Goal: Task Accomplishment & Management: Use online tool/utility

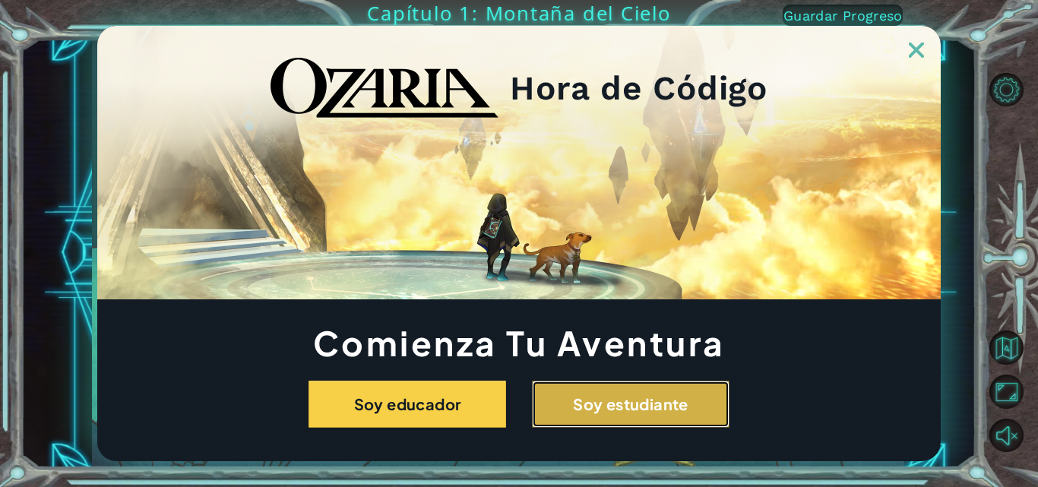
click at [584, 402] on button "Soy estudiante" at bounding box center [631, 404] width 198 height 47
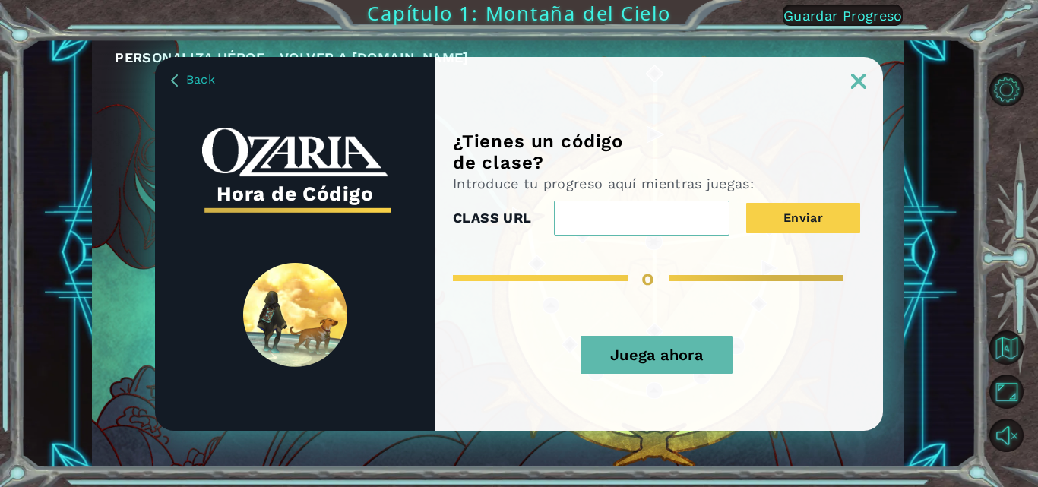
click at [673, 221] on input "CLASS URL" at bounding box center [642, 218] width 176 height 35
click at [858, 74] on img at bounding box center [858, 81] width 15 height 15
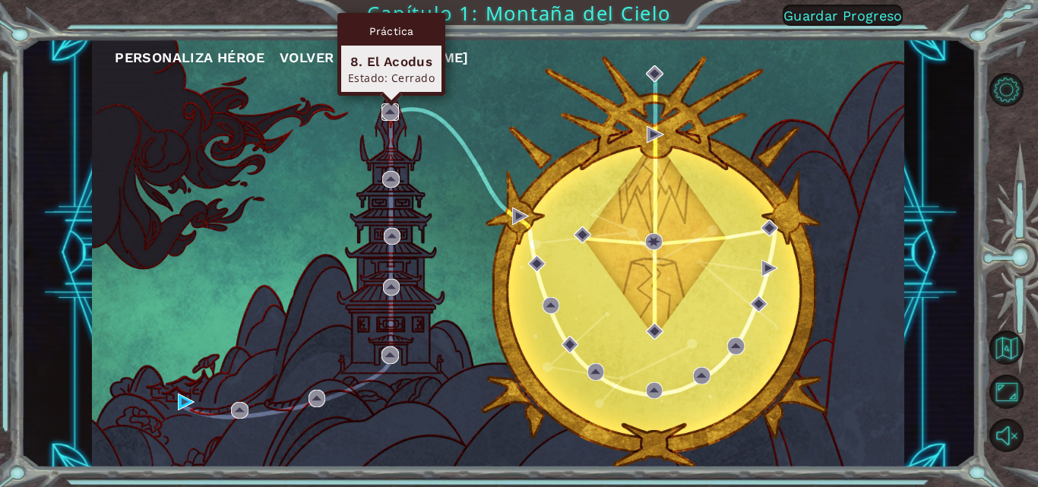
click at [395, 104] on img at bounding box center [390, 111] width 17 height 17
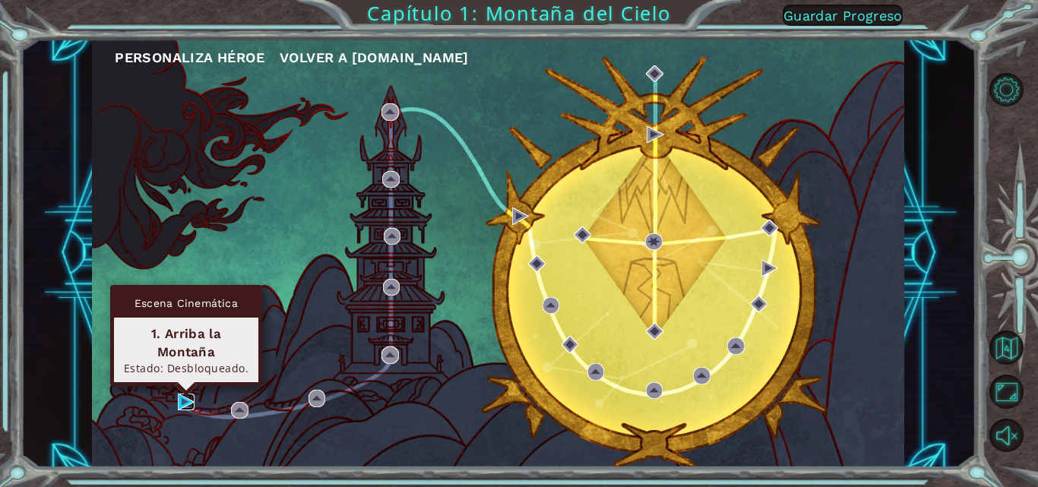
click at [185, 401] on img at bounding box center [186, 402] width 17 height 17
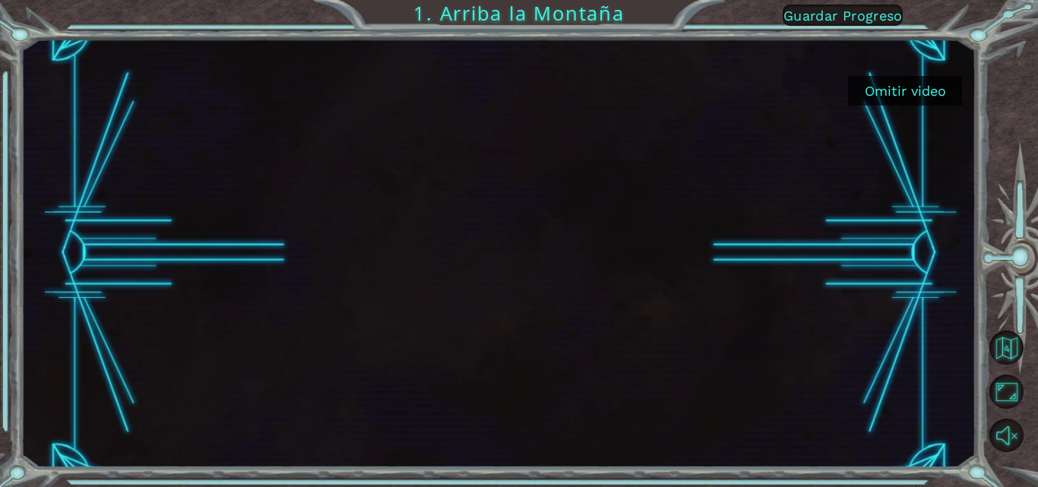
click at [893, 99] on button "Omitir video" at bounding box center [905, 91] width 114 height 30
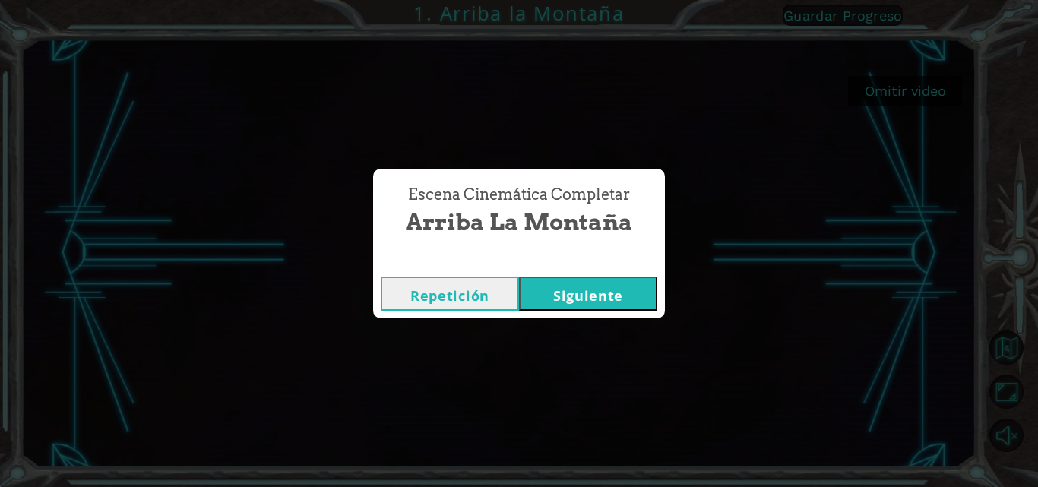
click at [620, 293] on button "Siguiente" at bounding box center [588, 294] width 138 height 34
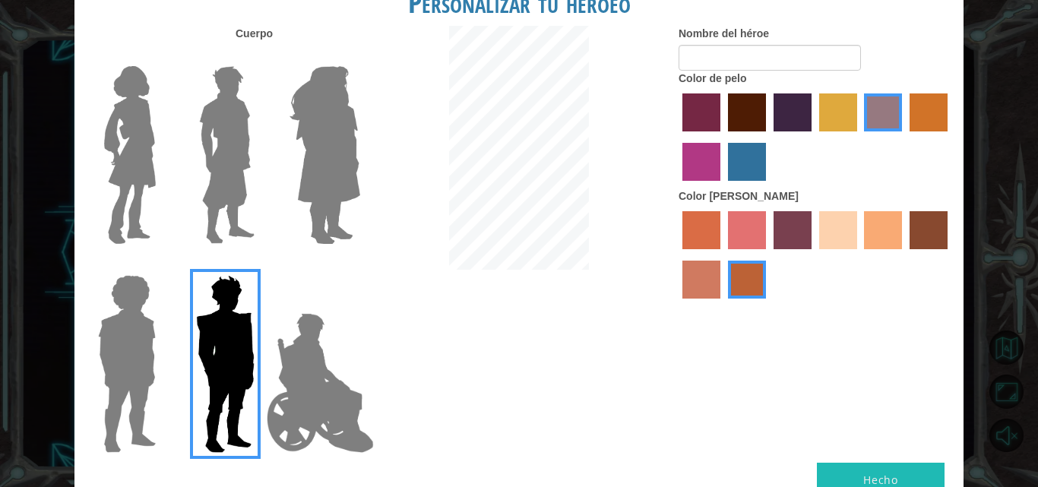
drag, startPoint x: 204, startPoint y: 91, endPoint x: 147, endPoint y: 99, distance: 57.5
click at [203, 147] on img at bounding box center [227, 155] width 68 height 190
click at [261, 56] on input "Hero Lars" at bounding box center [261, 56] width 0 height 0
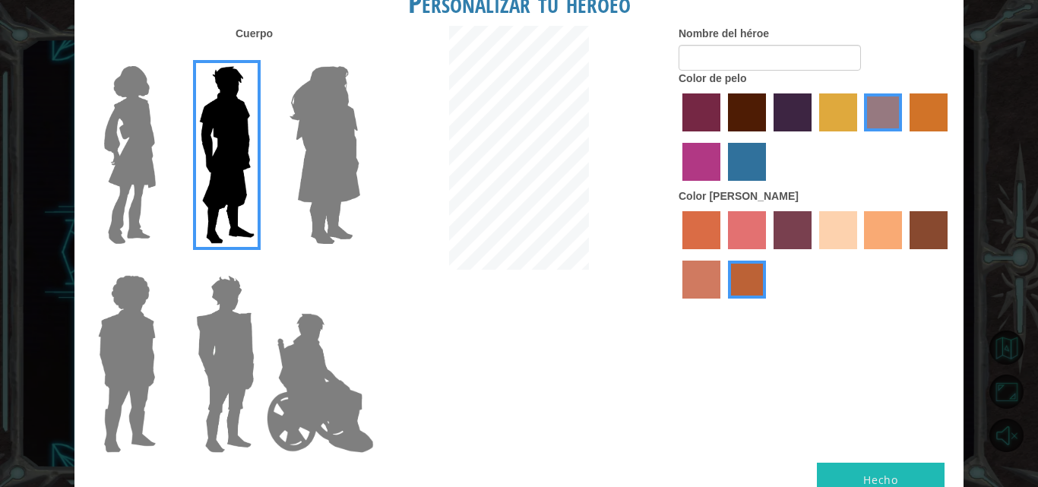
click at [926, 118] on label "gold drop hair color" at bounding box center [929, 112] width 38 height 38
click at [904, 137] on input "gold drop hair color" at bounding box center [904, 137] width 0 height 0
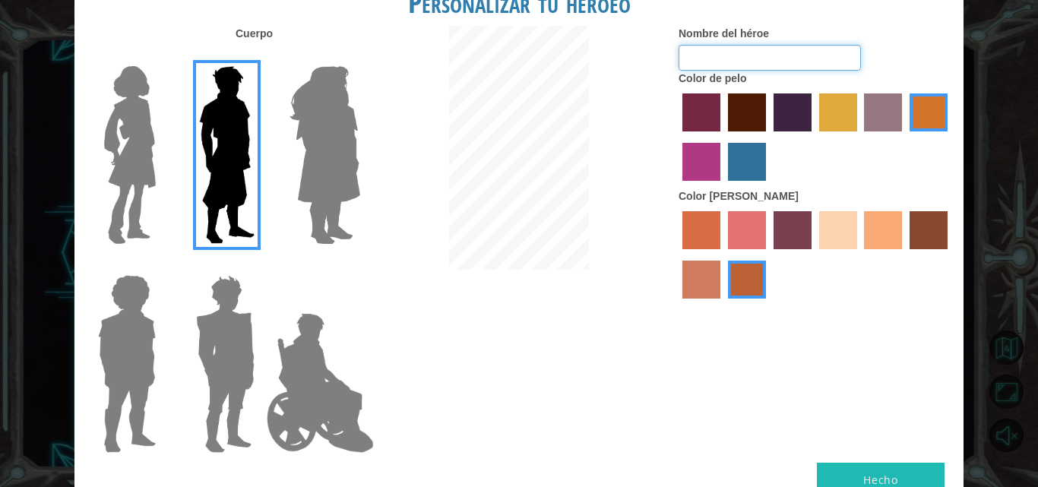
click at [734, 46] on input "Nombre del héroe" at bounding box center [770, 58] width 182 height 26
click at [708, 218] on label "sorbus skin color" at bounding box center [701, 230] width 38 height 38
click at [677, 255] on input "sorbus skin color" at bounding box center [677, 255] width 0 height 0
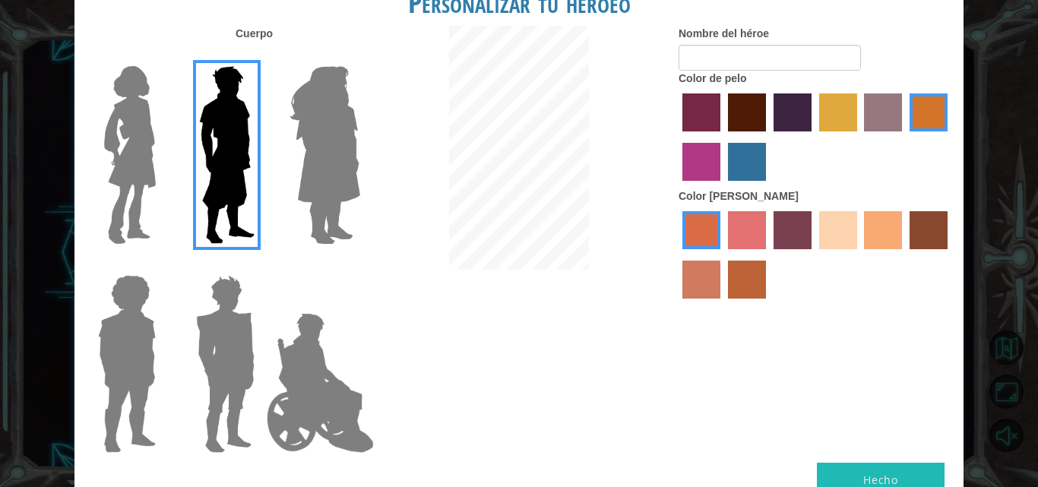
click at [333, 432] on img at bounding box center [320, 383] width 119 height 152
click at [359, 265] on input "Hero Jamie" at bounding box center [359, 265] width 0 height 0
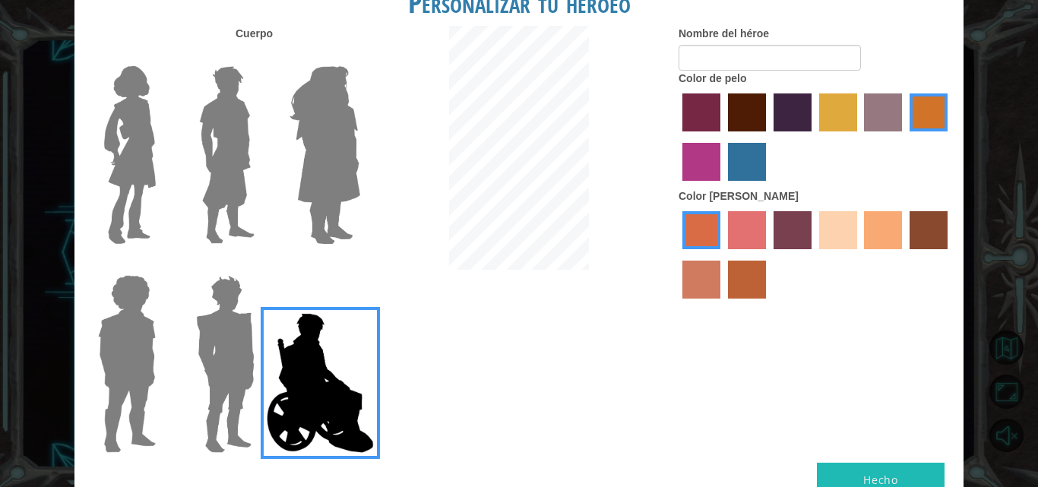
click at [216, 435] on img at bounding box center [225, 364] width 71 height 190
click at [261, 265] on input "Hero Garnet" at bounding box center [261, 265] width 0 height 0
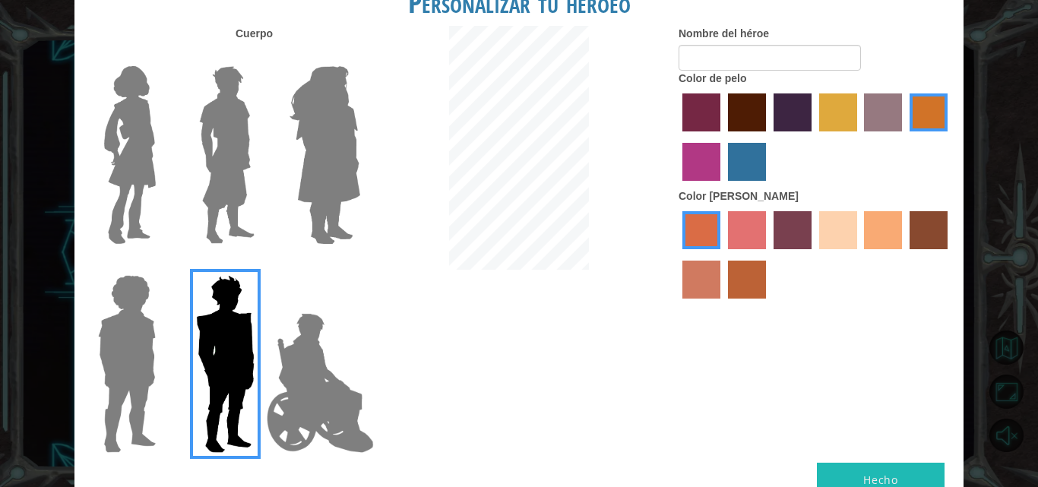
click at [116, 445] on img at bounding box center [127, 364] width 70 height 190
click at [162, 265] on input "Hero Steven" at bounding box center [162, 265] width 0 height 0
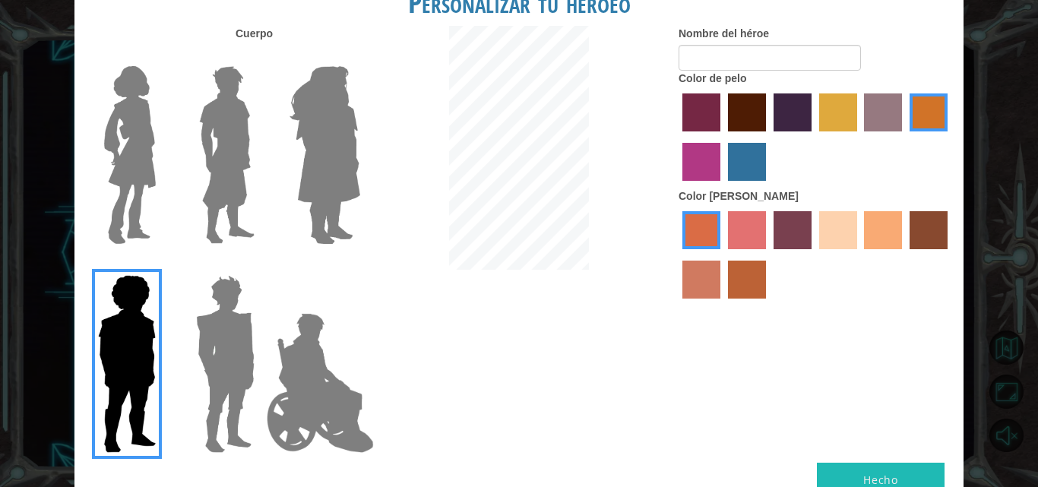
click at [296, 141] on img at bounding box center [324, 155] width 83 height 190
click at [359, 56] on input "Hero Amethyst" at bounding box center [359, 56] width 0 height 0
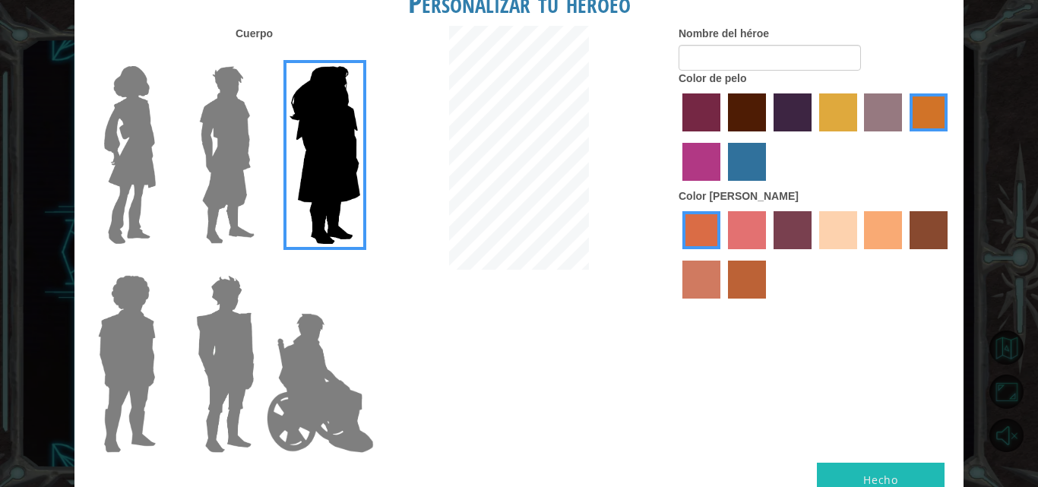
click at [243, 174] on img at bounding box center [227, 155] width 68 height 190
click at [261, 56] on input "Hero Lars" at bounding box center [261, 56] width 0 height 0
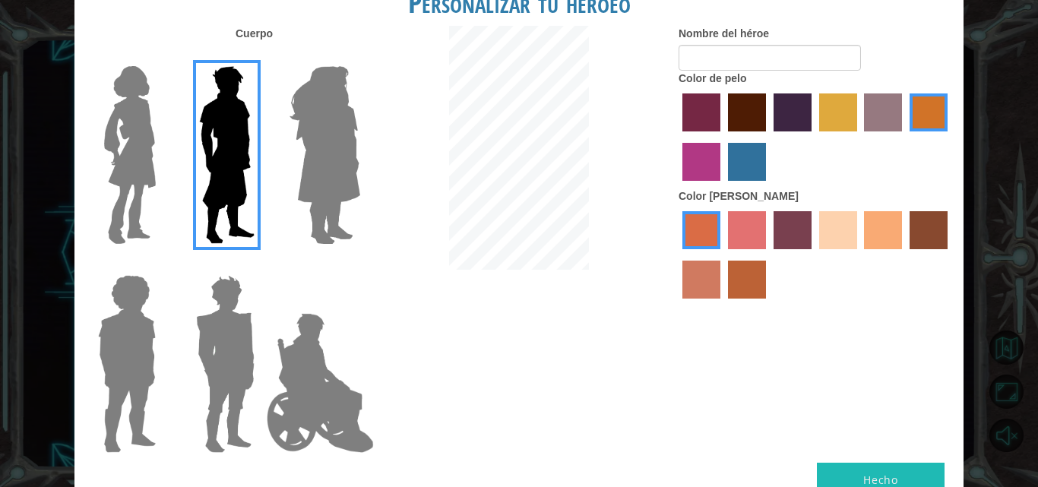
click at [103, 201] on img at bounding box center [130, 155] width 64 height 190
click at [162, 56] on input "Hero Connie" at bounding box center [162, 56] width 0 height 0
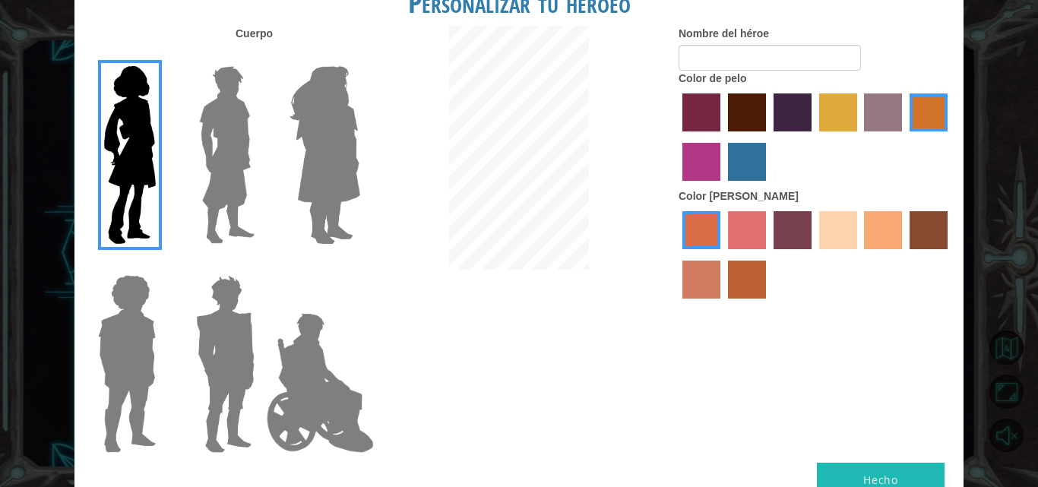
click at [196, 156] on img at bounding box center [227, 155] width 68 height 190
click at [261, 56] on input "Hero Lars" at bounding box center [261, 56] width 0 height 0
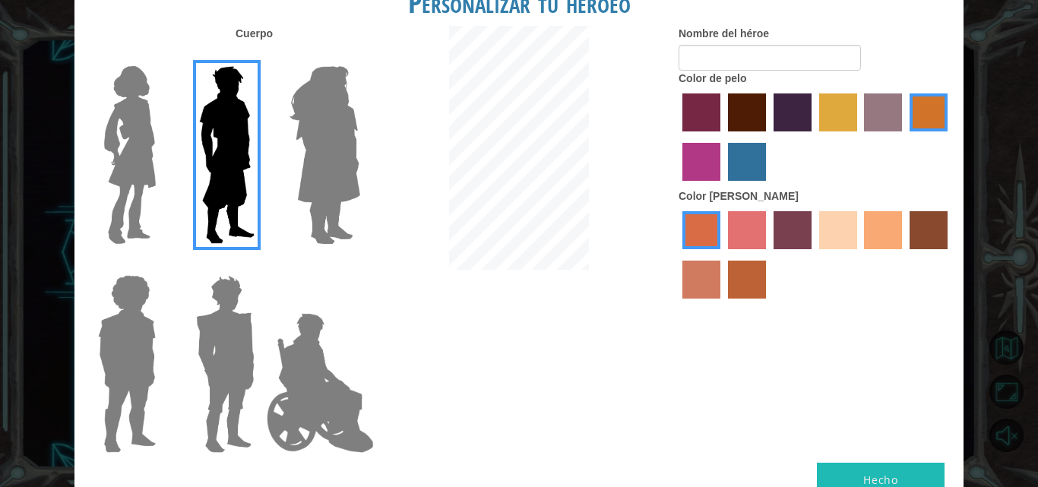
click at [790, 219] on label "tosca skin color" at bounding box center [793, 230] width 38 height 38
click at [768, 255] on input "tosca skin color" at bounding box center [768, 255] width 0 height 0
drag, startPoint x: 891, startPoint y: 230, endPoint x: 911, endPoint y: 255, distance: 32.4
click at [891, 232] on label "tacao skin color" at bounding box center [883, 230] width 38 height 38
click at [860, 255] on input "tacao skin color" at bounding box center [860, 255] width 0 height 0
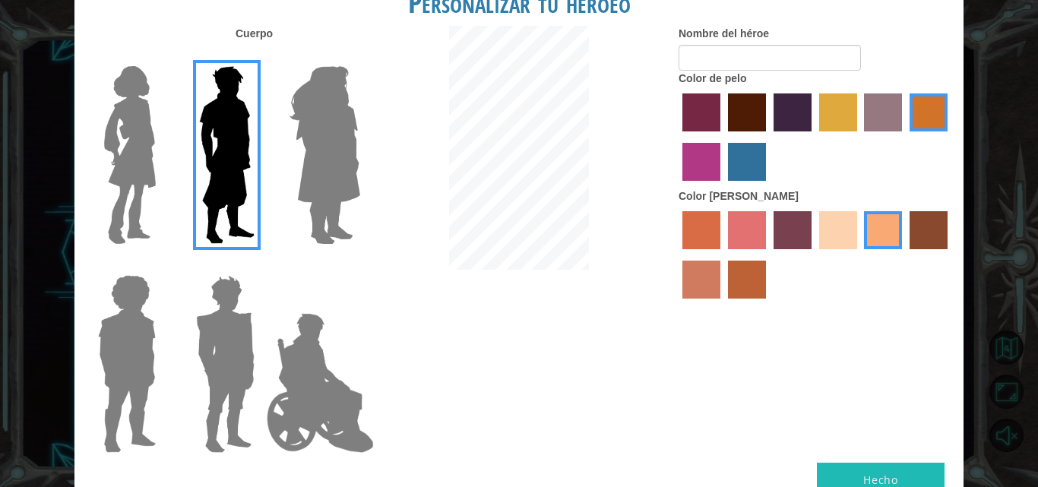
click at [844, 222] on label "sandy beach skin color" at bounding box center [838, 230] width 38 height 38
click at [814, 255] on input "sandy beach skin color" at bounding box center [814, 255] width 0 height 0
click at [734, 283] on label "smoke tree skin color" at bounding box center [747, 280] width 38 height 38
click at [723, 304] on input "smoke tree skin color" at bounding box center [723, 304] width 0 height 0
click at [708, 290] on label "burning sand skin color" at bounding box center [701, 280] width 38 height 38
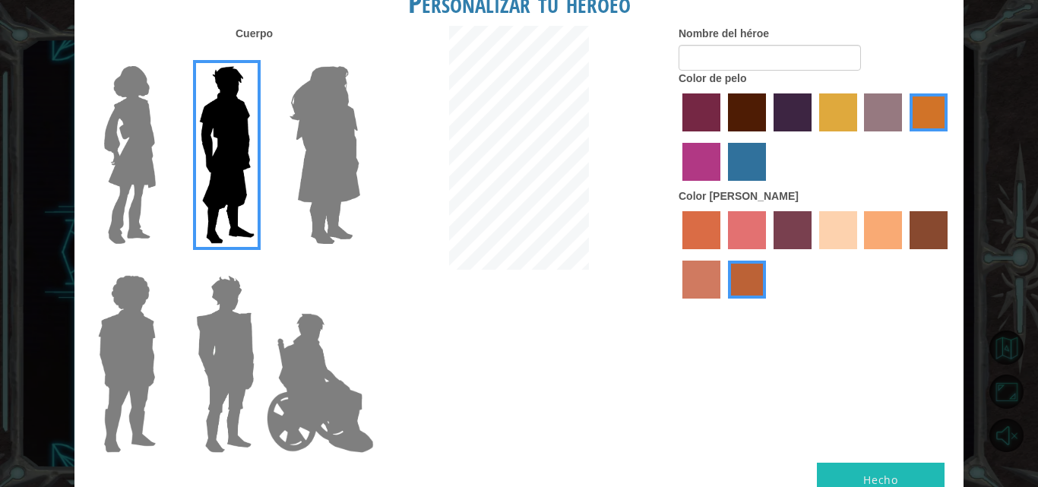
click at [950, 255] on input "burning sand skin color" at bounding box center [950, 255] width 0 height 0
click at [822, 222] on label "sandy beach skin color" at bounding box center [838, 230] width 38 height 38
click at [814, 255] on input "sandy beach skin color" at bounding box center [814, 255] width 0 height 0
click at [899, 236] on label "tacao skin color" at bounding box center [883, 230] width 38 height 38
click at [860, 255] on input "tacao skin color" at bounding box center [860, 255] width 0 height 0
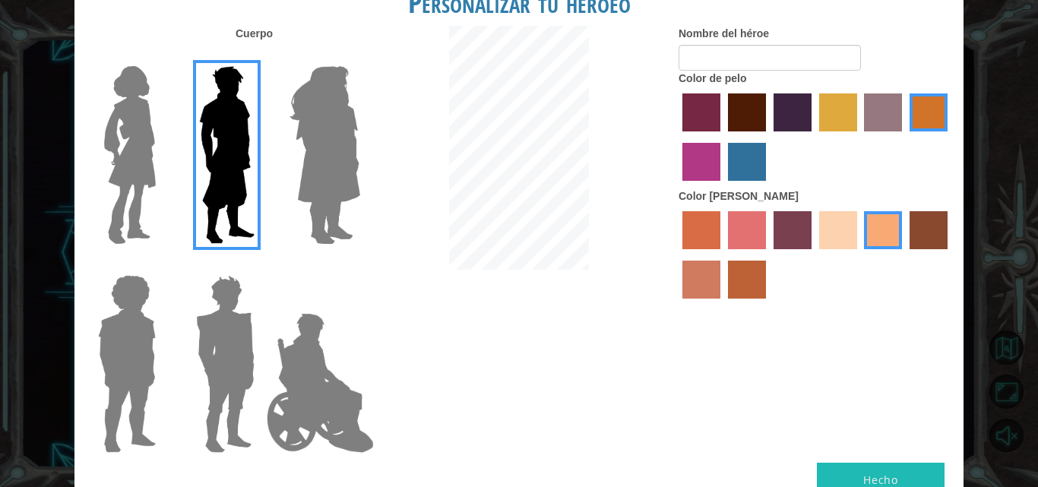
click at [820, 230] on label "sandy beach skin color" at bounding box center [838, 230] width 38 height 38
click at [814, 255] on input "sandy beach skin color" at bounding box center [814, 255] width 0 height 0
click at [703, 183] on div at bounding box center [816, 139] width 274 height 99
click at [711, 179] on label "medium red violet hair color" at bounding box center [701, 162] width 38 height 38
click at [950, 137] on input "medium red violet hair color" at bounding box center [950, 137] width 0 height 0
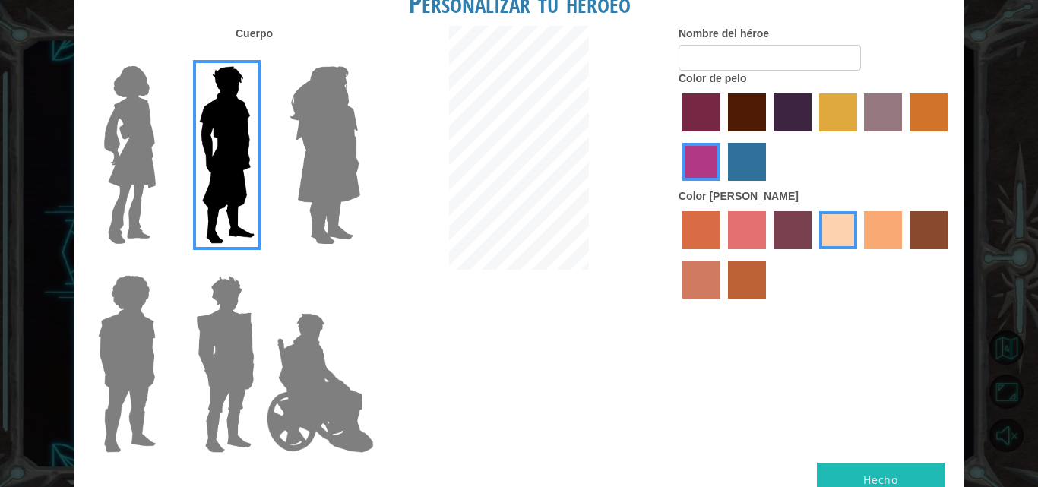
click at [754, 128] on label "maroon hair color" at bounding box center [747, 112] width 38 height 38
click at [723, 137] on input "maroon hair color" at bounding box center [723, 137] width 0 height 0
click at [781, 99] on label "hot purple hair color" at bounding box center [793, 112] width 38 height 38
click at [768, 137] on input "hot purple hair color" at bounding box center [768, 137] width 0 height 0
click at [752, 164] on label "lachmara hair color" at bounding box center [747, 162] width 38 height 38
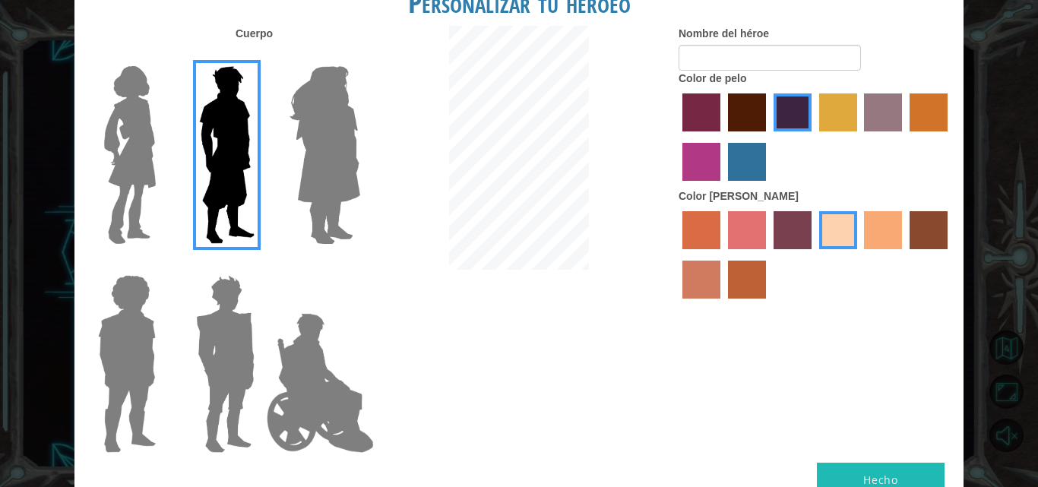
click at [723, 186] on input "lachmara hair color" at bounding box center [723, 186] width 0 height 0
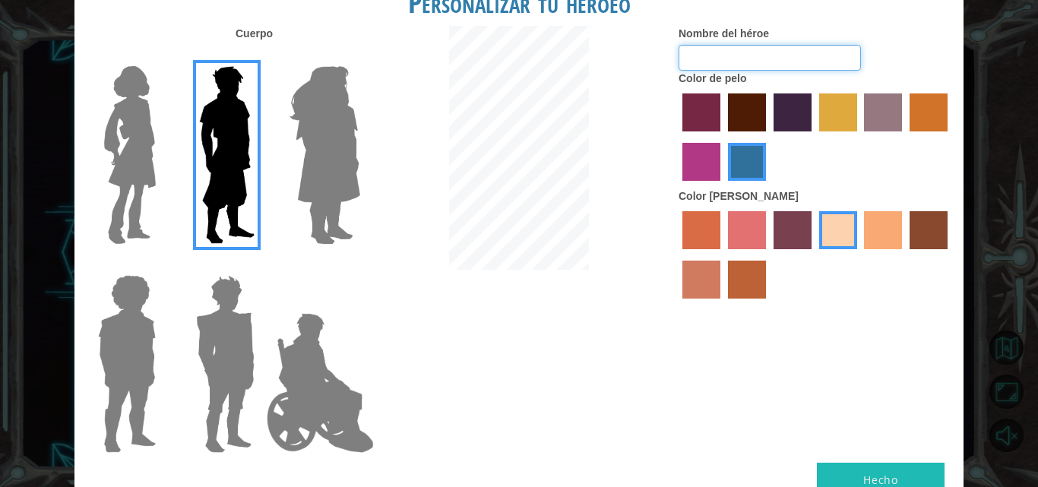
click at [738, 54] on input "Nombre del héroe" at bounding box center [770, 58] width 182 height 26
type input "sapo"
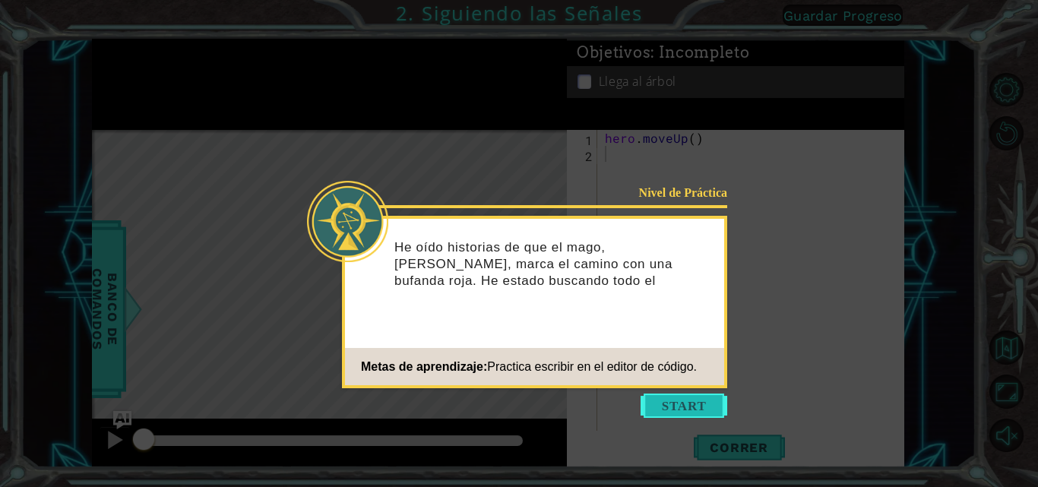
click at [689, 395] on button "Start" at bounding box center [684, 406] width 87 height 24
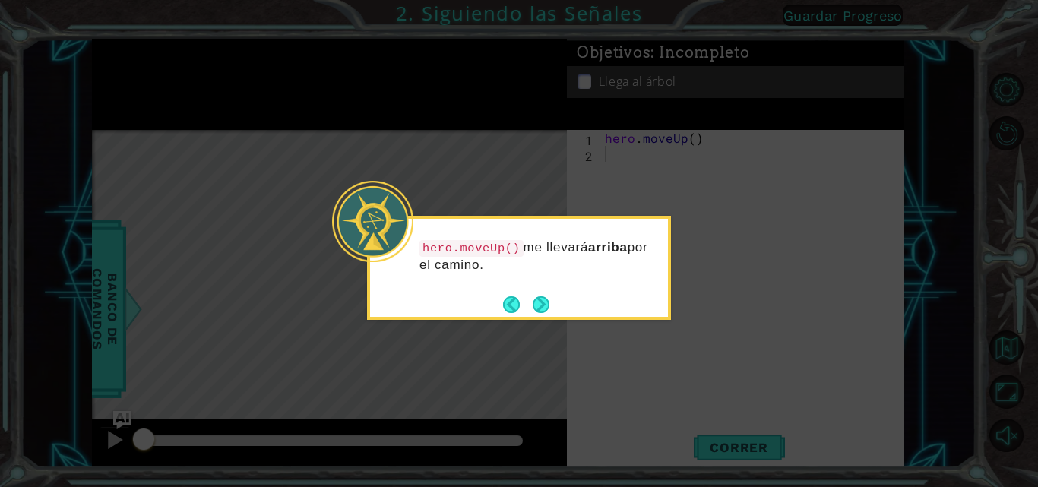
click at [553, 306] on div "hero.moveUp() me llevará arriba por el camino." at bounding box center [519, 268] width 304 height 104
click at [541, 302] on button "Next" at bounding box center [541, 304] width 17 height 17
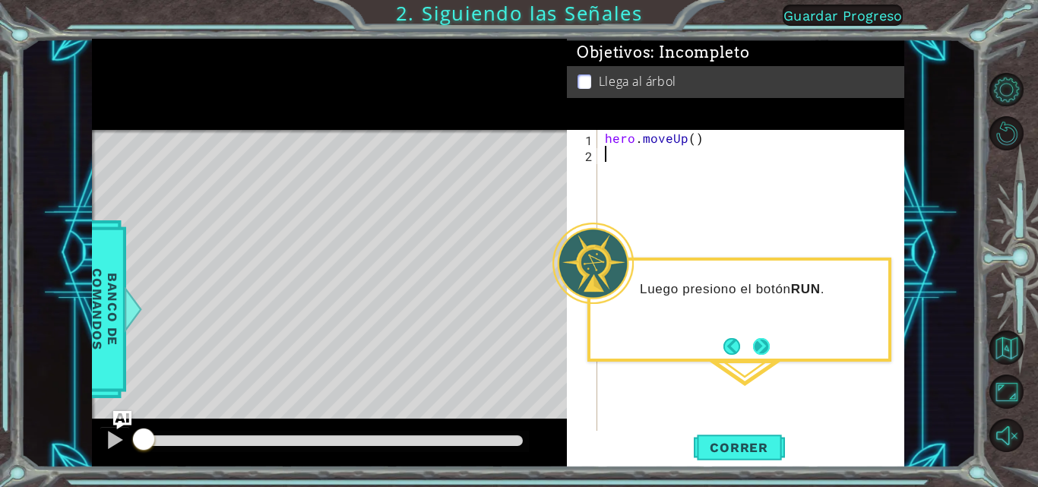
click at [767, 354] on button "Next" at bounding box center [761, 346] width 19 height 19
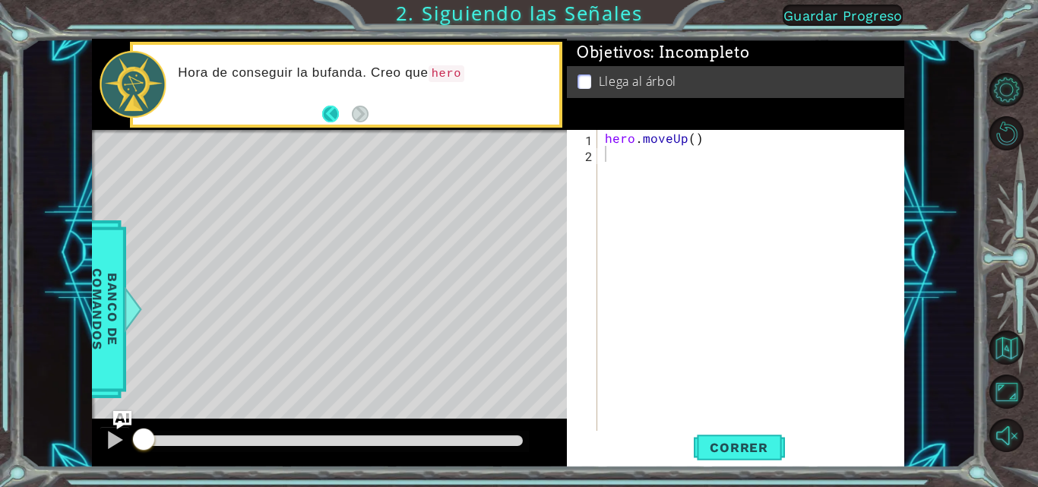
click at [326, 112] on button "Back" at bounding box center [337, 114] width 30 height 17
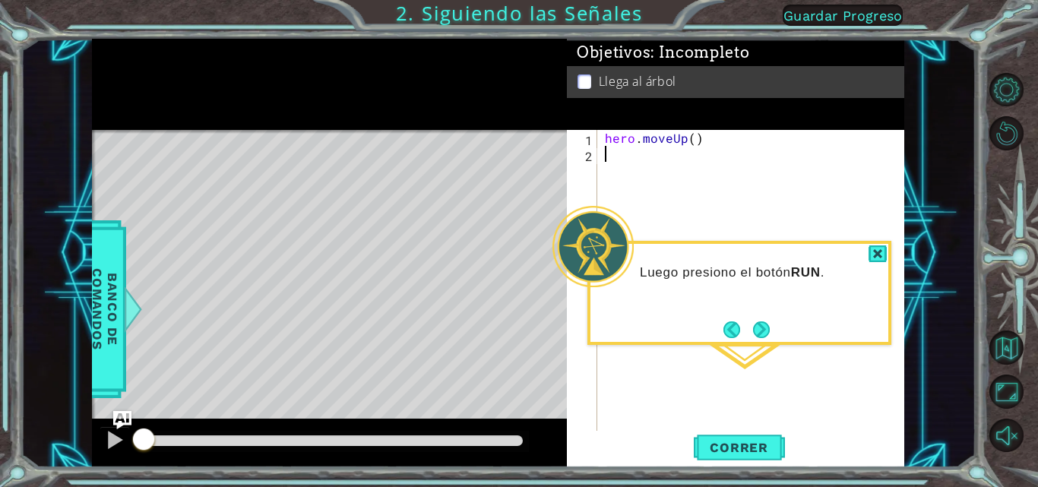
click at [326, 112] on div at bounding box center [329, 84] width 475 height 91
click at [769, 332] on button "Next" at bounding box center [761, 329] width 21 height 21
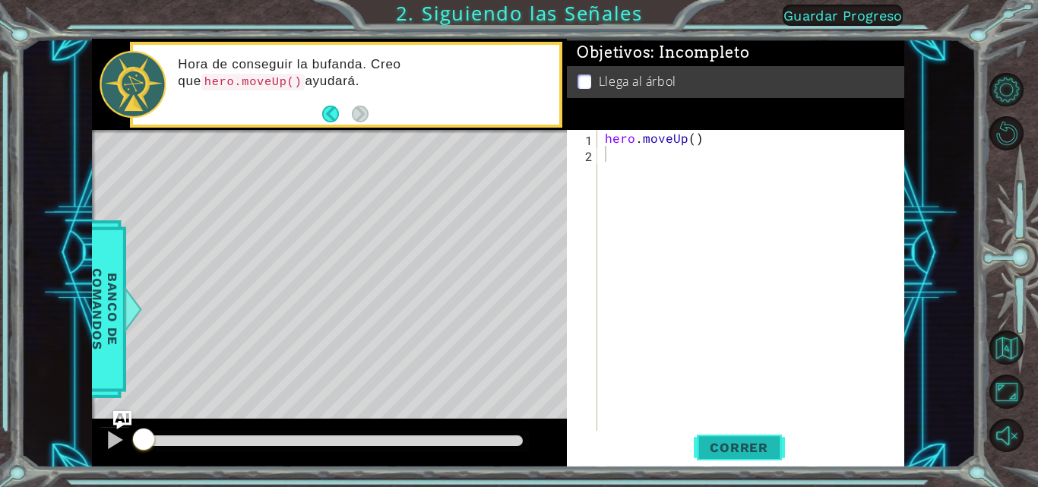
click at [772, 457] on button "Correr" at bounding box center [739, 447] width 91 height 33
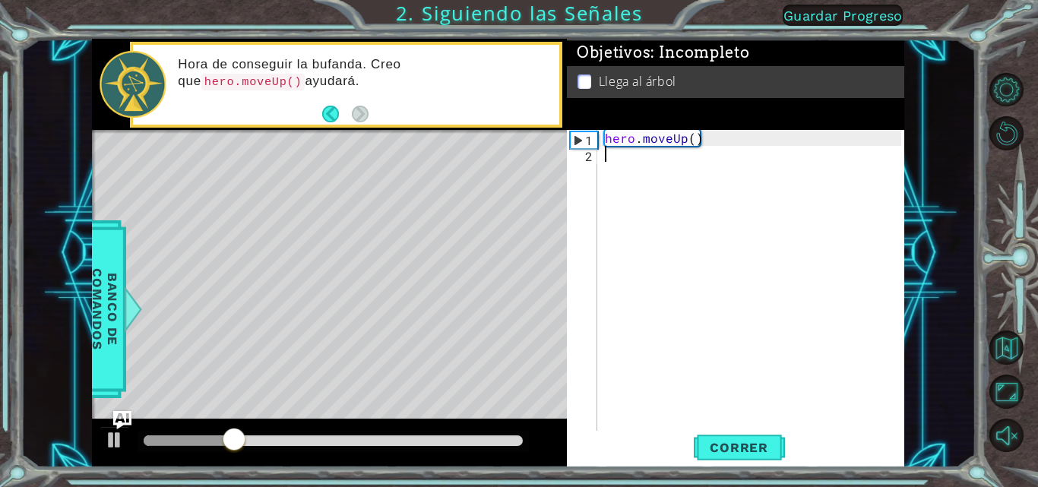
click at [730, 424] on div "hero . moveUp ( )" at bounding box center [755, 297] width 307 height 335
click at [729, 445] on span "Correr" at bounding box center [739, 447] width 89 height 15
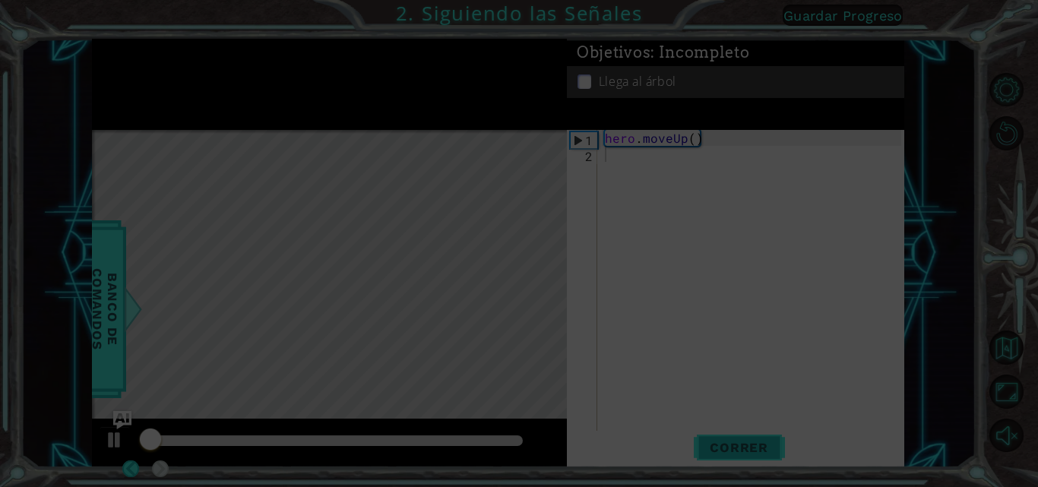
click at [729, 445] on span "Correr" at bounding box center [739, 447] width 89 height 15
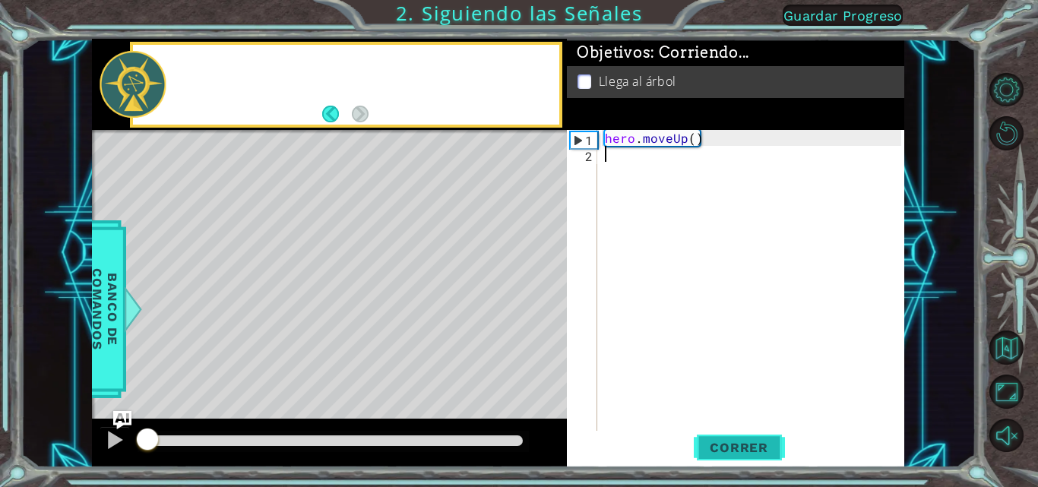
click at [729, 445] on span "Correr" at bounding box center [739, 447] width 89 height 15
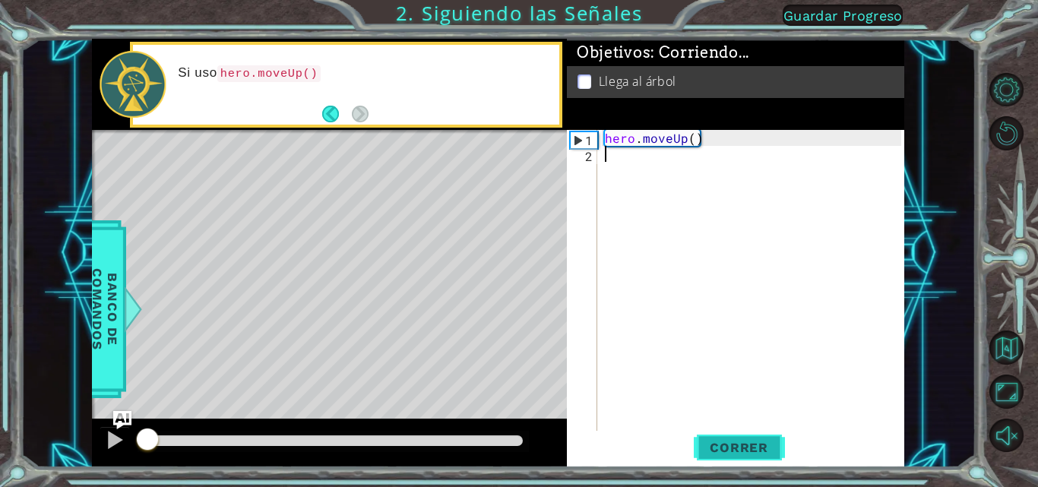
click at [729, 445] on span "Correr" at bounding box center [739, 447] width 89 height 15
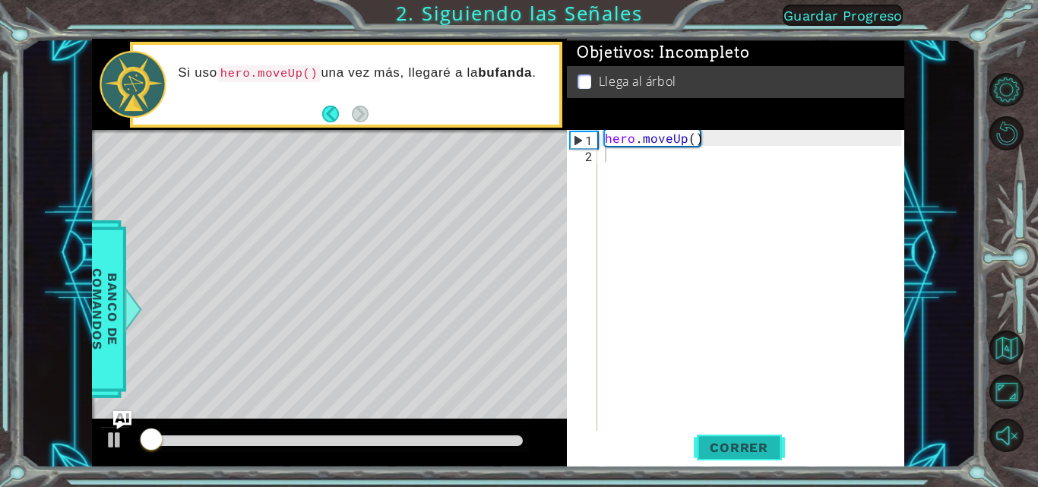
click at [729, 445] on span "Correr" at bounding box center [739, 447] width 89 height 15
type textarea "h"
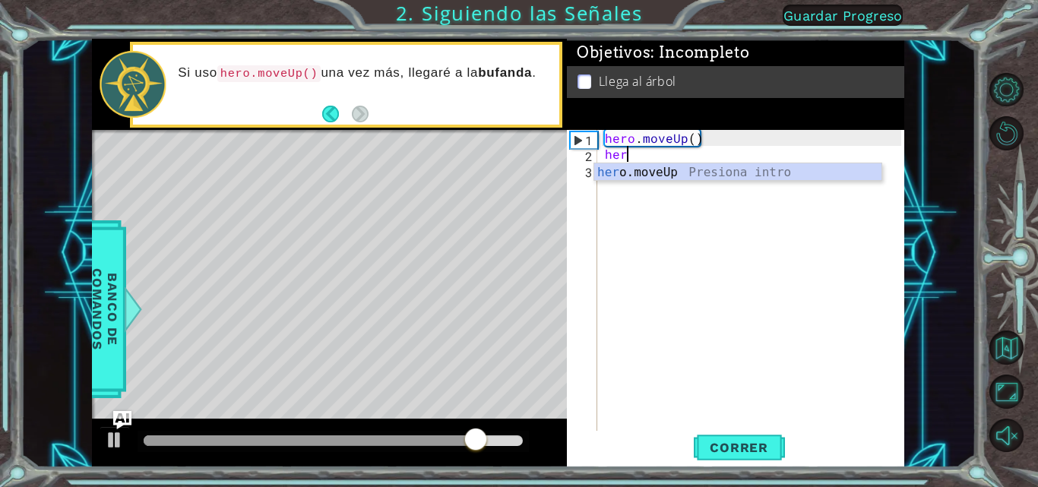
scroll to position [0, 1]
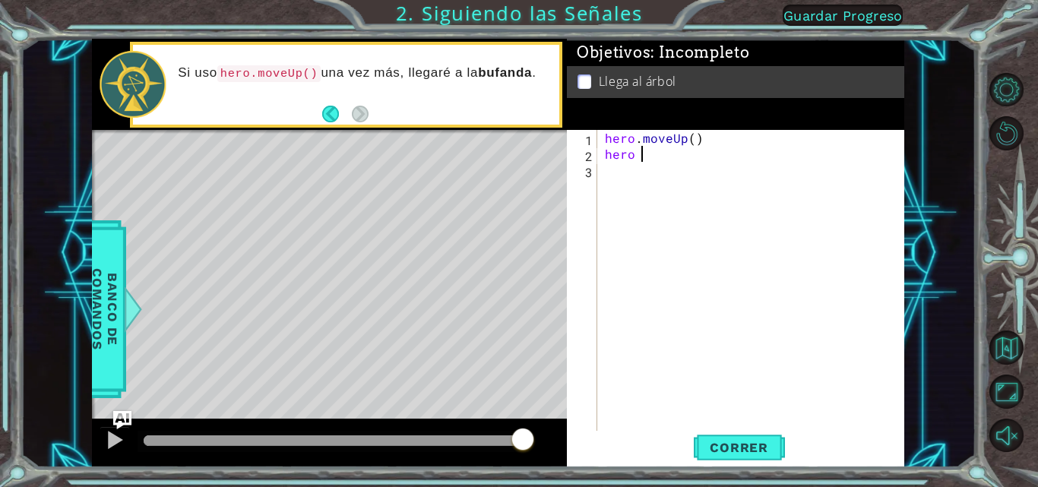
type textarea "hero"
click at [624, 175] on div "hero .moveUp Presiona intro" at bounding box center [737, 190] width 287 height 55
click at [624, 175] on div "hero . moveUp ( ) hero" at bounding box center [755, 297] width 307 height 335
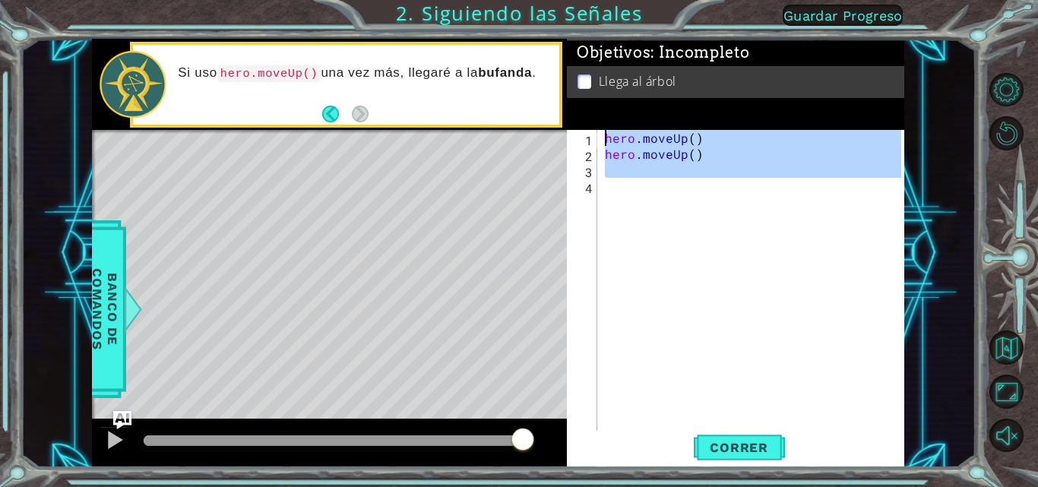
click at [624, 175] on div "hero . moveUp ( ) hero . moveUp ( )" at bounding box center [755, 297] width 307 height 335
type textarea "hero.moveUp() hero.moveUp()"
click at [624, 175] on div "hero . moveUp ( ) hero . moveUp ( )" at bounding box center [755, 297] width 307 height 335
click at [734, 449] on span "Correr" at bounding box center [739, 447] width 89 height 15
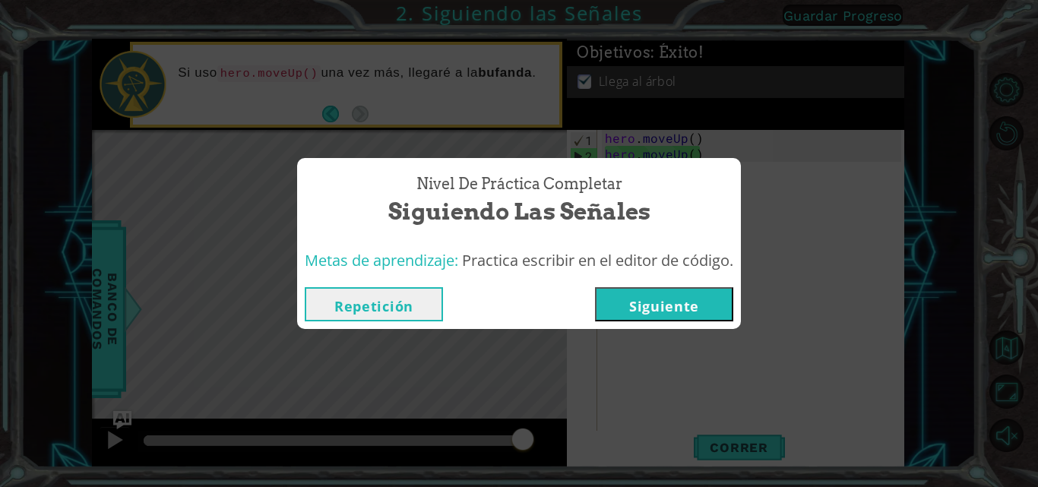
click at [683, 301] on button "Siguiente" at bounding box center [664, 304] width 138 height 34
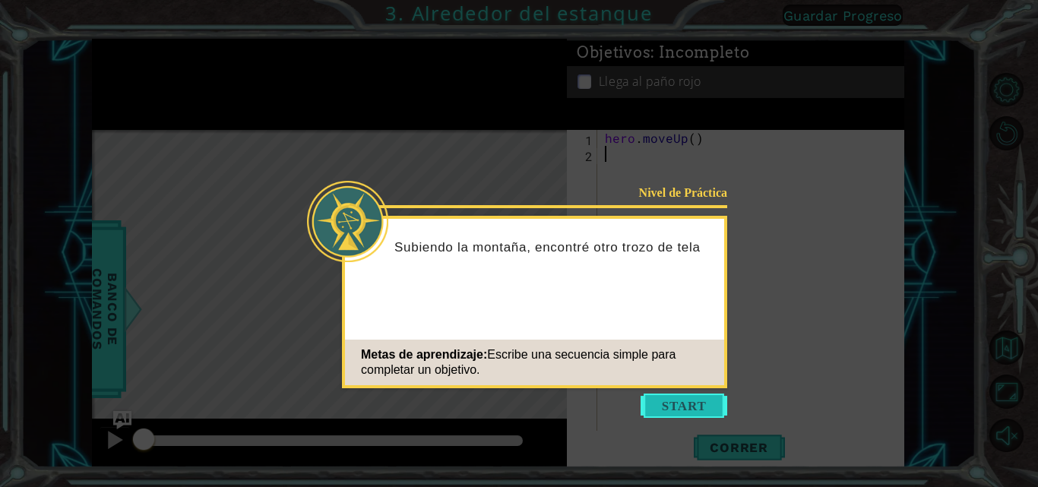
click at [662, 396] on button "Start" at bounding box center [684, 406] width 87 height 24
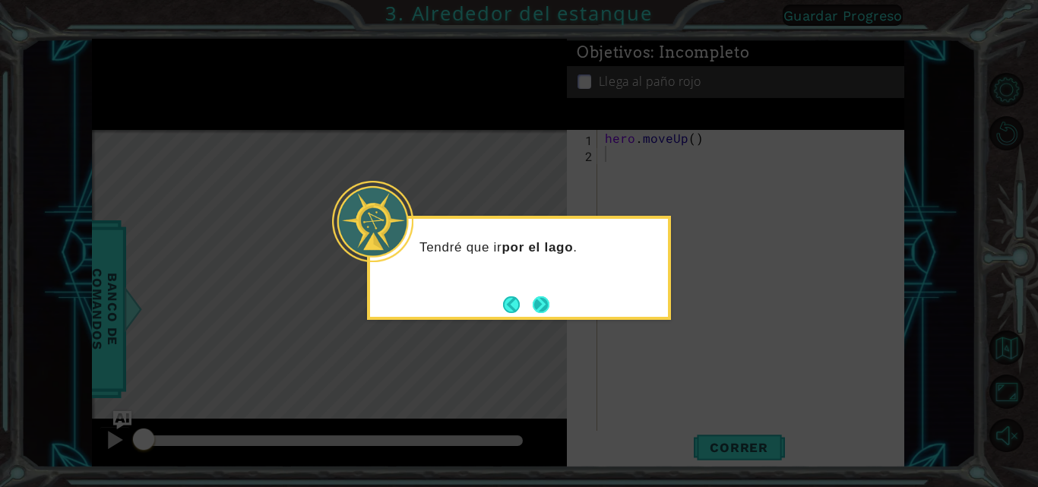
click at [541, 296] on button "Next" at bounding box center [540, 304] width 19 height 19
click at [541, 296] on icon at bounding box center [519, 243] width 1038 height 487
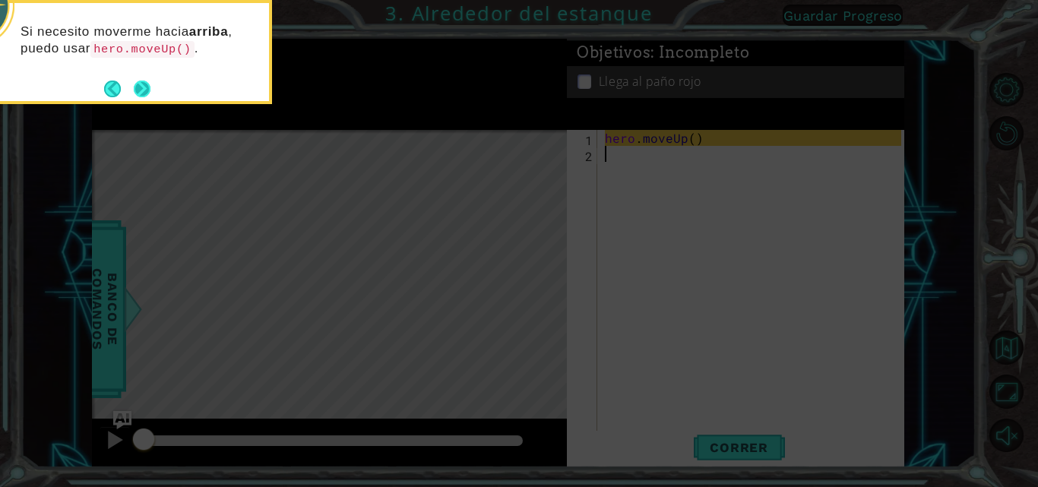
click at [141, 93] on button "Next" at bounding box center [142, 89] width 24 height 24
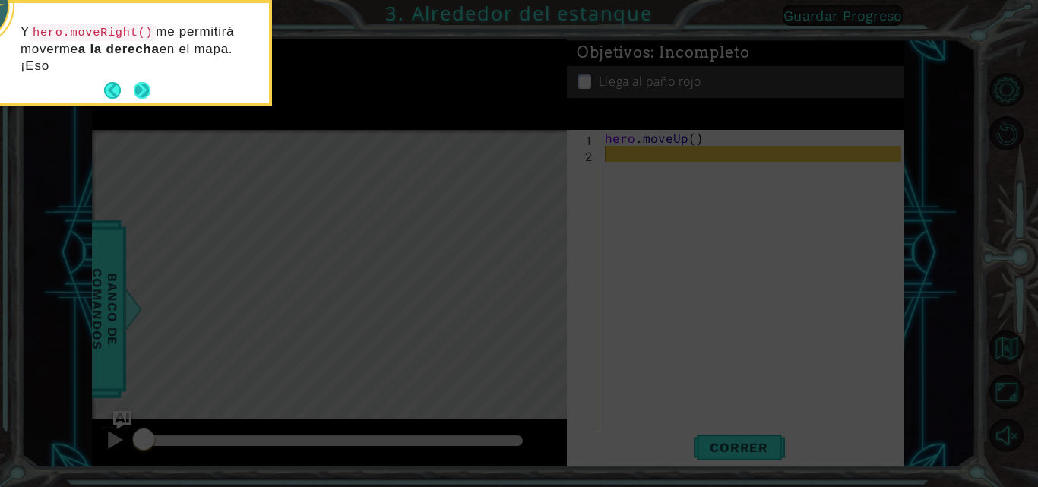
click at [144, 77] on div "Y hero.moveRight() me permitirá moverme a la derecha en el mapa. ¡Eso" at bounding box center [120, 53] width 298 height 100
click at [129, 95] on button "Back" at bounding box center [119, 90] width 30 height 17
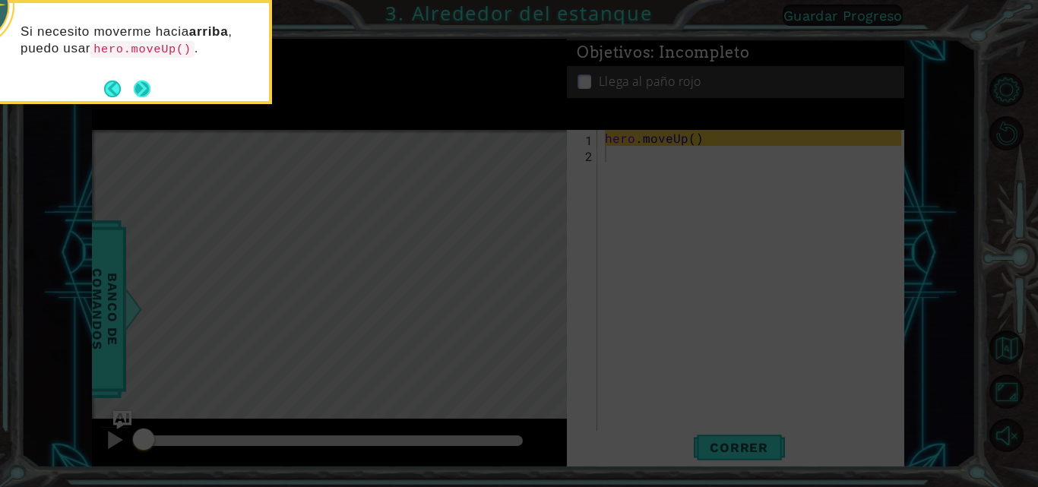
click at [147, 81] on button "Next" at bounding box center [142, 89] width 17 height 17
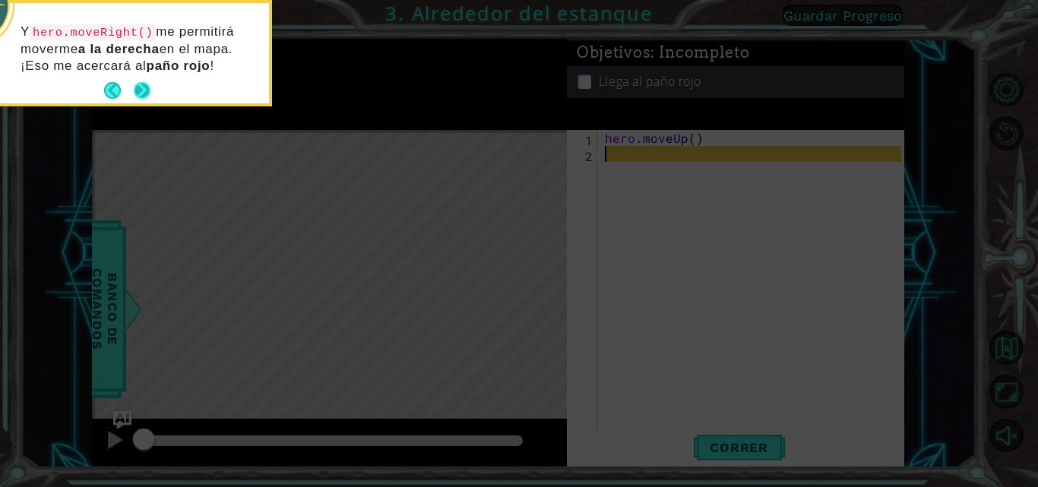
click at [141, 90] on button "Next" at bounding box center [142, 90] width 17 height 17
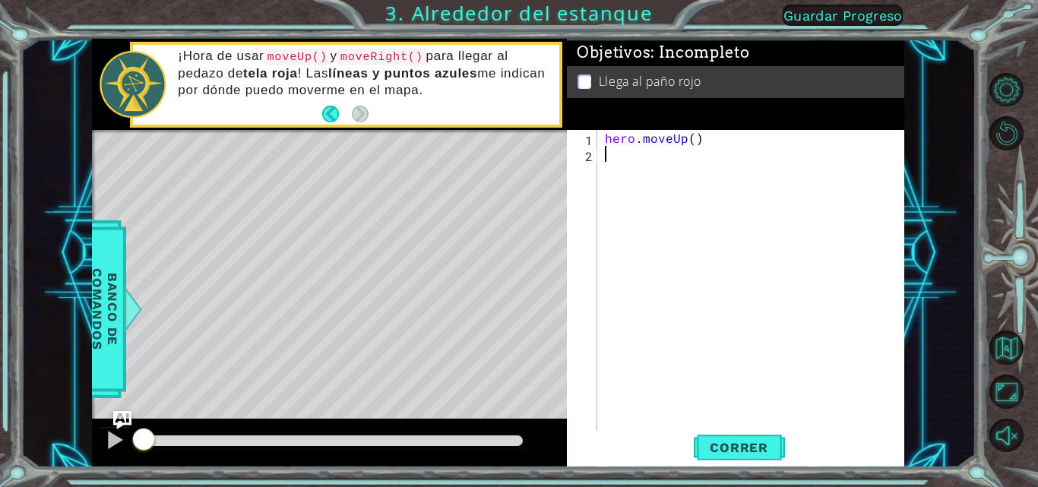
click at [613, 169] on div "hero . moveUp ( )" at bounding box center [755, 297] width 307 height 335
type textarea "h"
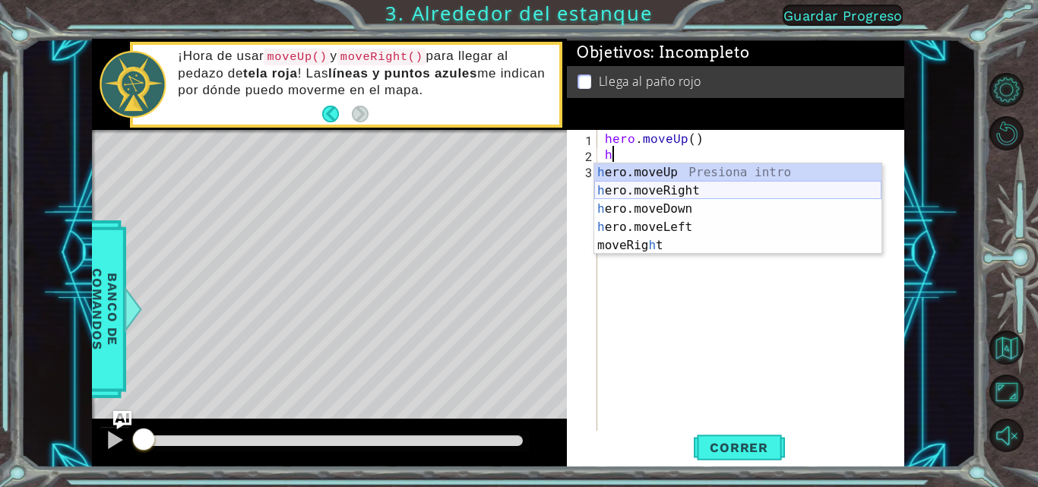
click at [650, 195] on div "h ero.moveUp Presiona intro h ero.moveRight Presiona intro h ero.moveDown Presi…" at bounding box center [737, 227] width 287 height 128
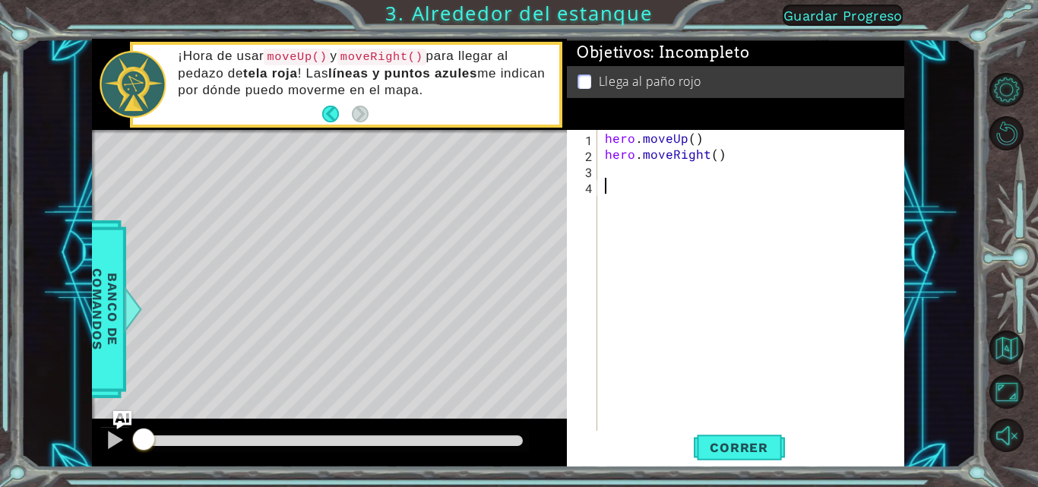
click at [650, 195] on div "hero . moveUp ( ) hero . moveRight ( )" at bounding box center [755, 297] width 307 height 335
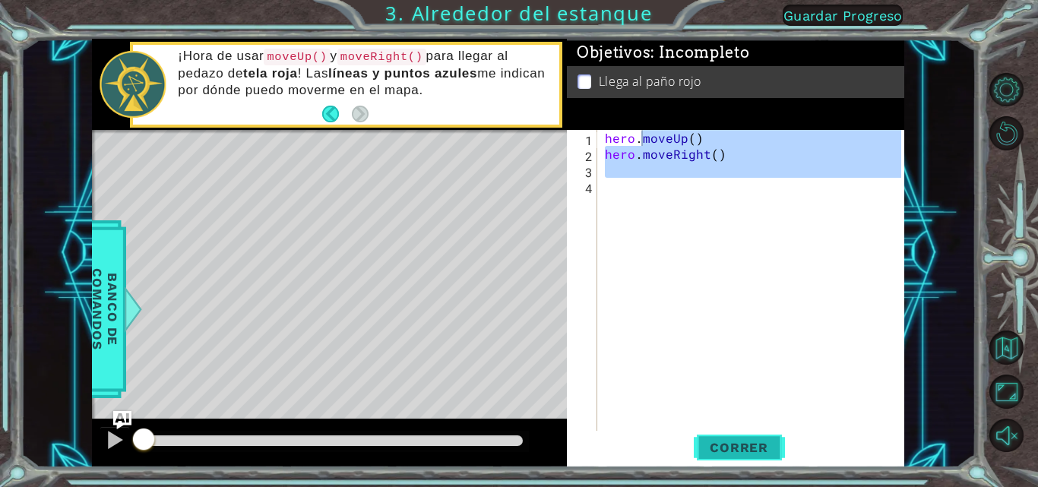
click at [739, 458] on button "Correr" at bounding box center [739, 447] width 91 height 33
type textarea "hero.moveUp()"
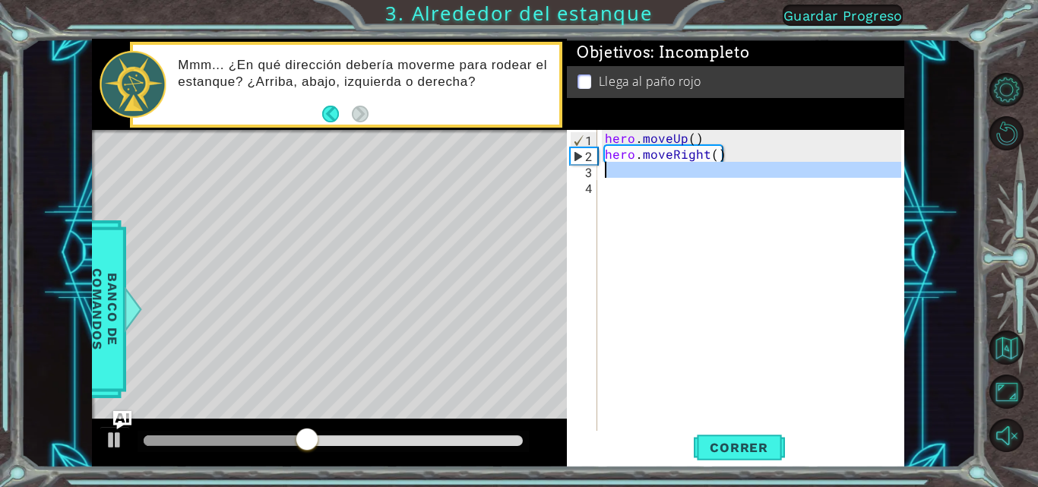
click at [597, 180] on div "hero.moveUp() 1 2 3 4 hero . moveUp ( ) hero . moveRight ( ) הההההההההההההההההה…" at bounding box center [734, 281] width 334 height 303
click at [597, 171] on div "1 2 3 4 hero . moveUp ( ) hero . moveRight ( ) הההההההההההההההההההההההההההההההה…" at bounding box center [734, 281] width 334 height 303
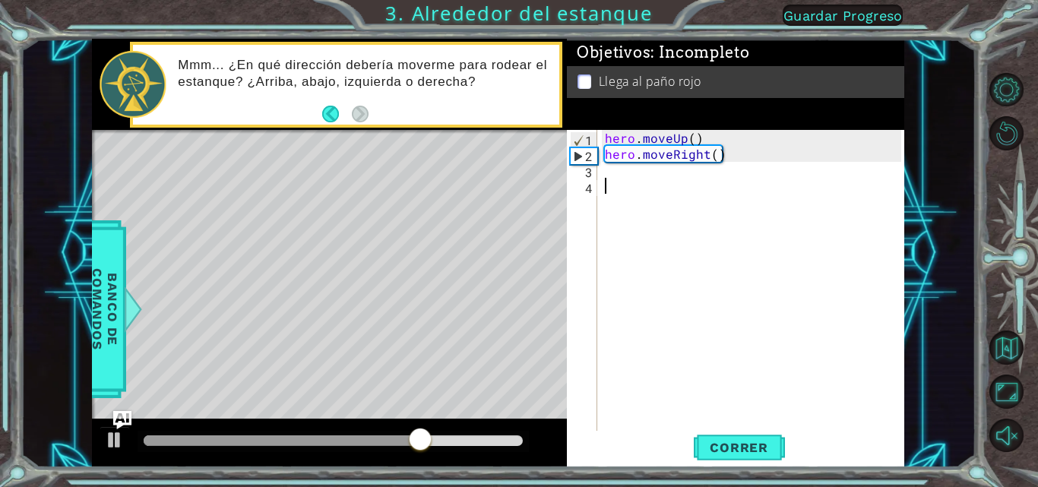
click at [606, 166] on div "hero . moveUp ( ) hero . moveRight ( )" at bounding box center [755, 297] width 307 height 335
type textarea "h"
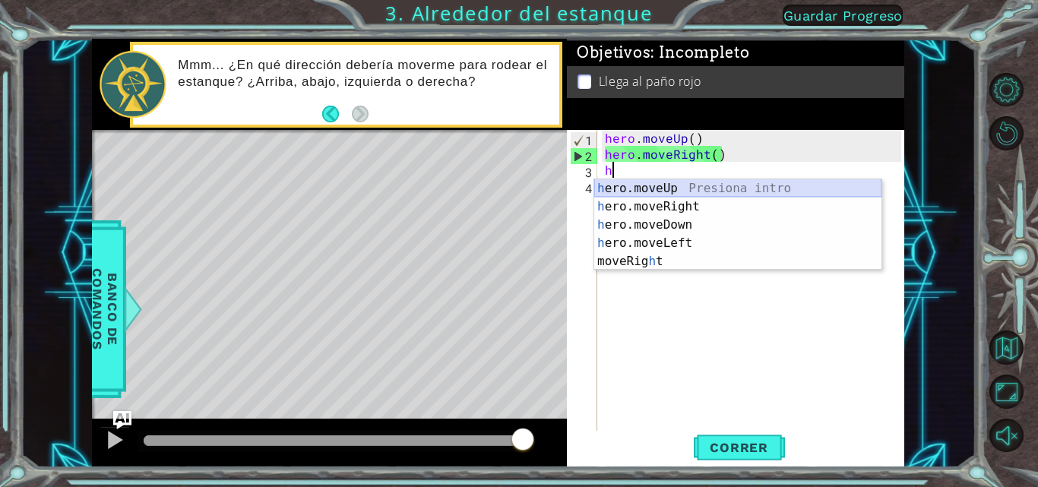
click at [661, 195] on div "h ero.moveUp Presiona intro h ero.moveRight Presiona intro h ero.moveDown Presi…" at bounding box center [737, 243] width 287 height 128
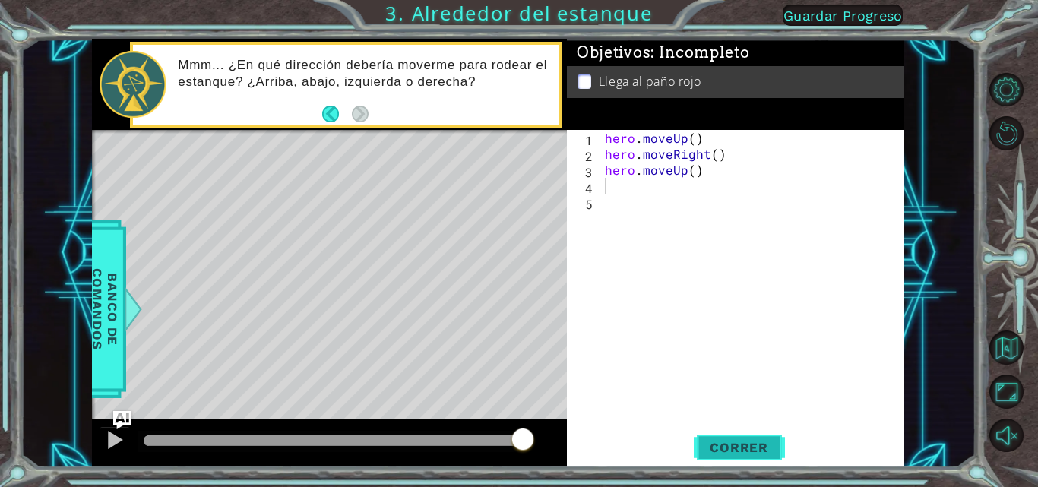
click at [755, 450] on span "Correr" at bounding box center [739, 447] width 89 height 15
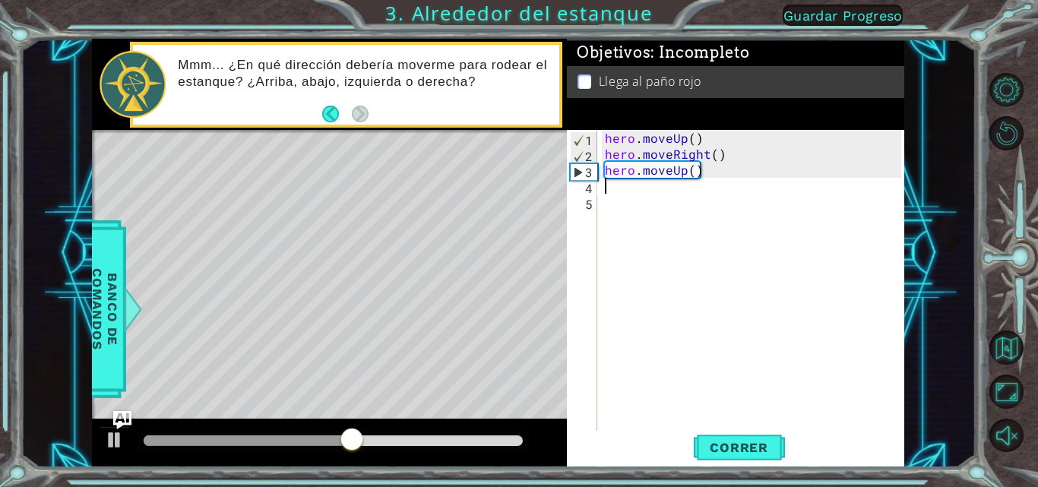
type textarea "h"
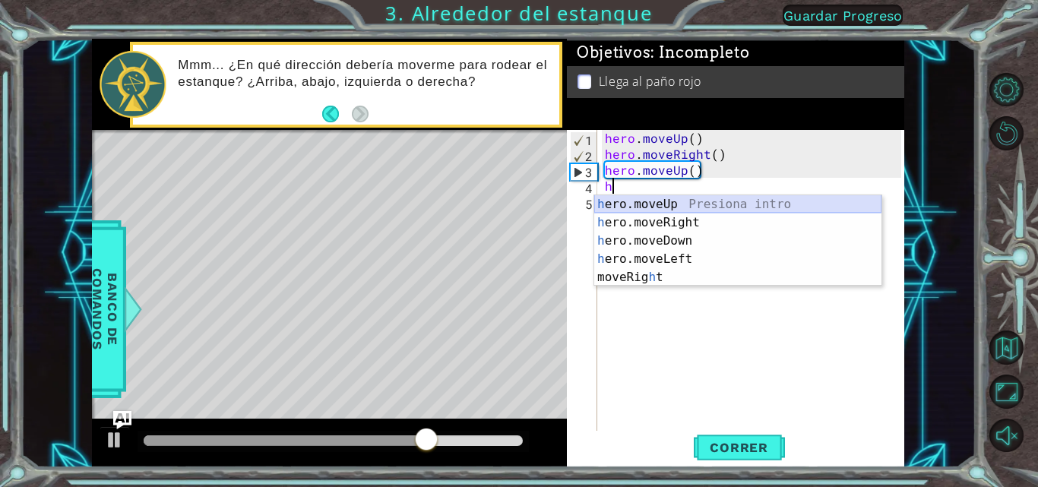
click at [746, 204] on div "h ero.moveUp Presiona intro h ero.moveRight Presiona intro h ero.moveDown Presi…" at bounding box center [737, 259] width 287 height 128
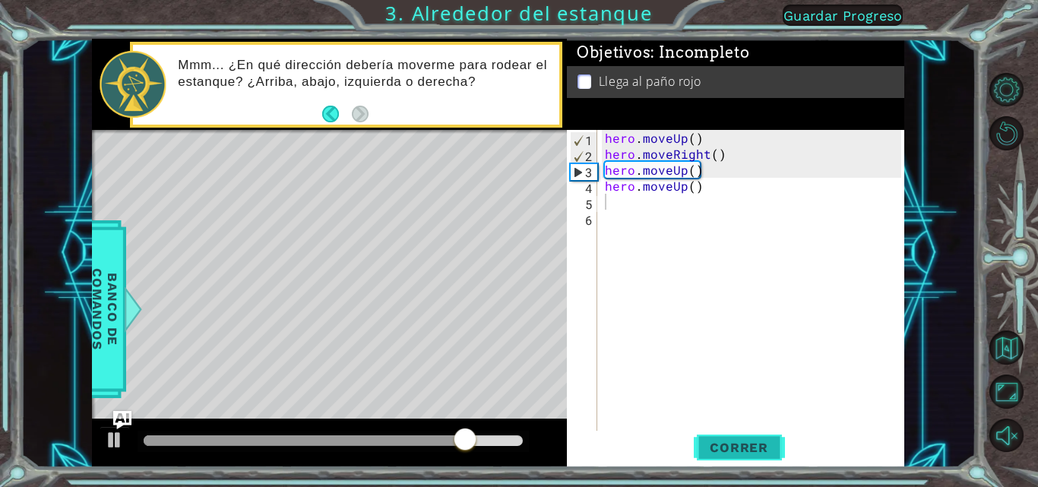
click at [749, 458] on button "Correr" at bounding box center [739, 447] width 91 height 33
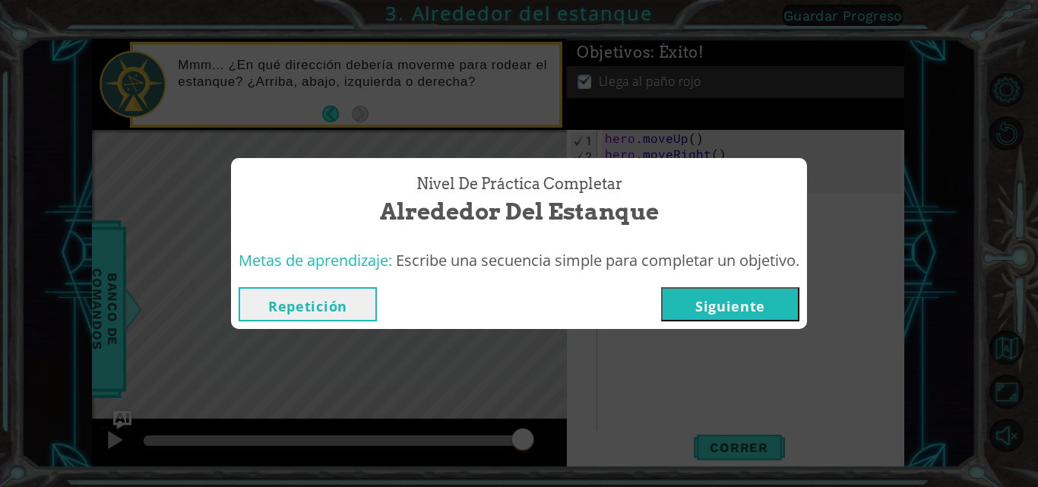
click at [704, 305] on button "Siguiente" at bounding box center [730, 304] width 138 height 34
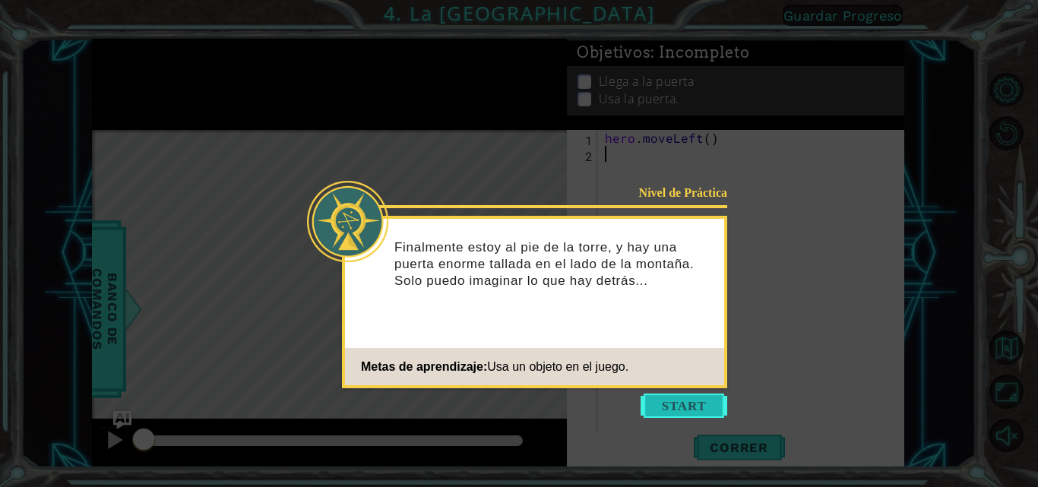
click at [704, 415] on button "Start" at bounding box center [684, 406] width 87 height 24
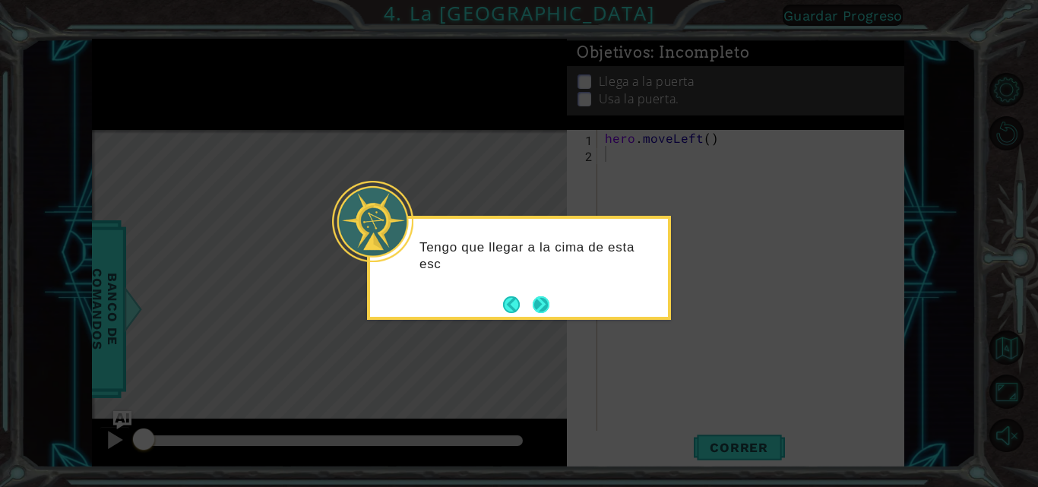
click at [549, 311] on button "Next" at bounding box center [541, 304] width 17 height 17
click at [549, 311] on button "Next" at bounding box center [540, 304] width 17 height 17
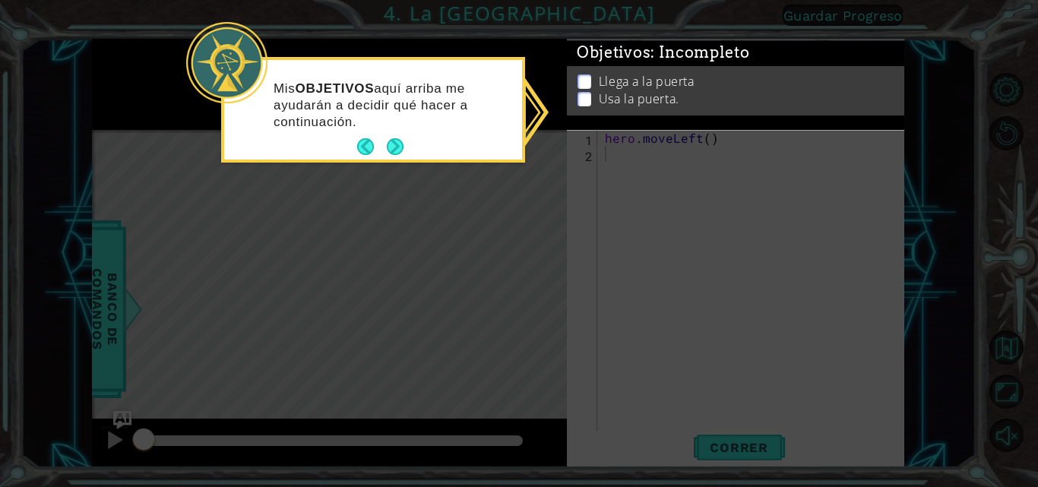
click at [591, 103] on p at bounding box center [585, 110] width 14 height 14
click at [582, 104] on p at bounding box center [585, 111] width 14 height 14
click at [416, 155] on div "Mis OBJETIVOS aquí arriba me ayudarán a decidir qué hacer a continuación." at bounding box center [373, 112] width 298 height 93
click at [407, 154] on div "Mis OBJETIVOS aquí arriba me ayudarán a decidir qué hacer a continuación." at bounding box center [373, 112] width 298 height 93
click at [393, 147] on button "Next" at bounding box center [395, 146] width 17 height 17
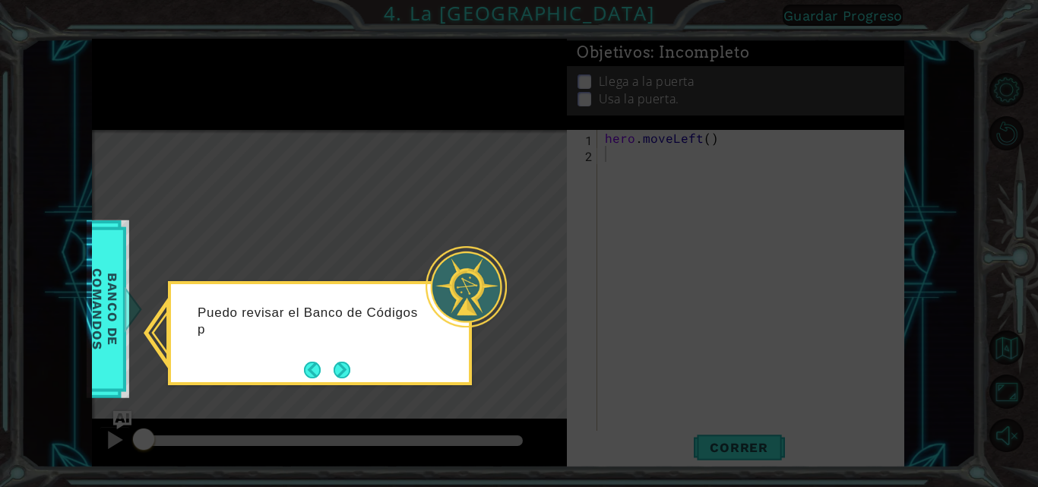
click at [334, 364] on button "Next" at bounding box center [342, 370] width 17 height 17
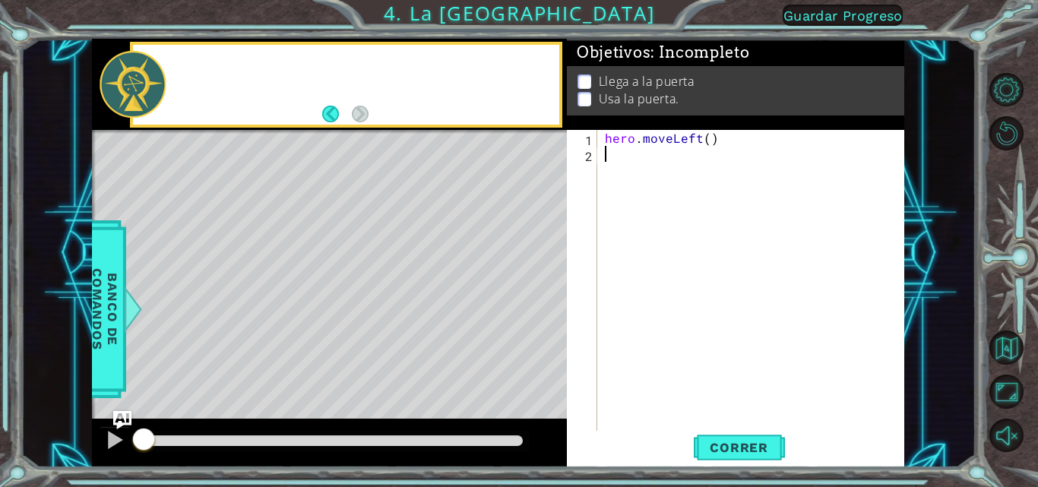
click at [334, 364] on div "Level Map" at bounding box center [443, 354] width 702 height 448
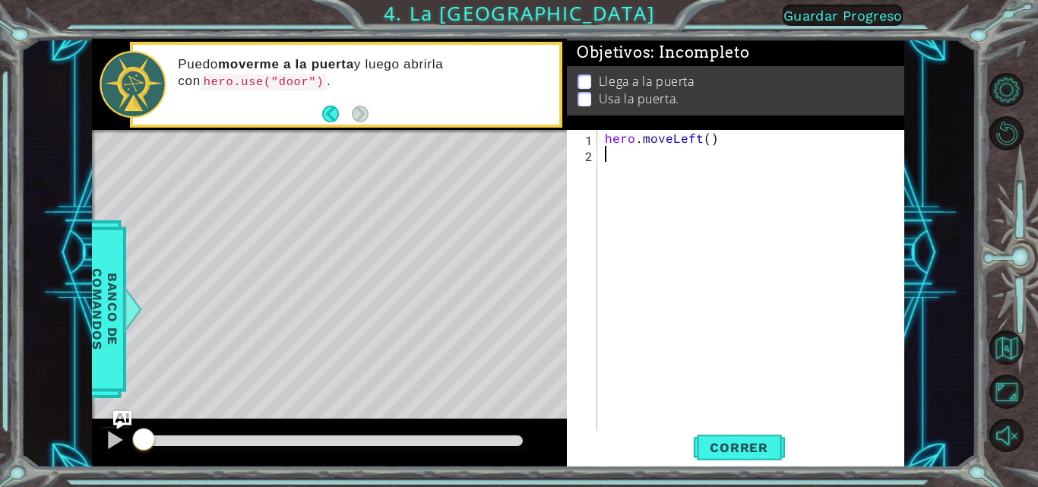
click at [609, 156] on div "hero . moveLeft ( )" at bounding box center [755, 297] width 307 height 335
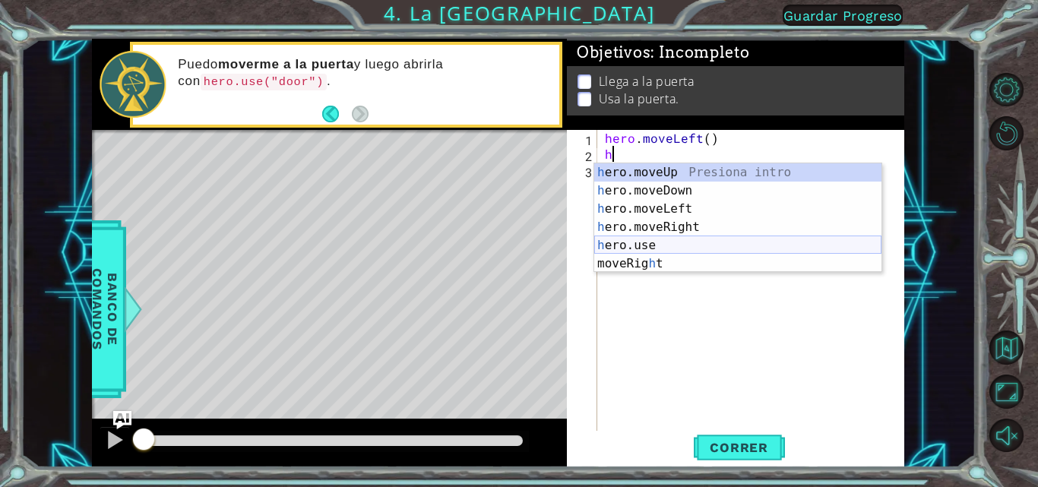
click at [649, 255] on div "h ero.moveUp Presiona intro h ero.moveDown Presiona intro h ero.moveLeft Presio…" at bounding box center [737, 236] width 287 height 146
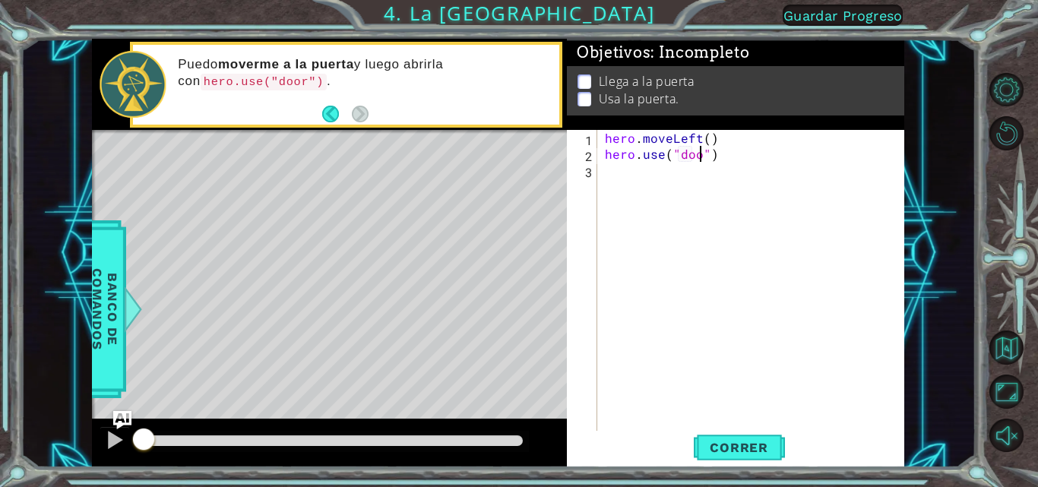
type textarea "hero.use("door")"
click at [746, 450] on span "Correr" at bounding box center [739, 447] width 89 height 15
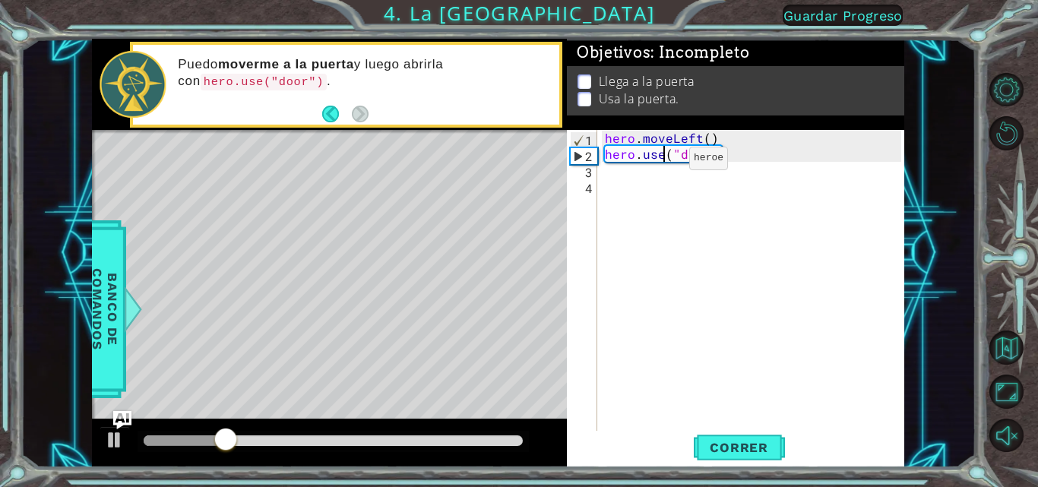
click at [663, 162] on div "hero . moveLeft ( ) hero . use ( "door" )" at bounding box center [755, 297] width 307 height 335
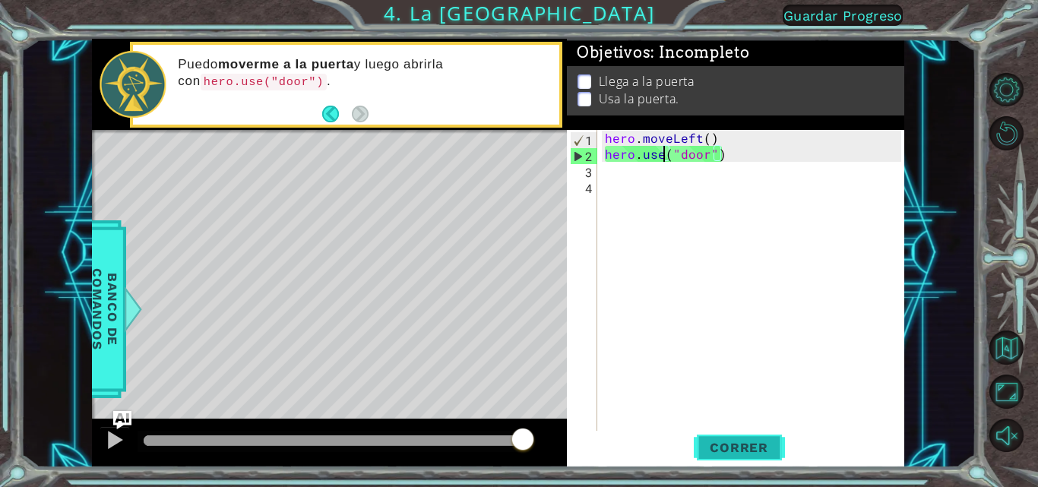
click at [725, 460] on button "Correr" at bounding box center [739, 447] width 91 height 33
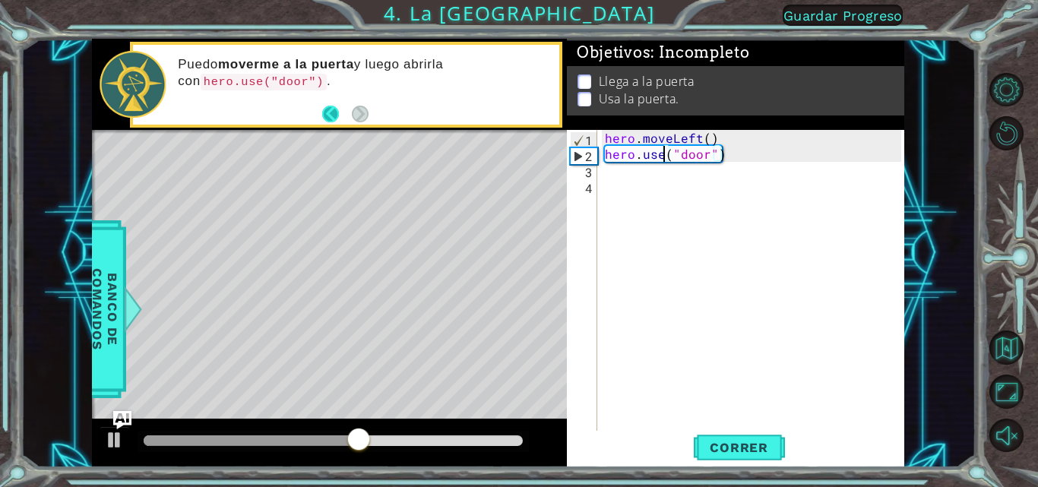
click at [325, 112] on button "Back" at bounding box center [337, 114] width 30 height 17
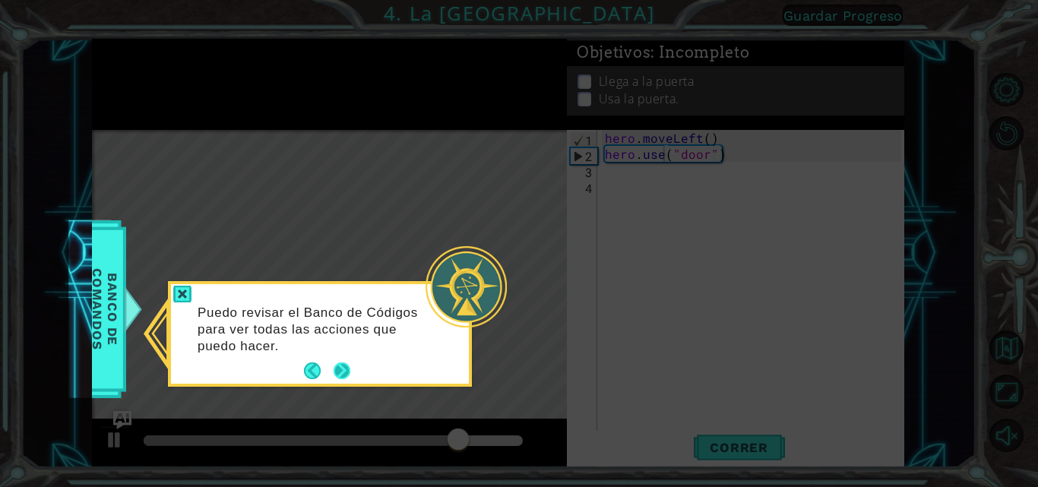
click at [342, 366] on button "Next" at bounding box center [342, 371] width 17 height 17
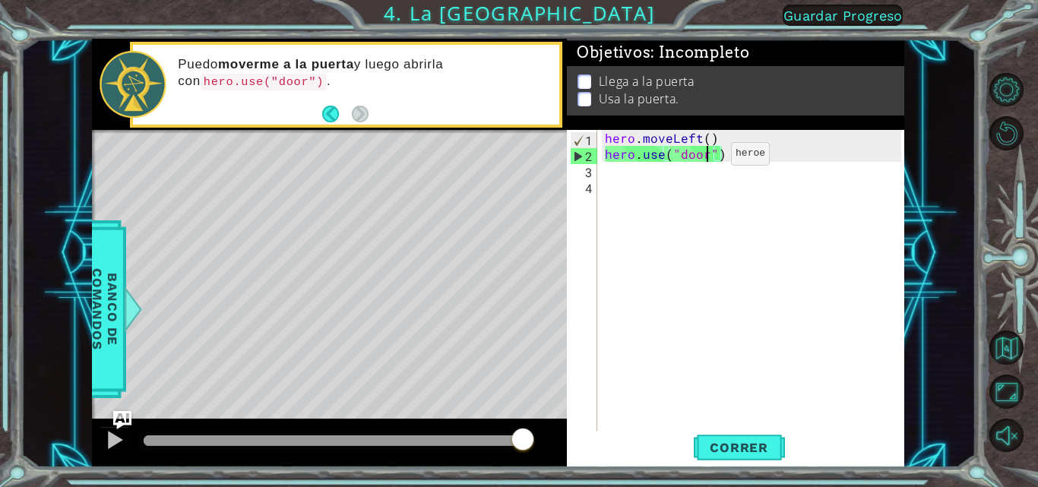
click at [705, 157] on div "hero . moveLeft ( ) hero . use ( "door" )" at bounding box center [755, 297] width 307 height 335
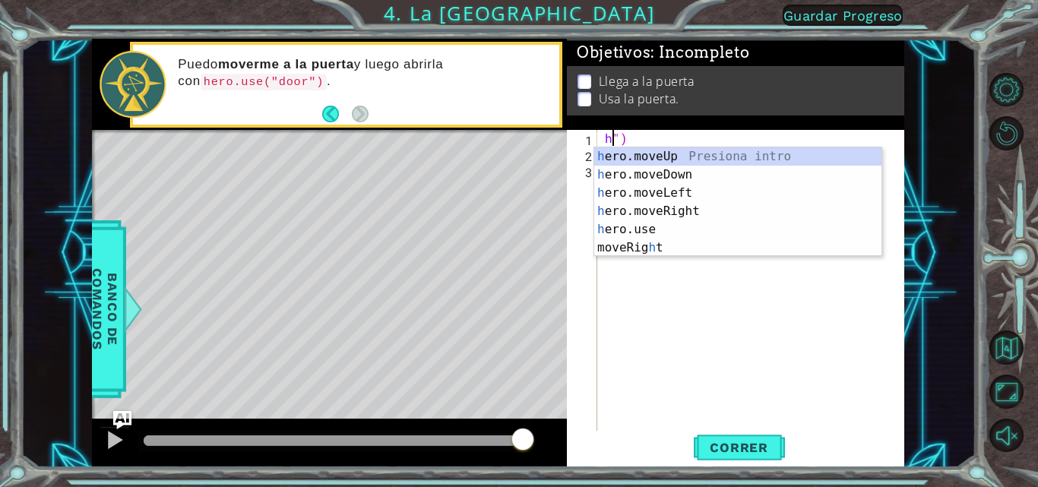
type textarea "")"
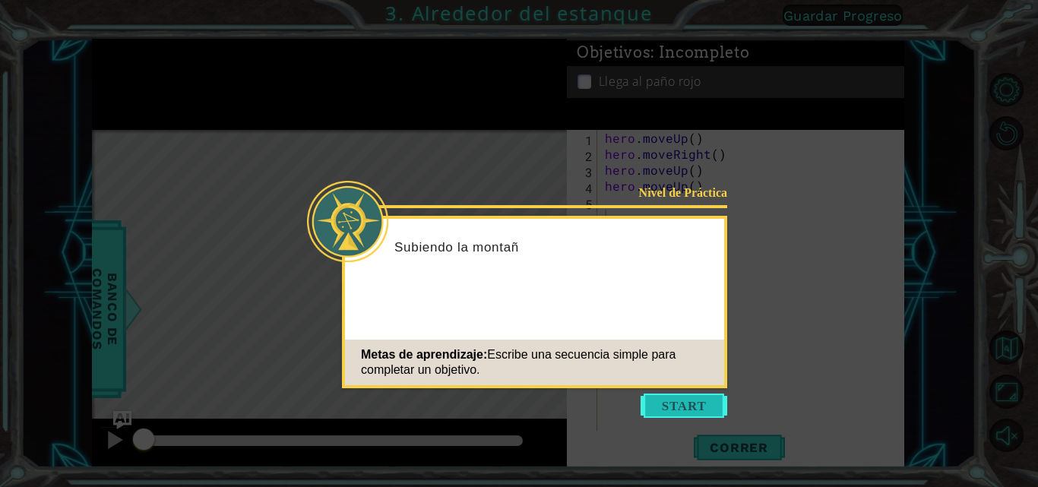
click at [690, 401] on button "Start" at bounding box center [684, 406] width 87 height 24
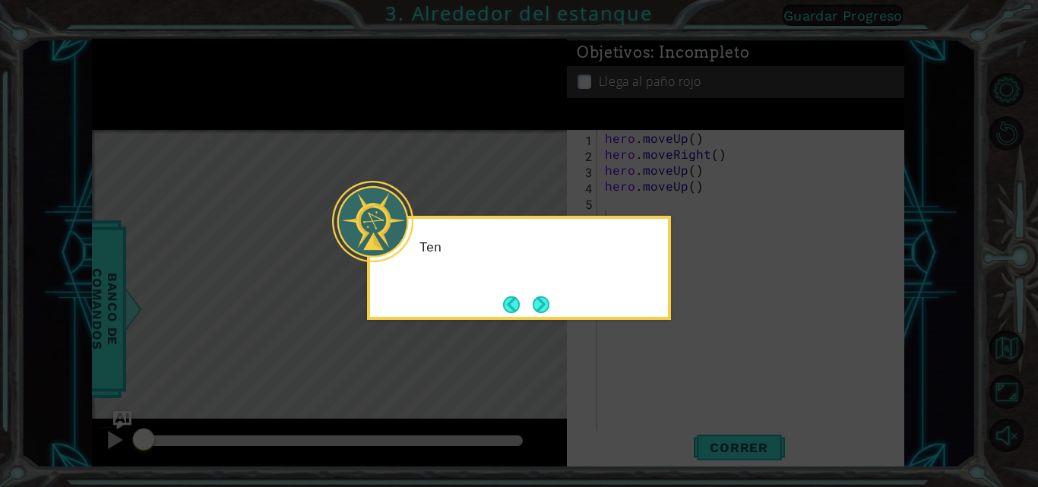
click at [690, 401] on icon at bounding box center [519, 243] width 1038 height 487
click at [583, 326] on icon at bounding box center [519, 243] width 1038 height 487
click at [534, 298] on button "Next" at bounding box center [541, 304] width 17 height 17
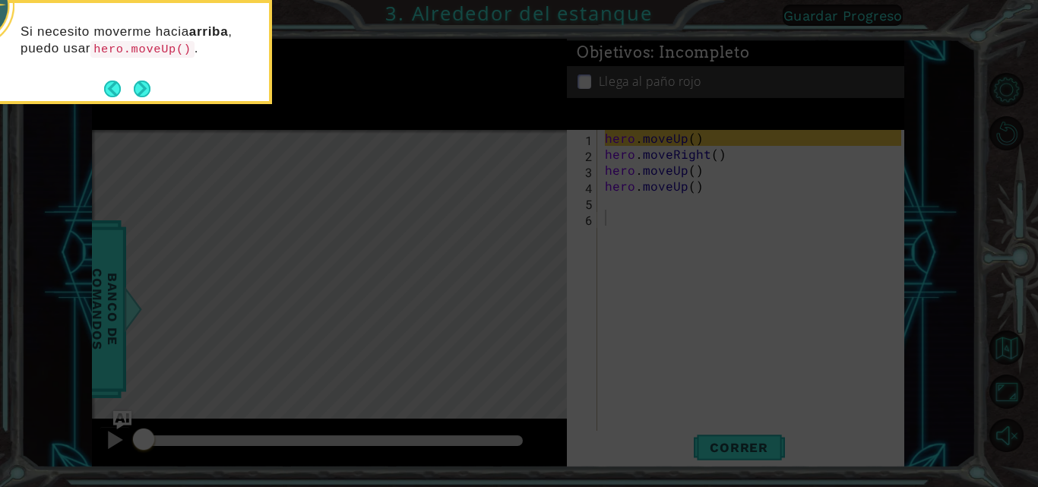
click at [277, 27] on icon at bounding box center [519, 73] width 1038 height 828
click at [478, 293] on icon at bounding box center [519, 73] width 1038 height 828
click at [755, 413] on icon at bounding box center [519, 73] width 1038 height 828
click at [138, 93] on button "Next" at bounding box center [142, 88] width 21 height 21
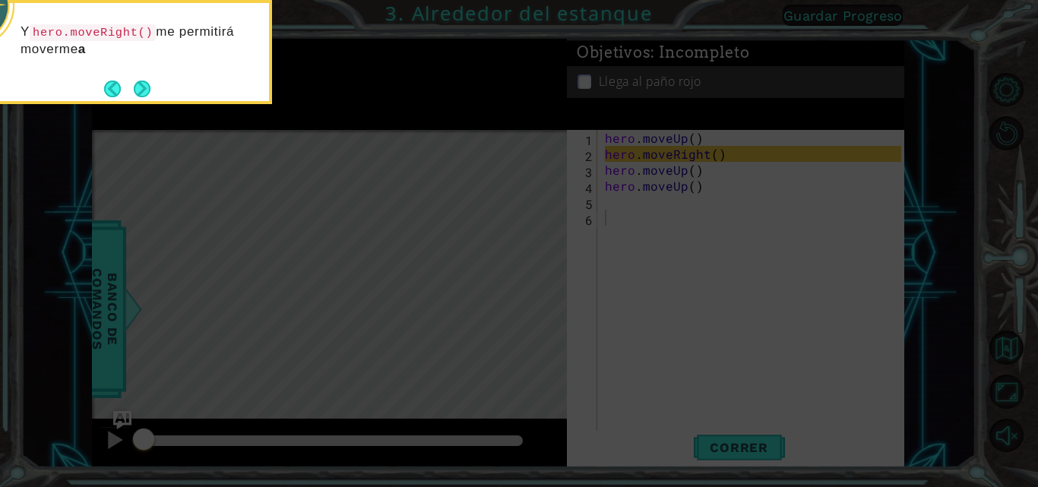
click at [138, 93] on button "Next" at bounding box center [142, 88] width 17 height 17
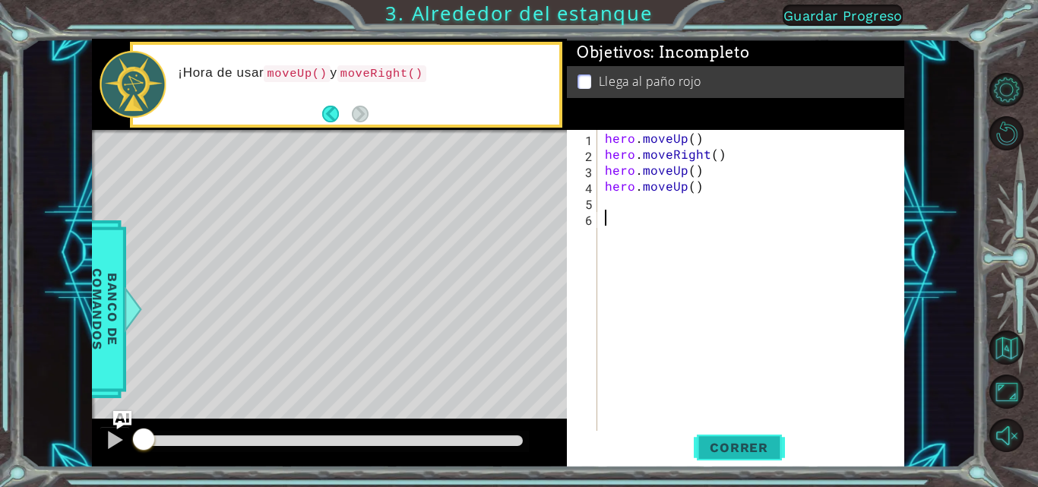
click at [738, 443] on span "Correr" at bounding box center [739, 447] width 89 height 15
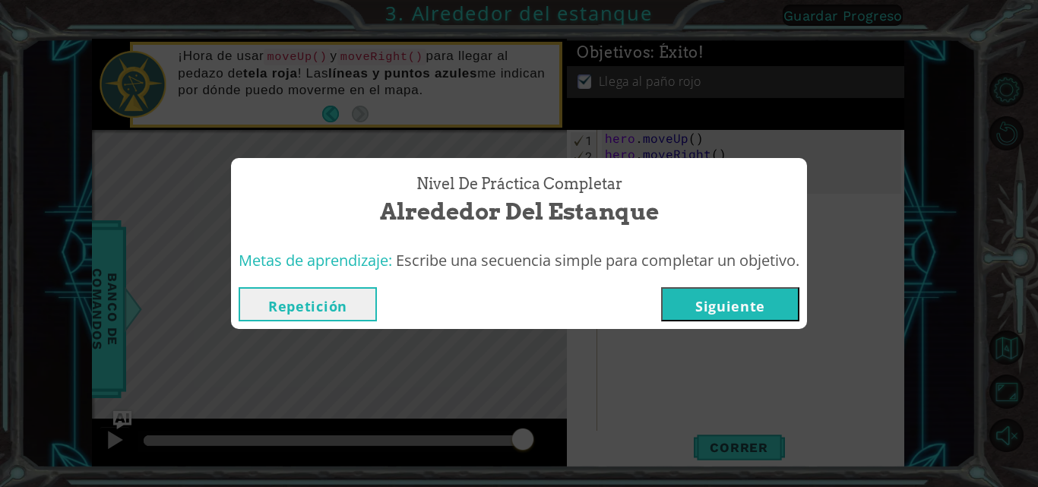
click at [746, 302] on button "Siguiente" at bounding box center [730, 304] width 138 height 34
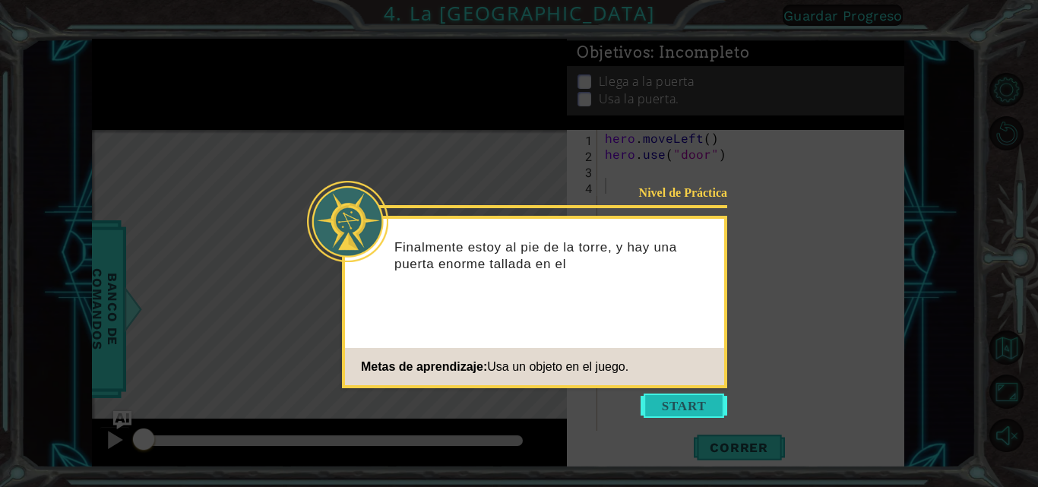
click at [673, 401] on button "Start" at bounding box center [684, 406] width 87 height 24
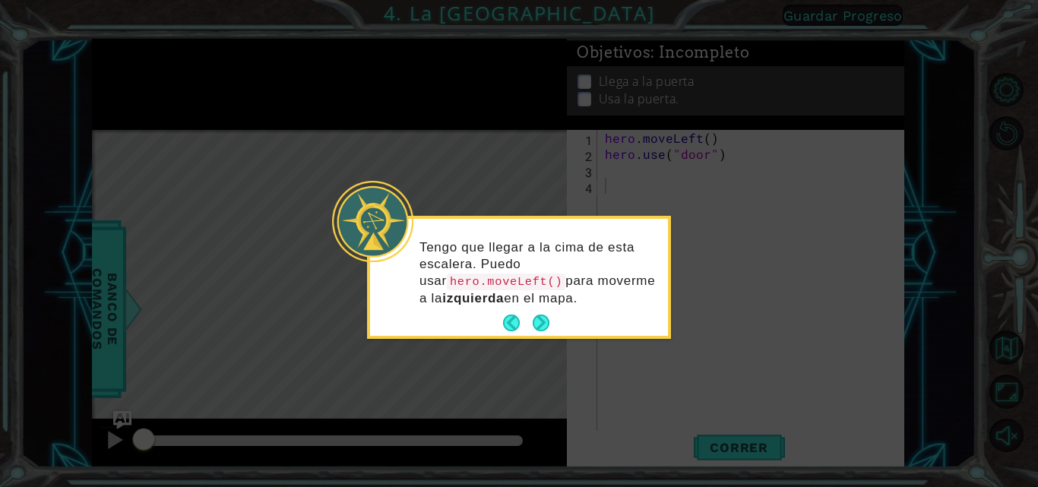
click at [537, 333] on footer at bounding box center [526, 323] width 46 height 23
click at [547, 323] on button "Next" at bounding box center [541, 323] width 18 height 18
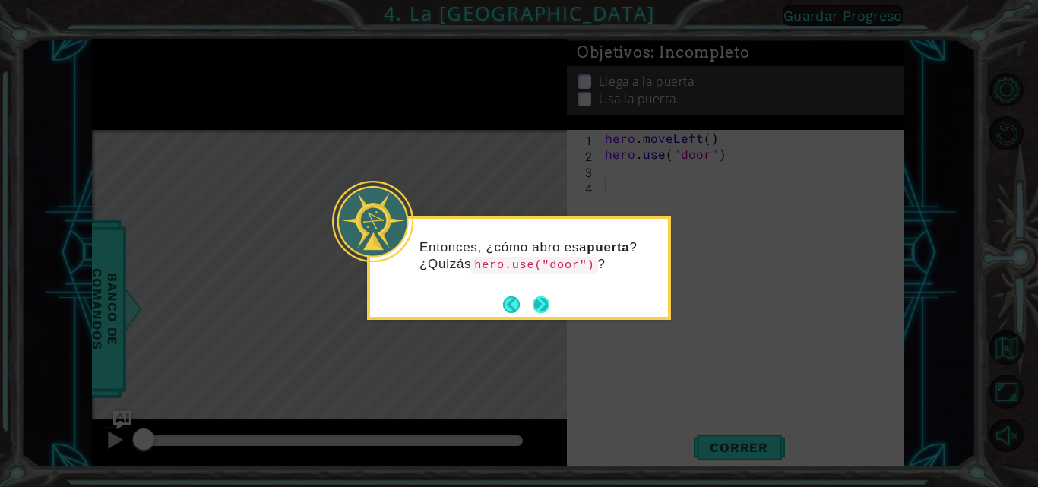
click at [546, 313] on button "Next" at bounding box center [541, 304] width 17 height 17
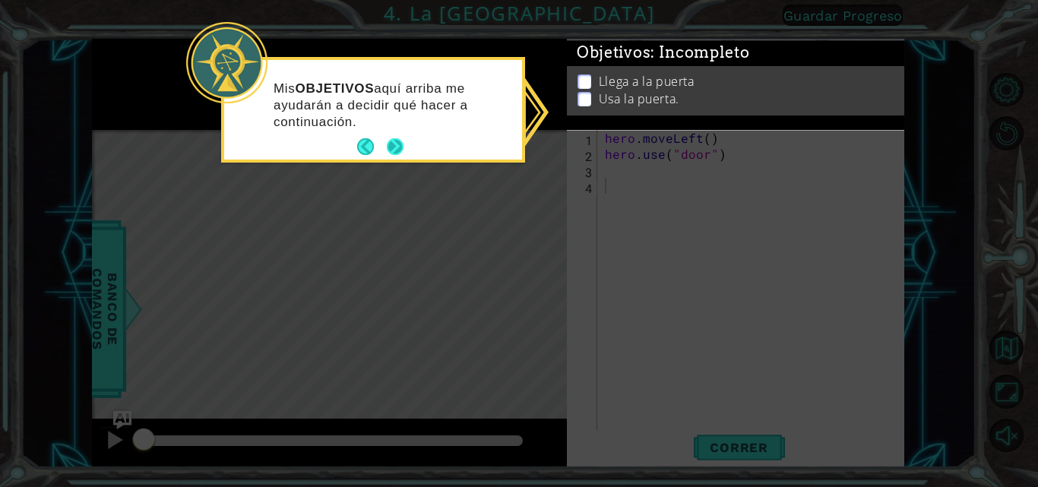
click at [392, 137] on button "Next" at bounding box center [396, 147] width 28 height 28
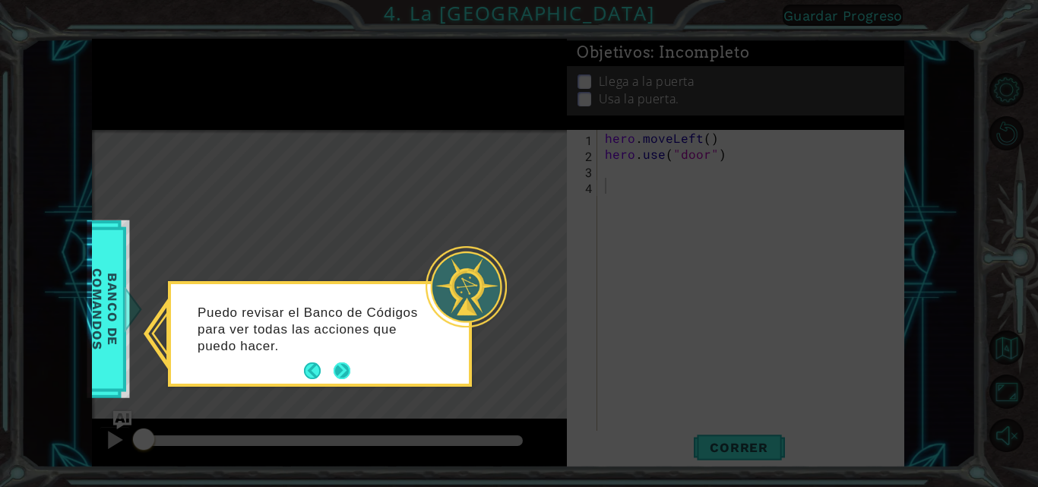
click at [343, 372] on button "Next" at bounding box center [342, 371] width 23 height 23
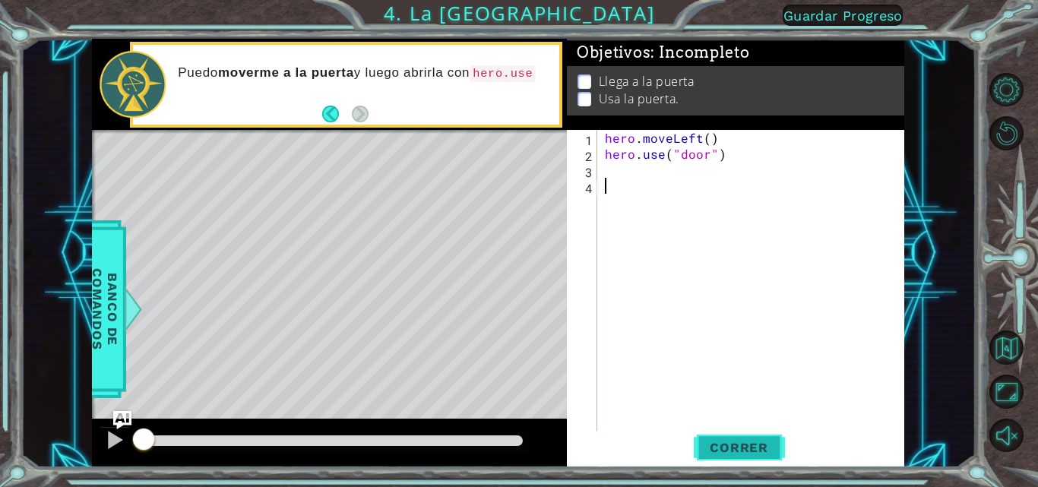
click at [779, 446] on span "Correr" at bounding box center [739, 447] width 89 height 15
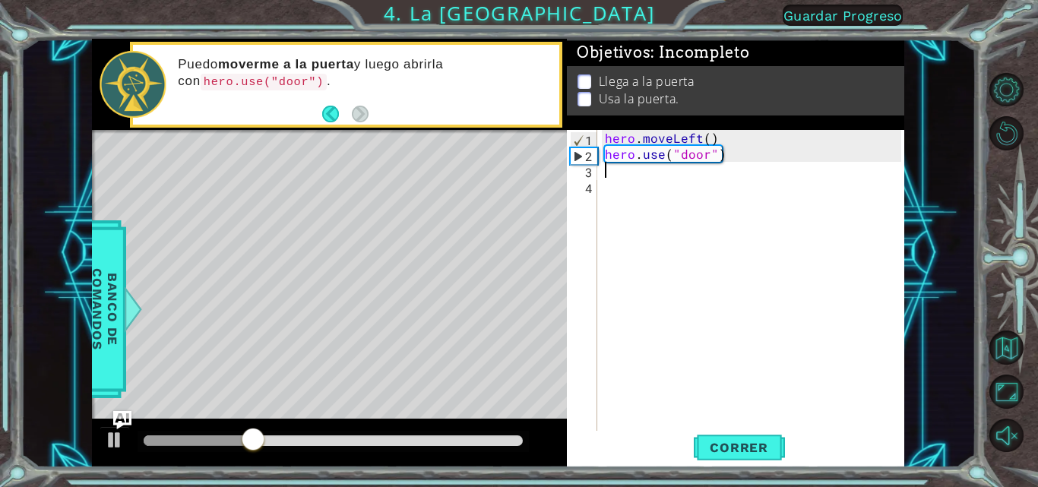
click at [610, 173] on div "hero . moveLeft ( ) hero . use ( "door" )" at bounding box center [755, 297] width 307 height 335
drag, startPoint x: 656, startPoint y: 95, endPoint x: 705, endPoint y: 61, distance: 59.5
click at [705, 61] on div "Objetivos : Incompleto" at bounding box center [735, 64] width 337 height 27
click at [616, 175] on div "hero . moveLeft ( ) hero . use ( "door" )" at bounding box center [755, 297] width 307 height 335
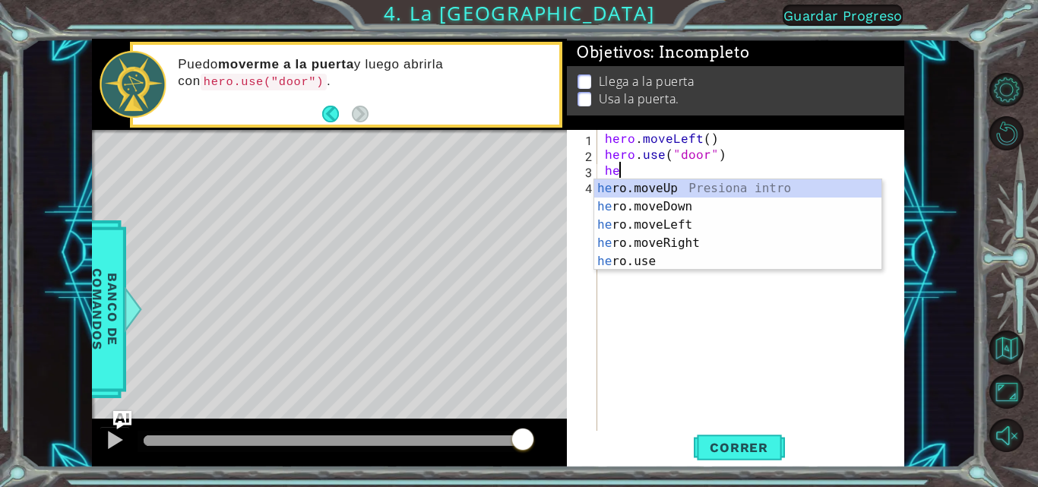
type textarea "her"
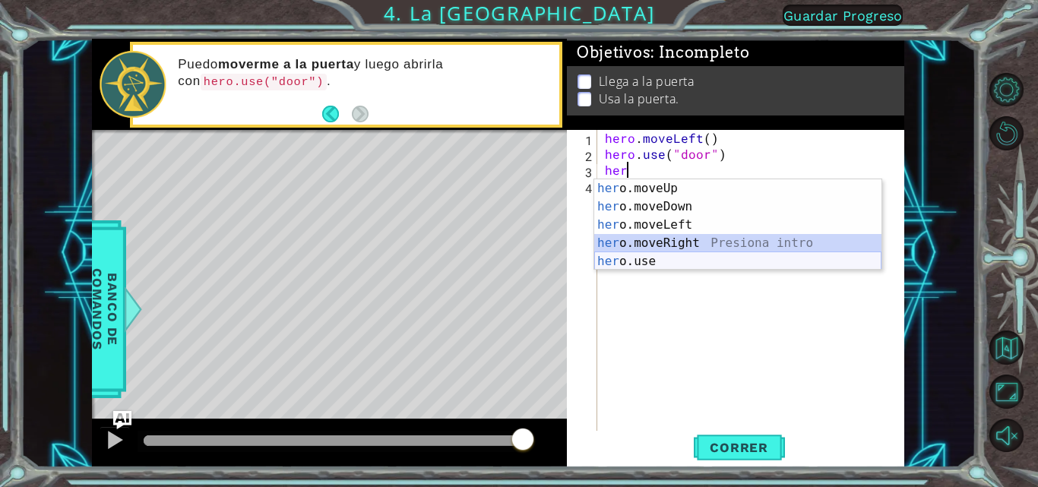
click at [673, 256] on div "her o.moveUp Presiona intro her o.moveDown Presiona intro her o.moveLeft Presio…" at bounding box center [737, 243] width 287 height 128
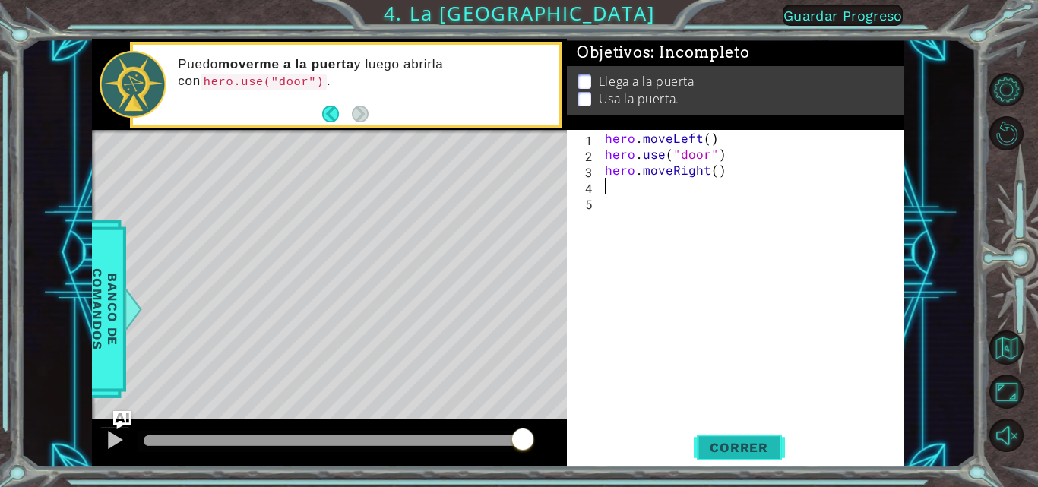
click at [727, 460] on button "Correr" at bounding box center [739, 447] width 91 height 33
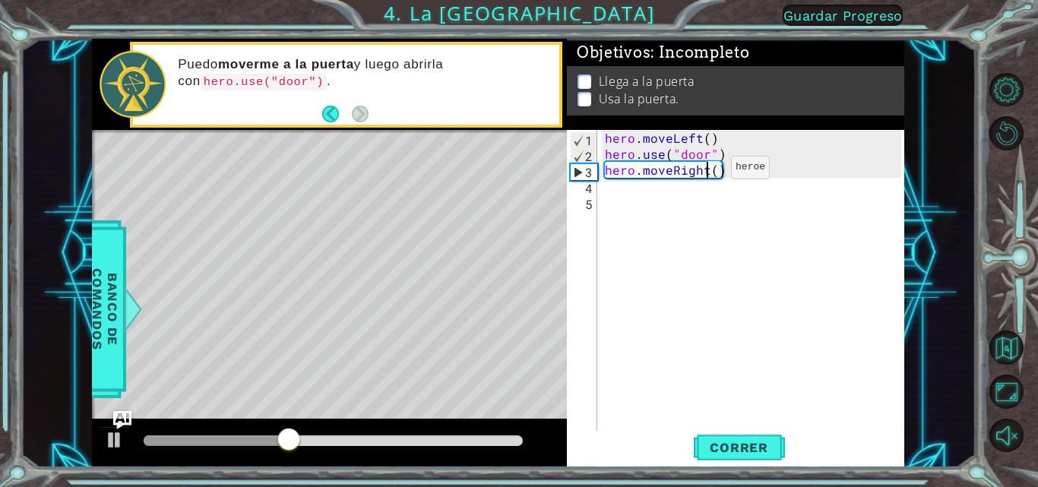
click at [705, 171] on div "hero . moveLeft ( ) hero . use ( "door" ) hero . moveRight ( )" at bounding box center [755, 297] width 307 height 335
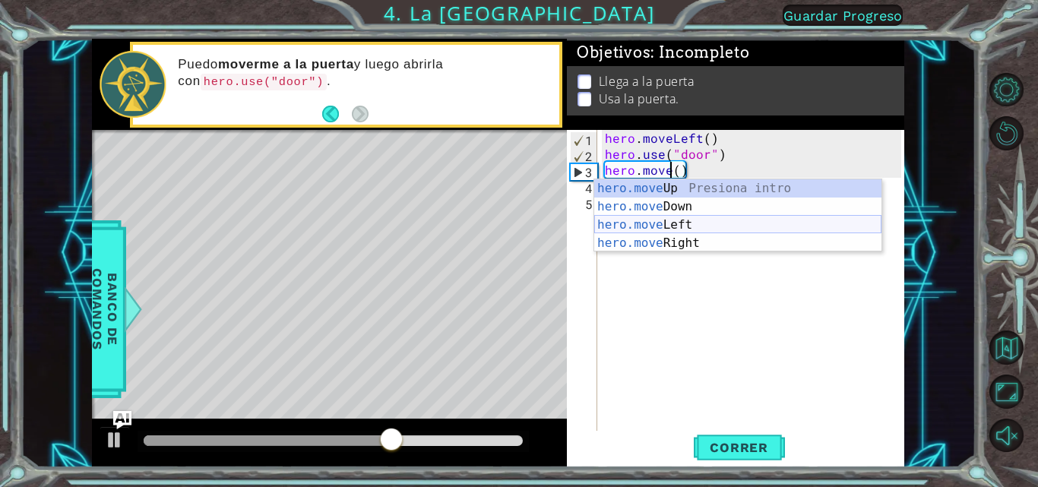
click at [713, 217] on div "hero.move Up Presiona intro hero.move Down Presiona intro hero.move Left Presio…" at bounding box center [737, 233] width 287 height 109
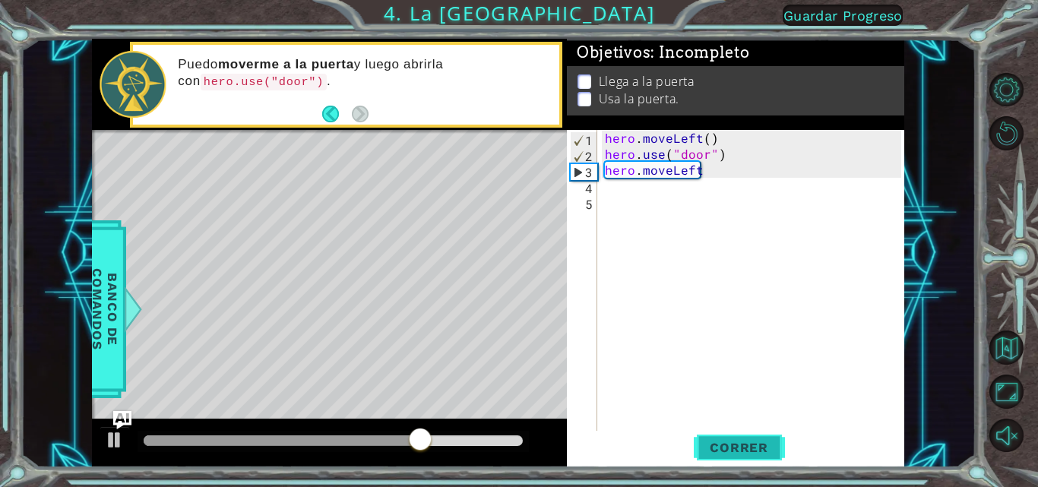
click at [746, 438] on button "Correr" at bounding box center [739, 447] width 91 height 33
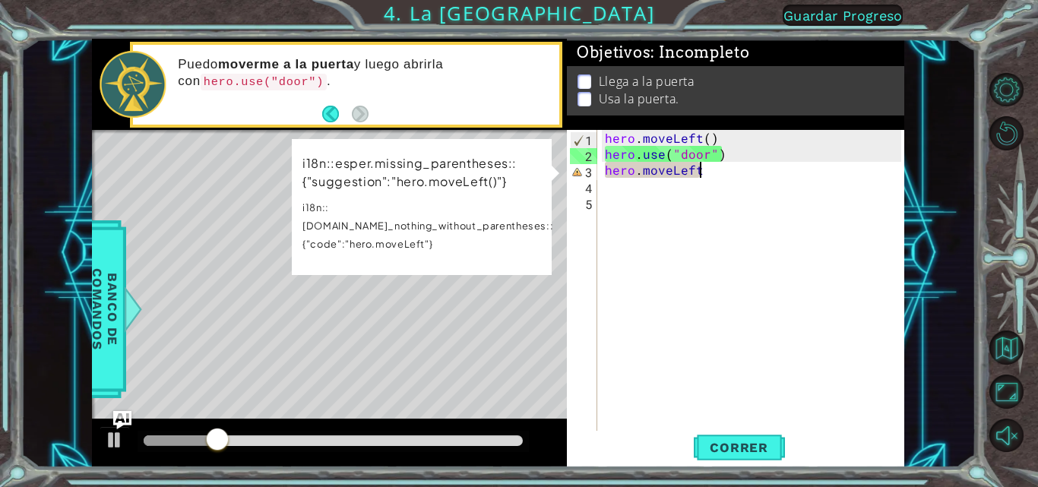
click at [711, 175] on div "hero . moveLeft ( ) hero . use ( "door" ) hero . moveLeft" at bounding box center [755, 297] width 307 height 335
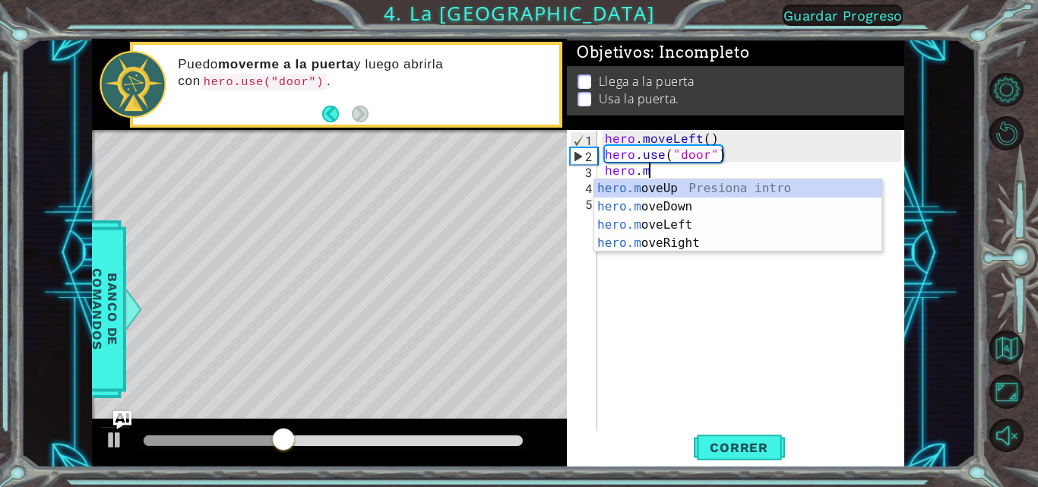
type textarea "hero."
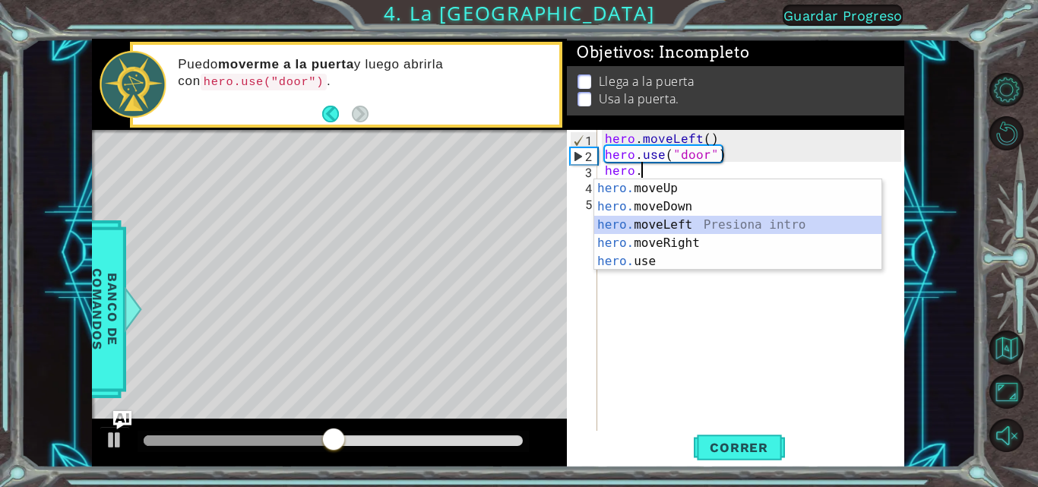
click at [695, 224] on div "hero. moveUp Presiona intro hero. moveDown Presiona intro hero. moveLeft Presio…" at bounding box center [737, 243] width 287 height 128
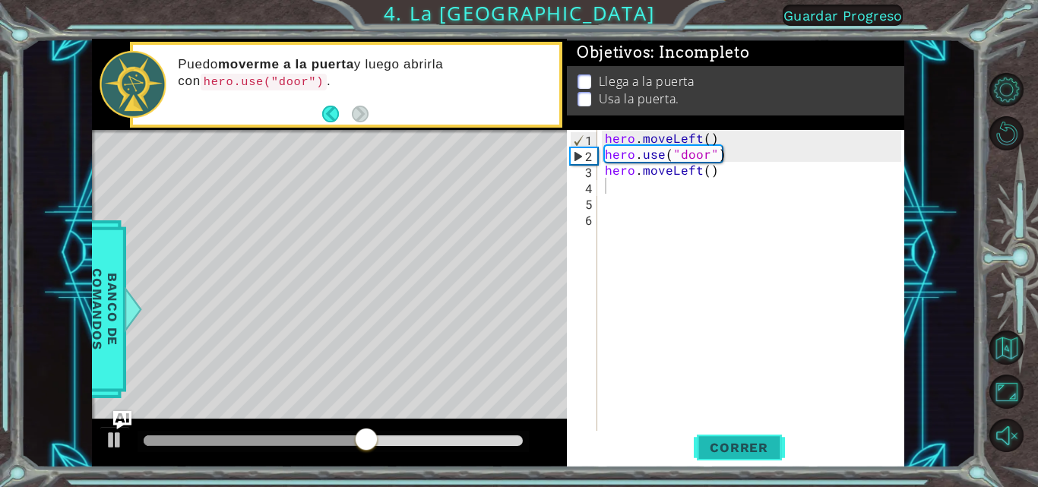
click at [764, 452] on span "Correr" at bounding box center [739, 447] width 89 height 15
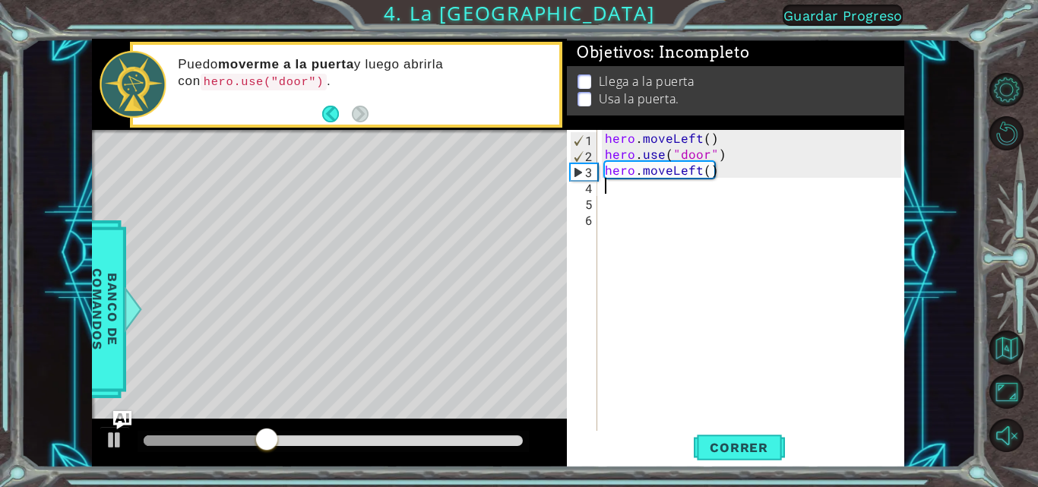
click at [615, 186] on div "hero . moveLeft ( ) hero . use ( "door" ) hero . moveLeft ( )" at bounding box center [755, 297] width 307 height 335
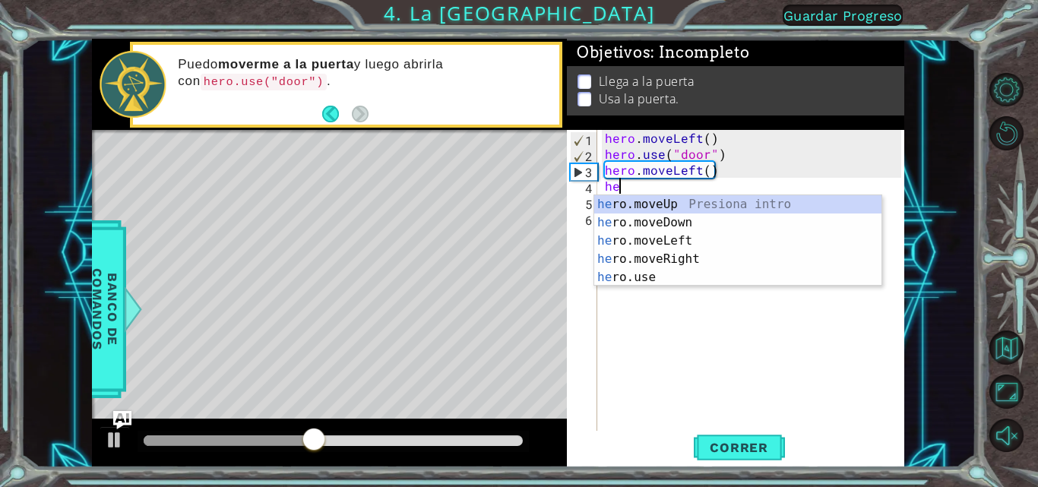
type textarea "her"
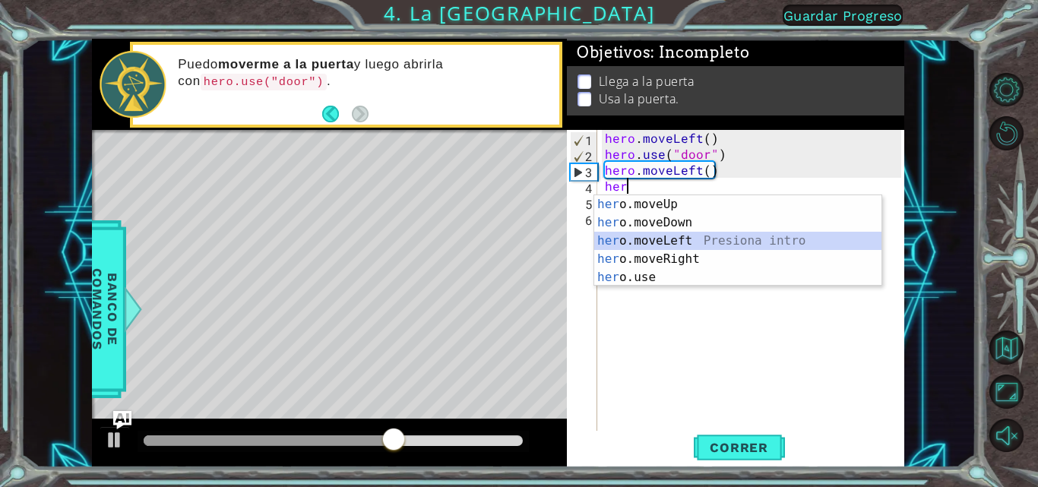
click at [707, 243] on div "her o.moveUp Presiona intro her o.moveDown Presiona intro her o.moveLeft Presio…" at bounding box center [737, 259] width 287 height 128
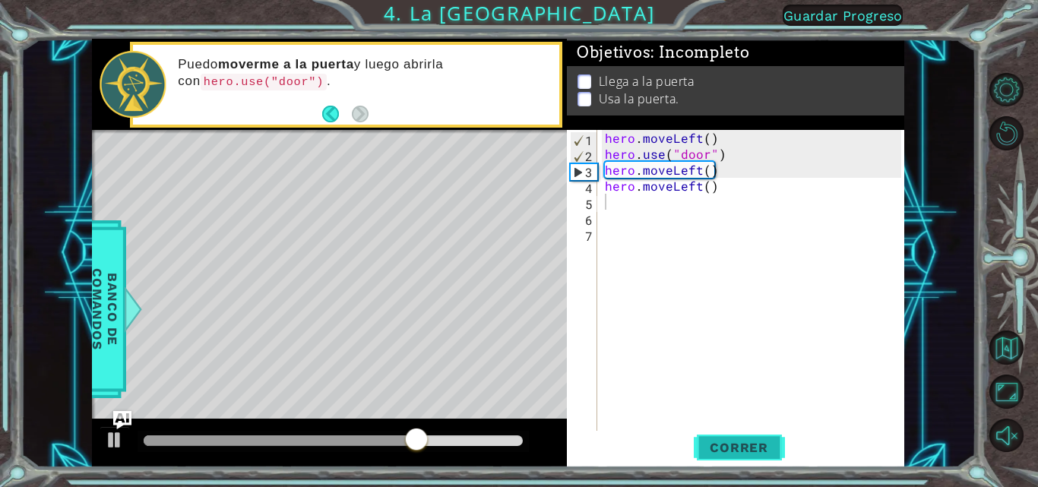
click at [724, 454] on span "Correr" at bounding box center [739, 447] width 89 height 15
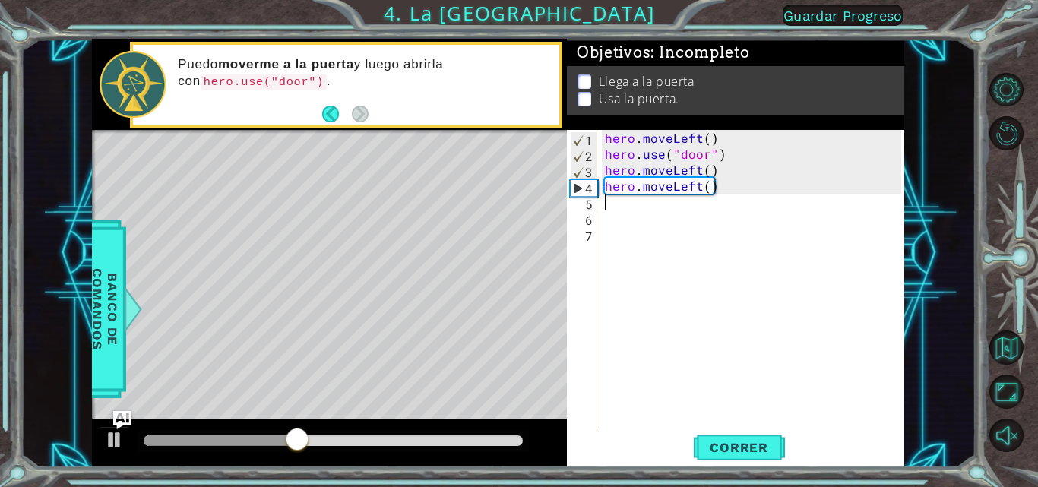
click at [713, 189] on div "hero . moveLeft ( ) hero . use ( "door" ) hero . moveLeft ( ) hero . moveLeft (…" at bounding box center [755, 297] width 307 height 335
click at [713, 181] on div "hero . moveLeft ( ) hero . use ( "door" ) hero . moveLeft ( ) hero . moveLeft (…" at bounding box center [755, 297] width 307 height 335
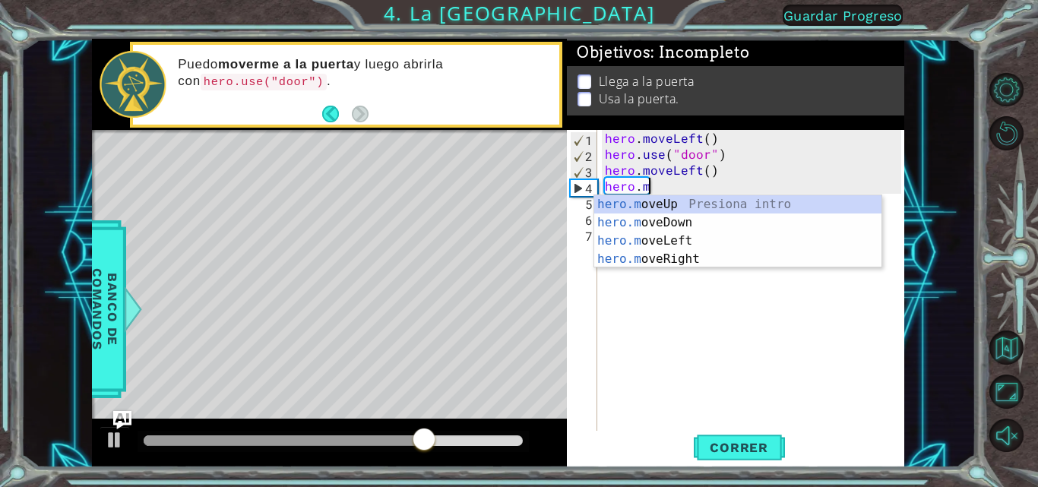
type textarea "hero."
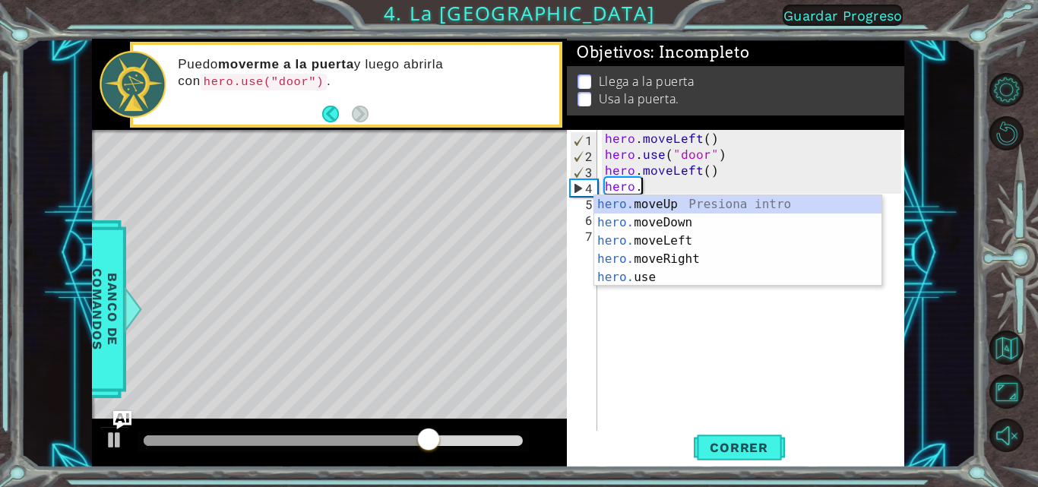
scroll to position [0, 2]
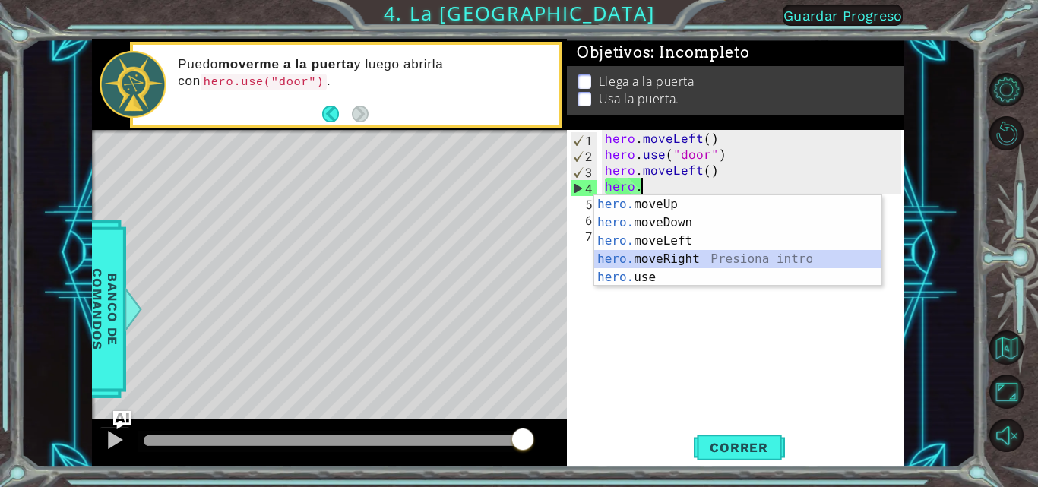
click at [694, 265] on div "hero. moveUp Presiona intro hero. moveDown Presiona intro hero. moveLeft Presio…" at bounding box center [737, 259] width 287 height 128
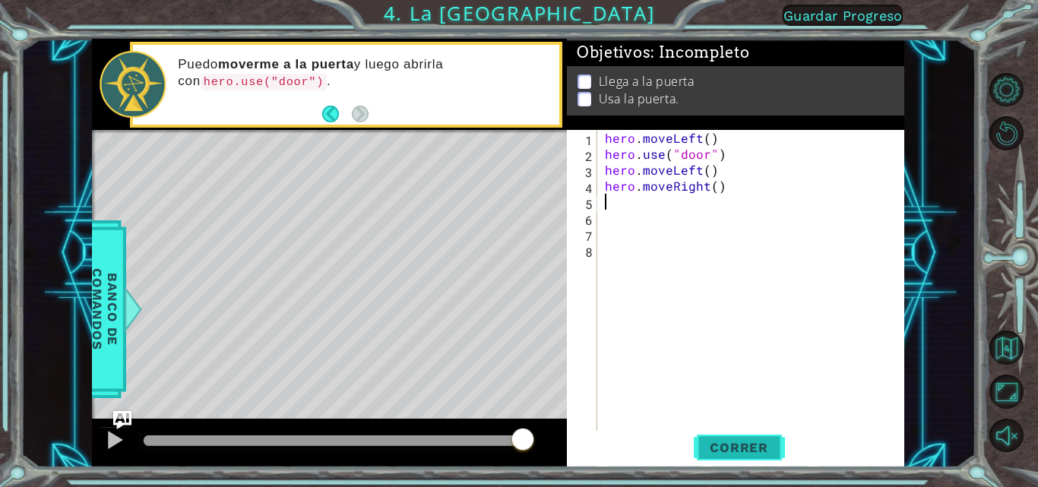
click at [754, 455] on span "Correr" at bounding box center [739, 447] width 89 height 15
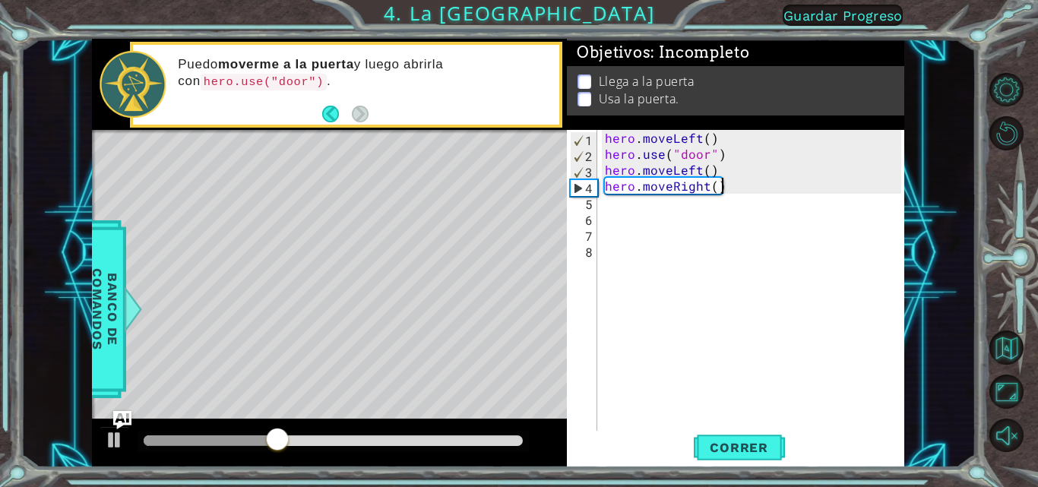
click at [720, 184] on div "hero . moveLeft ( ) hero . use ( "door" ) hero . moveLeft ( ) hero . moveRight …" at bounding box center [755, 297] width 307 height 335
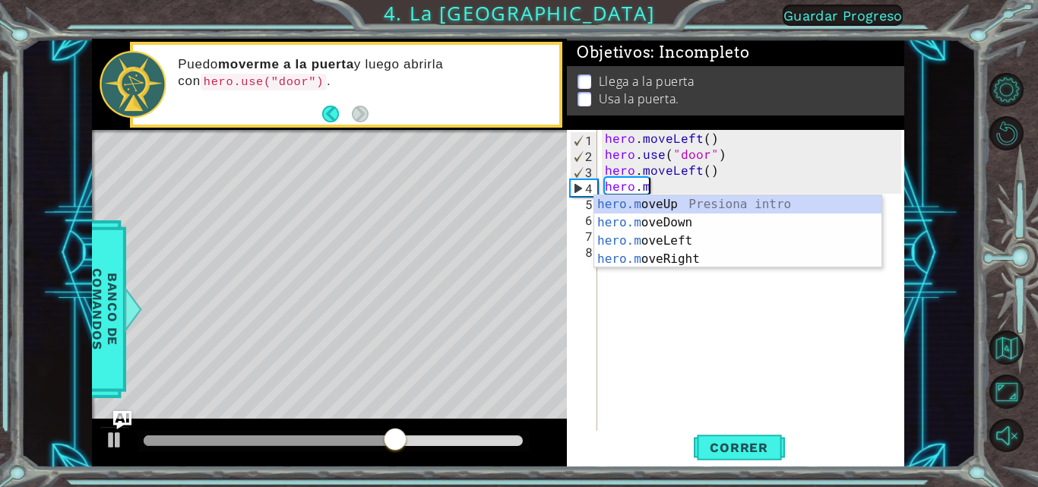
type textarea "hero."
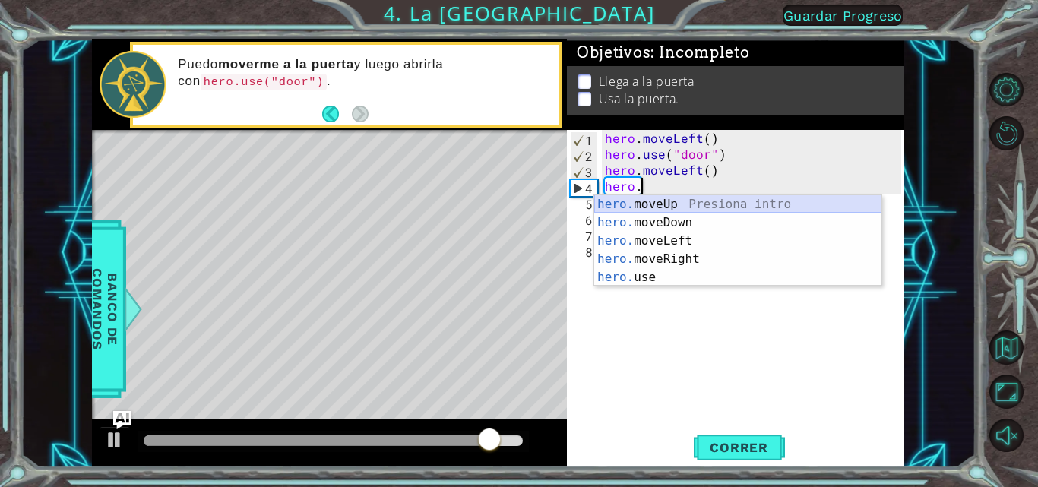
click at [705, 195] on div "hero. moveUp Presiona intro hero. moveDown Presiona intro hero. moveLeft Presio…" at bounding box center [737, 259] width 287 height 128
click at [705, 195] on div "hero . moveLeft ( ) hero . use ( "door" ) hero . moveLeft ( ) hero ." at bounding box center [755, 297] width 307 height 335
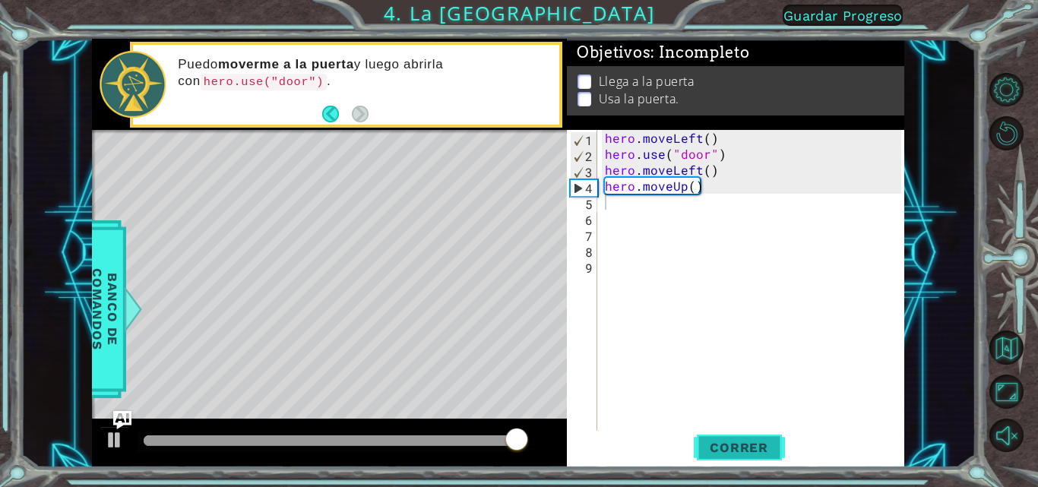
click at [709, 462] on button "Correr" at bounding box center [739, 447] width 91 height 33
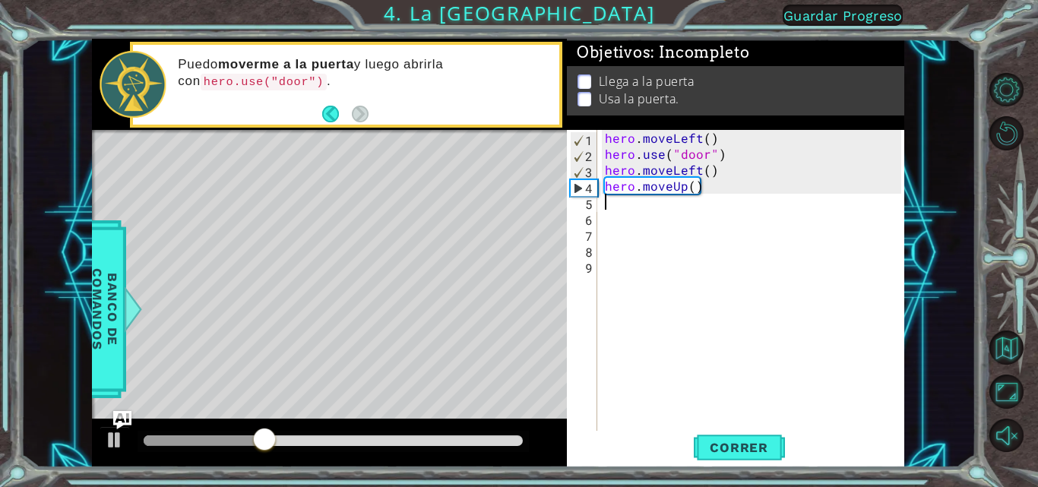
click at [623, 210] on div "hero . moveLeft ( ) hero . use ( "door" ) hero . moveLeft ( ) hero . moveUp ( )" at bounding box center [755, 297] width 307 height 335
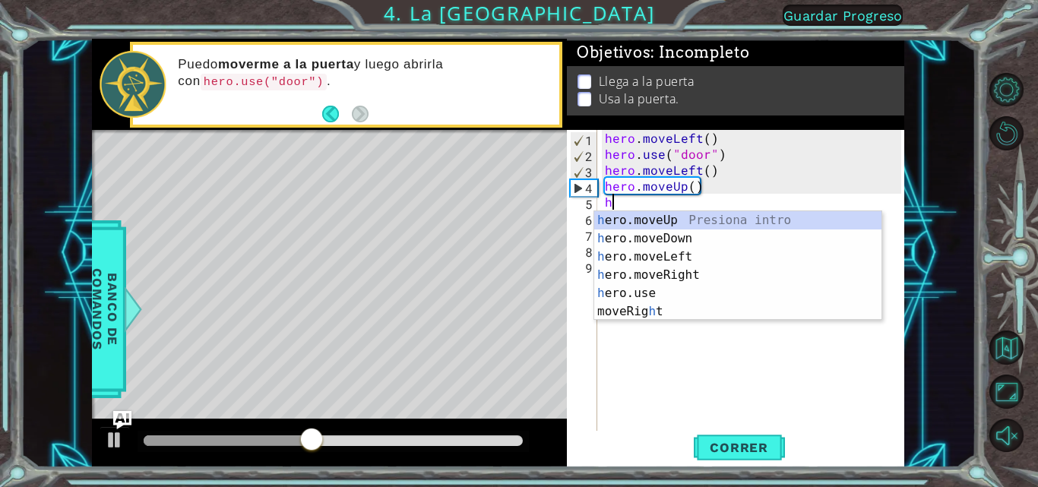
type textarea "he"
click at [623, 214] on div "he ro.moveUp Presiona intro he ro.moveDown Presiona intro he ro.moveLeft Presio…" at bounding box center [737, 275] width 287 height 128
click at [623, 214] on div "hero . moveLeft ( ) hero . use ( "door" ) hero . moveLeft ( ) hero . moveUp ( )…" at bounding box center [755, 297] width 307 height 335
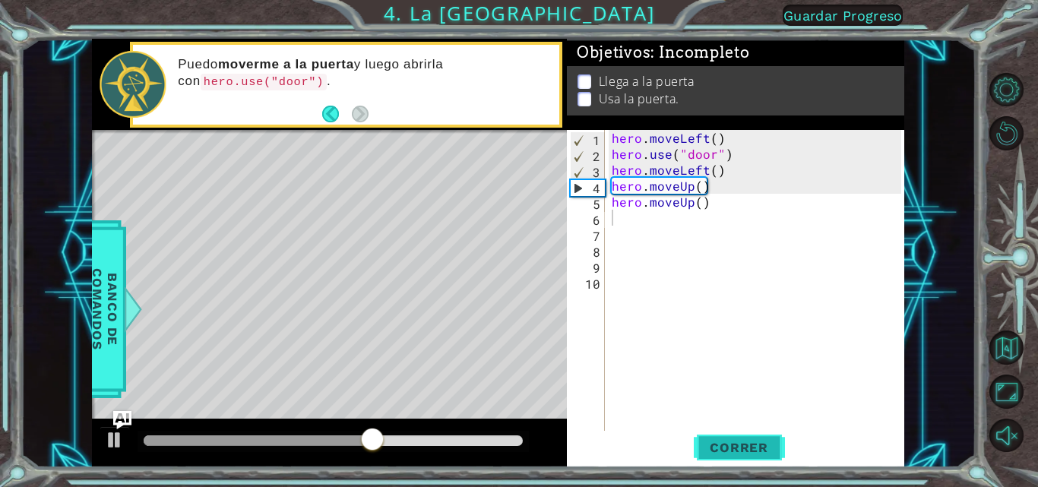
click at [749, 449] on span "Correr" at bounding box center [739, 447] width 89 height 15
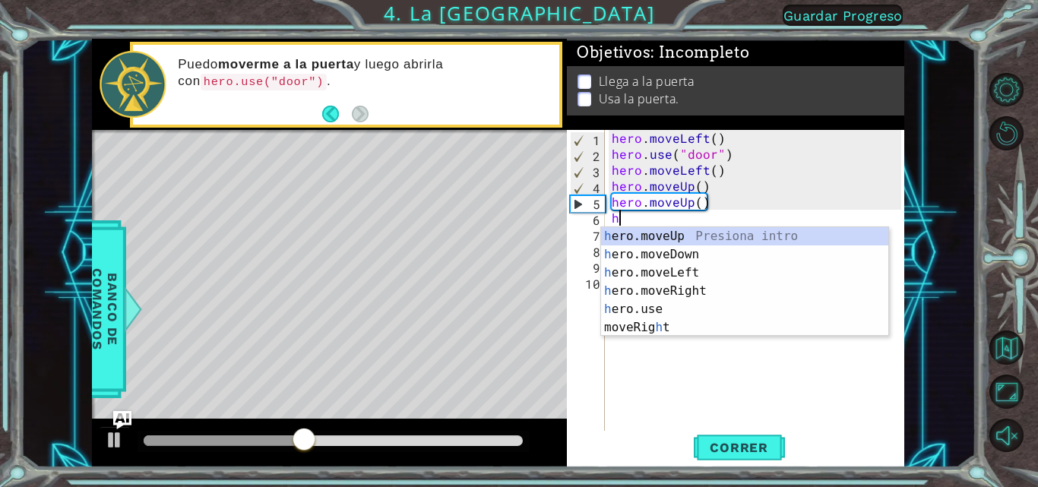
type textarea "he"
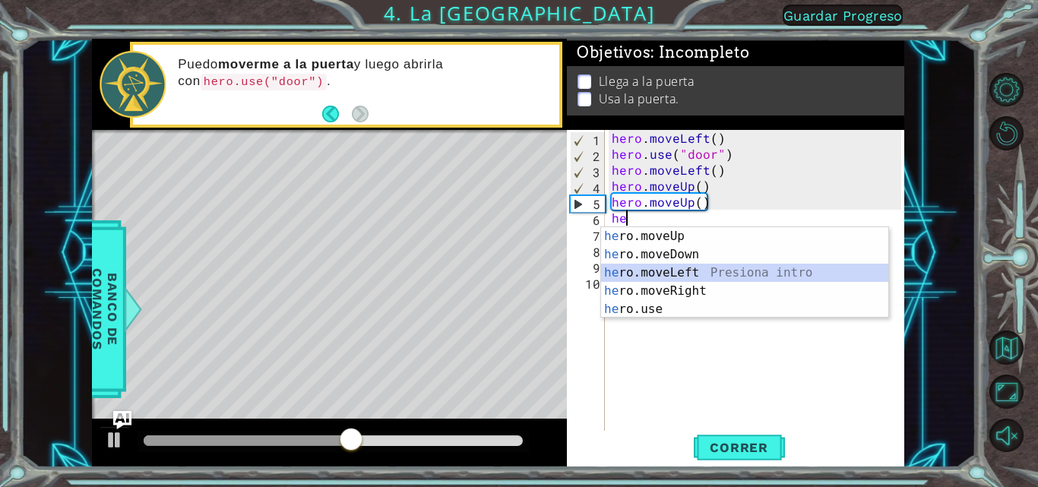
click at [687, 275] on div "he ro.moveUp Presiona intro he ro.moveDown Presiona intro he ro.moveLeft Presio…" at bounding box center [744, 291] width 287 height 128
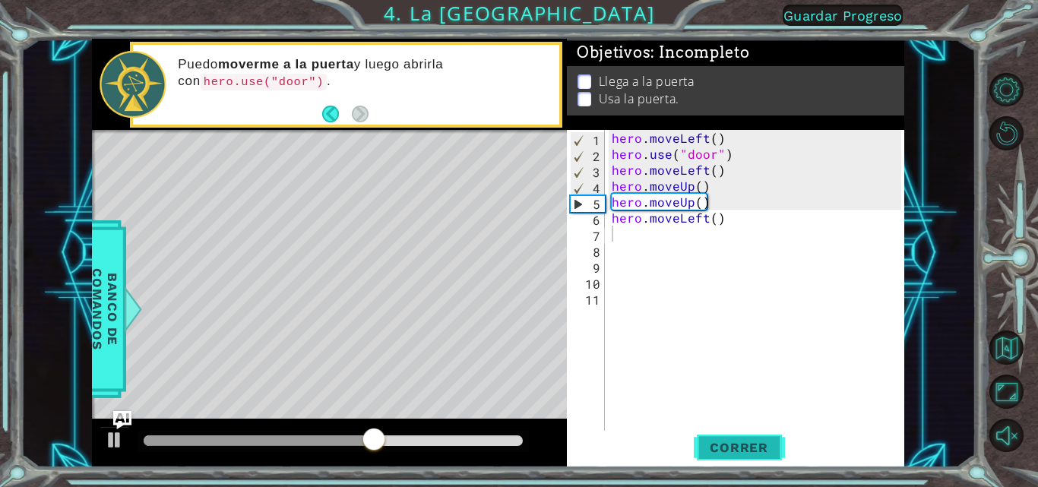
click at [718, 456] on button "Correr" at bounding box center [739, 447] width 91 height 33
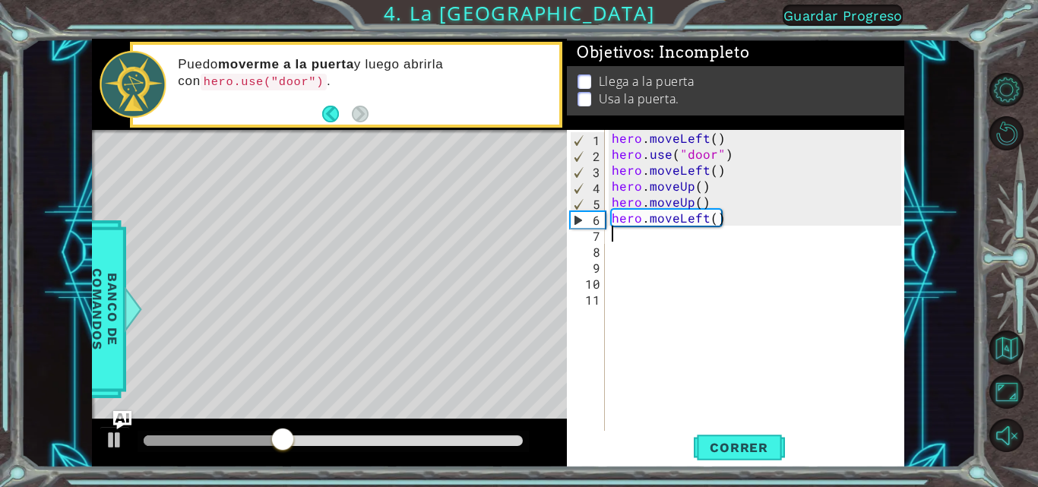
click at [724, 224] on div "hero . moveLeft ( ) hero . use ( "door" ) hero . moveLeft ( ) hero . moveUp ( )…" at bounding box center [759, 297] width 300 height 335
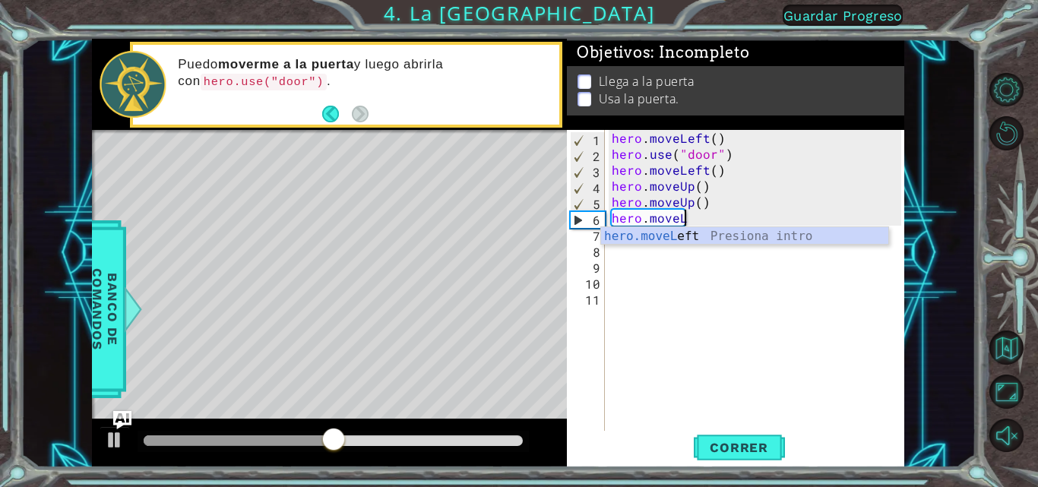
type textarea "hero.move"
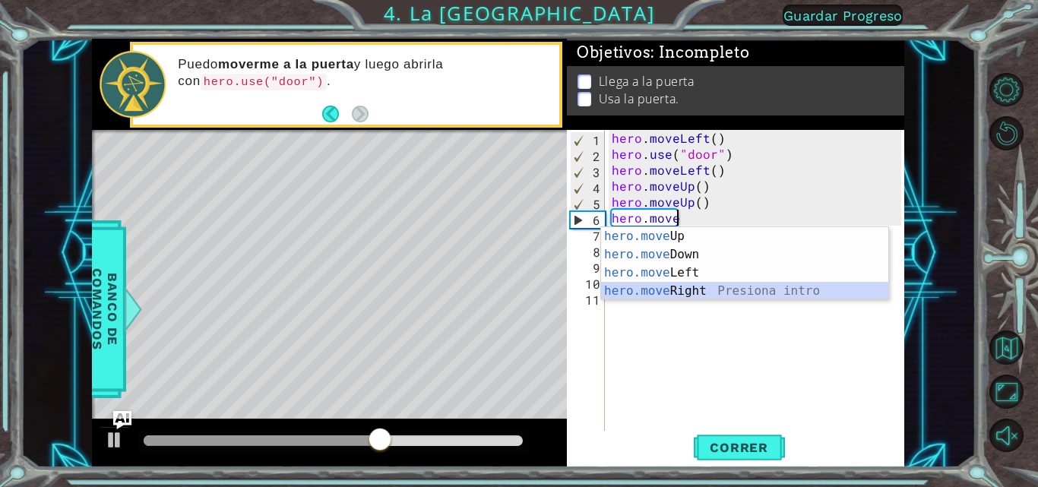
click at [724, 287] on div "hero.move Up Presiona intro hero.move Down Presiona intro hero.move Left Presio…" at bounding box center [744, 281] width 287 height 109
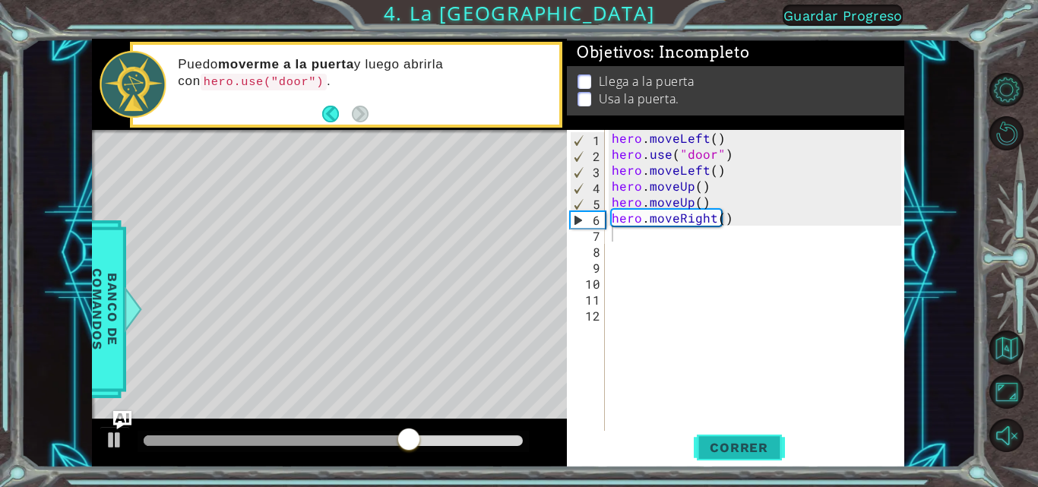
click at [745, 449] on span "Correr" at bounding box center [739, 447] width 89 height 15
click at [629, 246] on div "hero . moveLeft ( ) hero . use ( "door" ) hero . moveLeft ( ) hero . moveUp ( )…" at bounding box center [759, 297] width 300 height 335
click at [632, 247] on div "hero . moveLeft ( ) hero . use ( "door" ) hero . moveLeft ( ) hero . moveUp ( )…" at bounding box center [759, 297] width 300 height 335
click at [617, 237] on div "hero . moveLeft ( ) hero . use ( "door" ) hero . moveLeft ( ) hero . moveUp ( )…" at bounding box center [759, 297] width 300 height 335
type textarea "h"
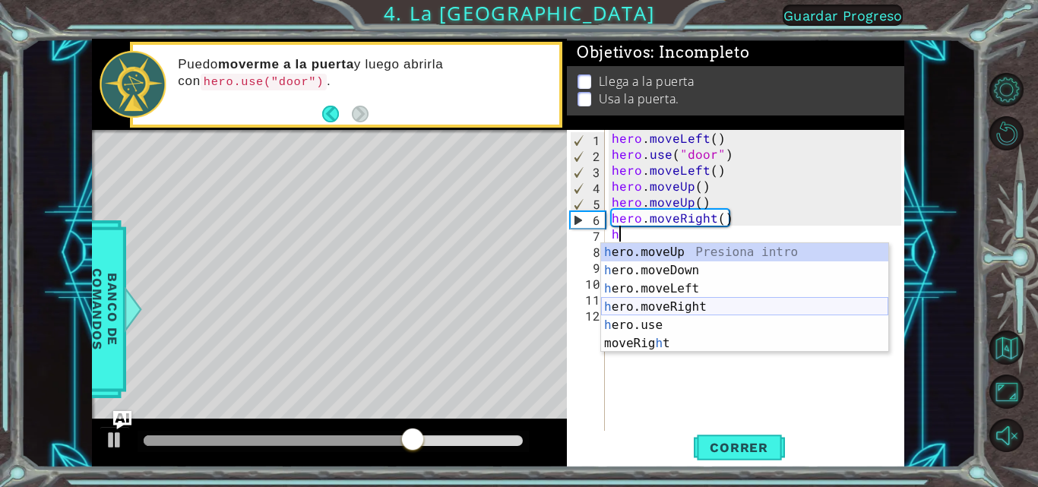
click at [667, 306] on div "h ero.moveUp Presiona intro h ero.moveDown Presiona intro h ero.moveLeft Presio…" at bounding box center [744, 316] width 287 height 146
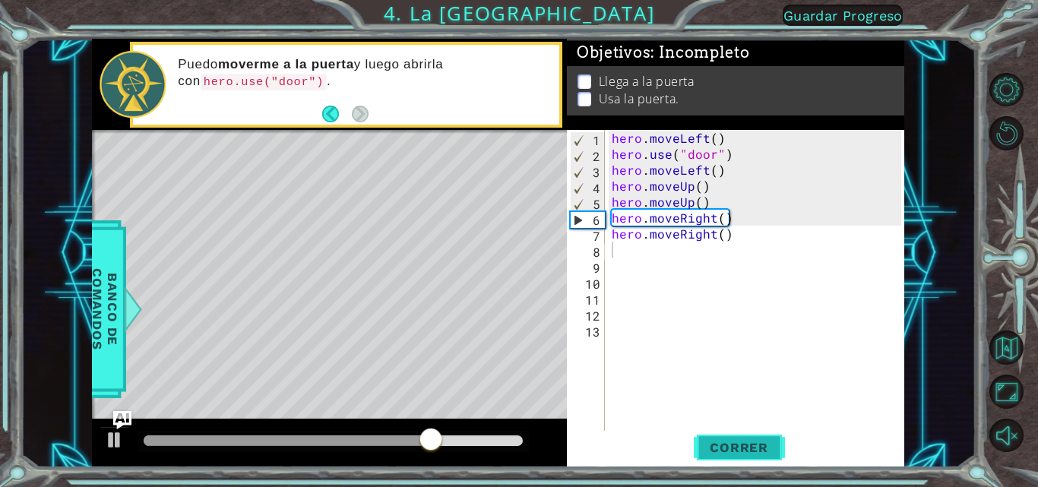
click at [743, 445] on span "Correr" at bounding box center [739, 447] width 89 height 15
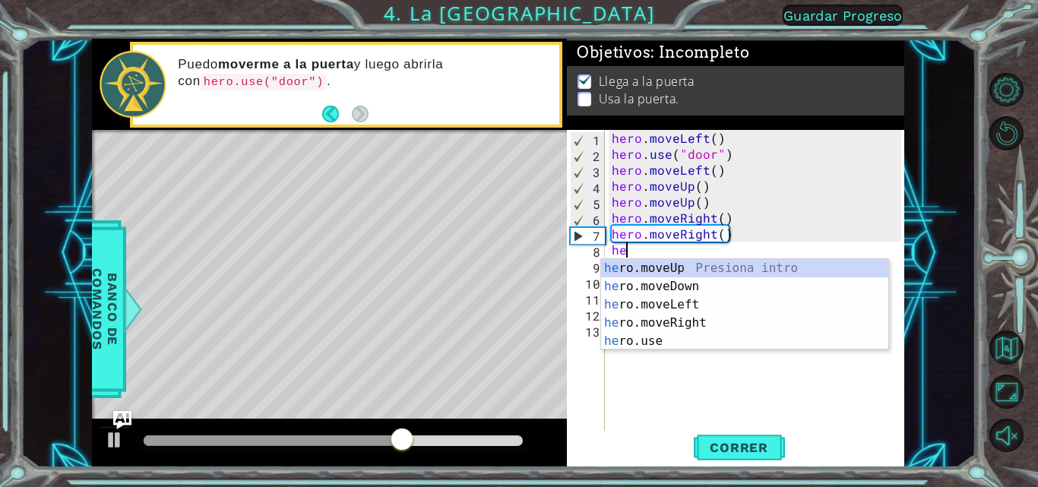
type textarea "her"
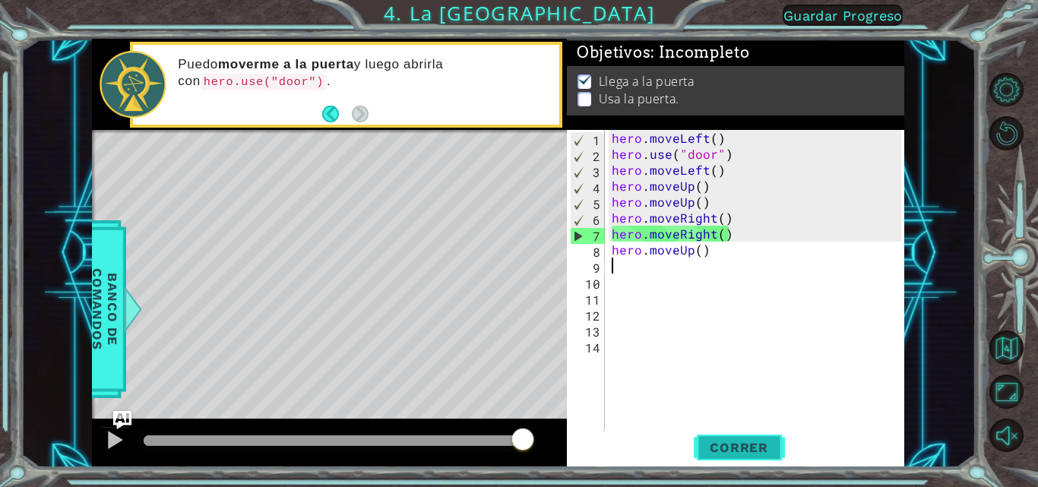
click at [722, 444] on span "Correr" at bounding box center [739, 447] width 89 height 15
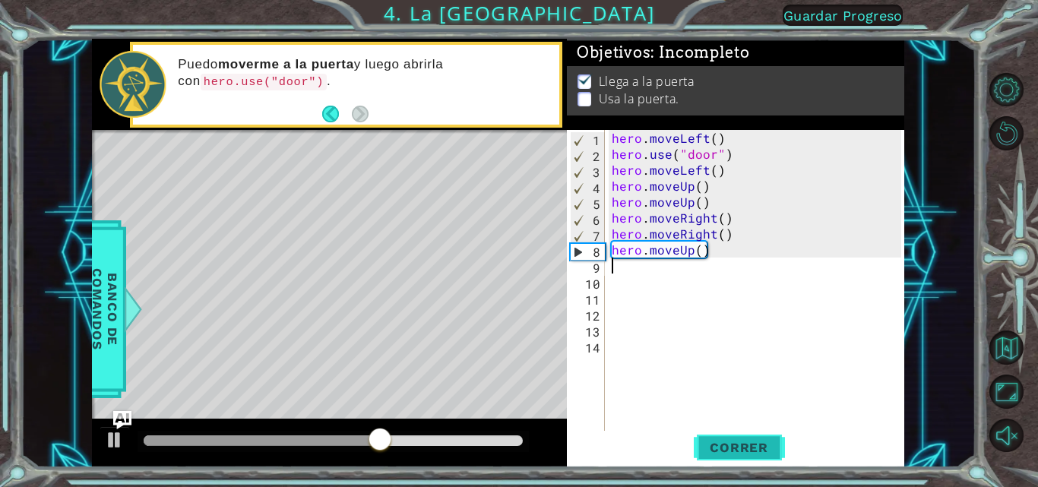
click at [763, 461] on button "Correr" at bounding box center [739, 447] width 91 height 33
click at [401, 169] on div "Level Map" at bounding box center [443, 354] width 702 height 448
click at [722, 249] on div "hero . moveLeft ( ) hero . use ( "door" ) hero . moveLeft ( ) hero . moveUp ( )…" at bounding box center [759, 297] width 300 height 335
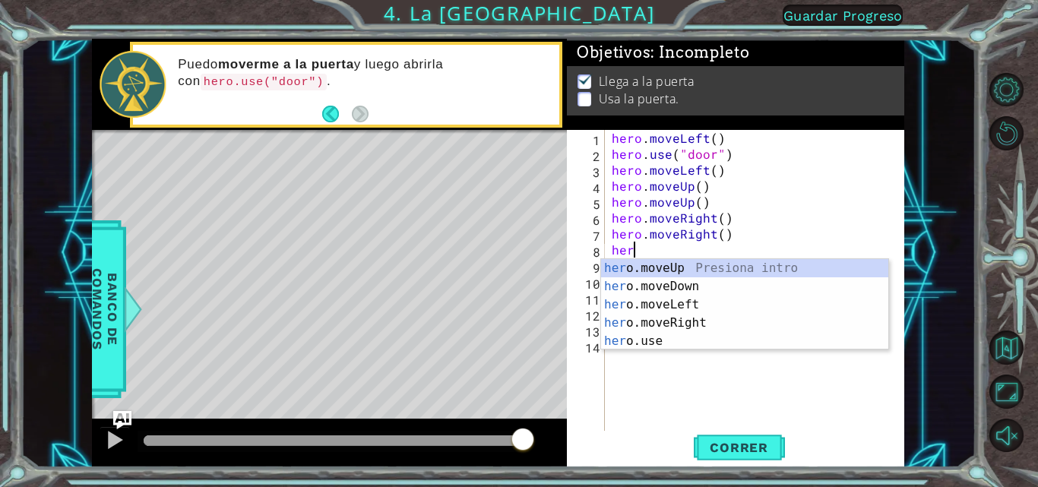
scroll to position [0, 1]
click at [664, 349] on div "her o.moveUp Presiona intro her o.moveDown Presiona intro her o.moveLeft Presio…" at bounding box center [744, 323] width 287 height 128
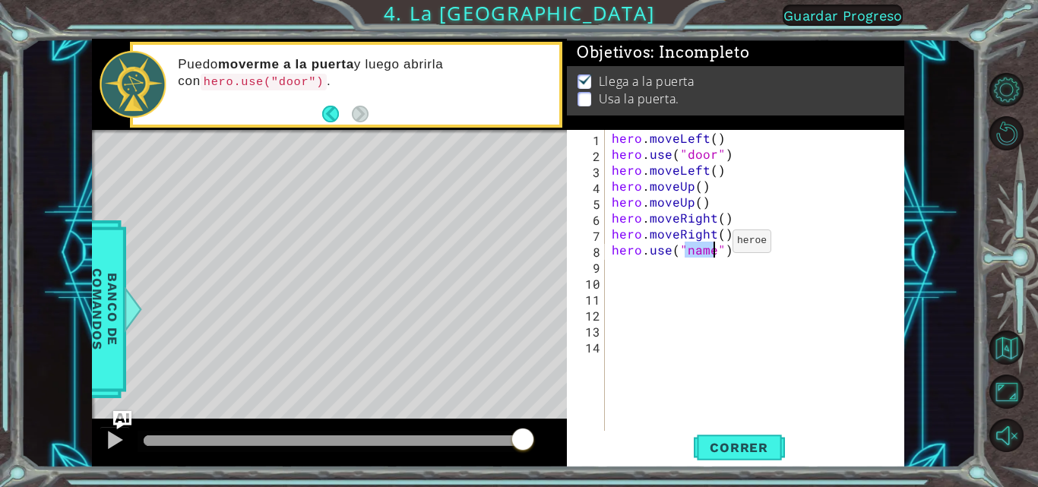
click at [714, 245] on div "hero . moveLeft ( ) hero . use ( "door" ) hero . moveLeft ( ) hero . moveUp ( )…" at bounding box center [755, 281] width 293 height 303
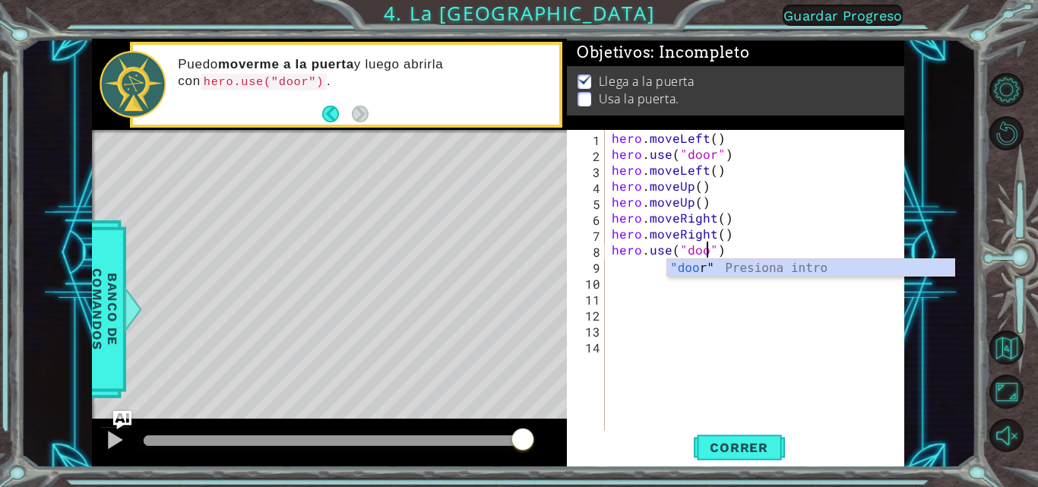
scroll to position [0, 7]
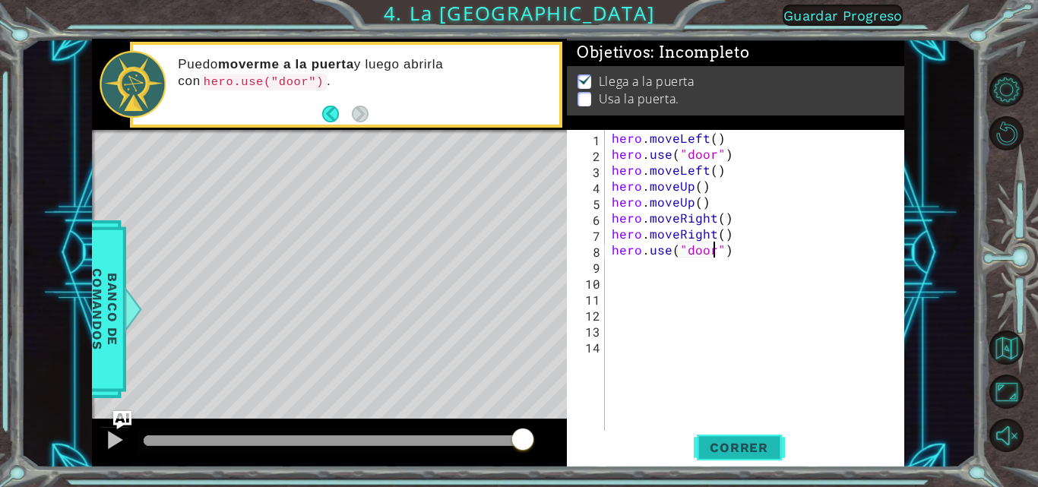
type textarea "hero.use("door")"
click at [757, 445] on span "Correr" at bounding box center [739, 447] width 89 height 15
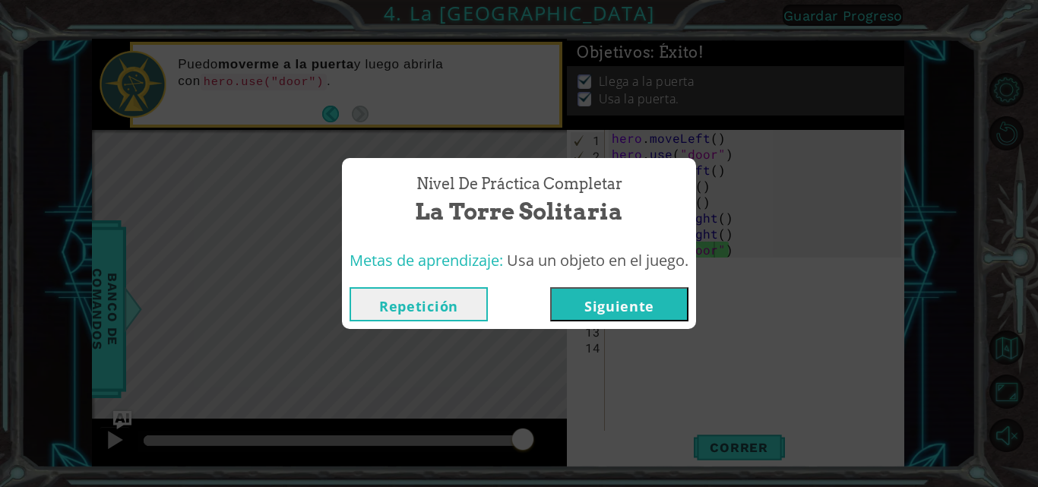
click at [604, 316] on button "Siguiente" at bounding box center [619, 304] width 138 height 34
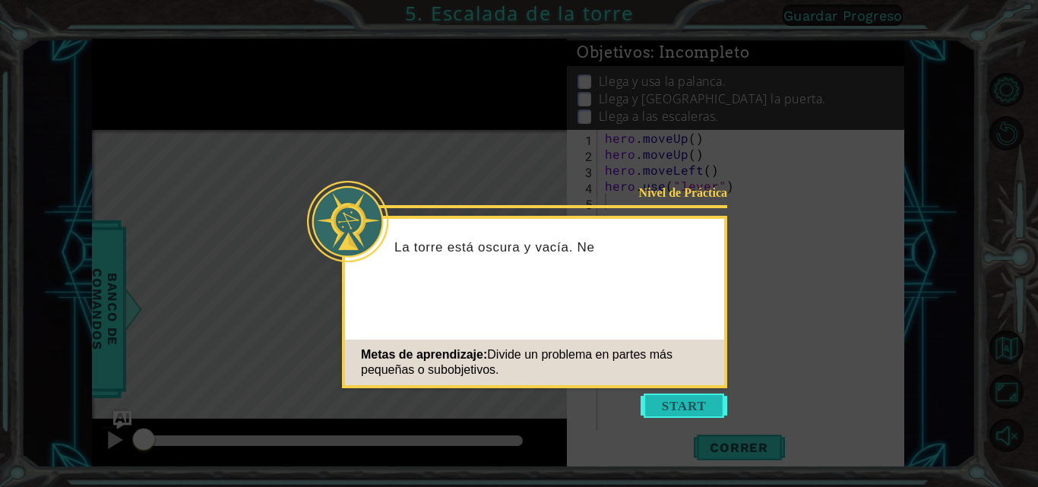
click at [711, 411] on button "Start" at bounding box center [684, 406] width 87 height 24
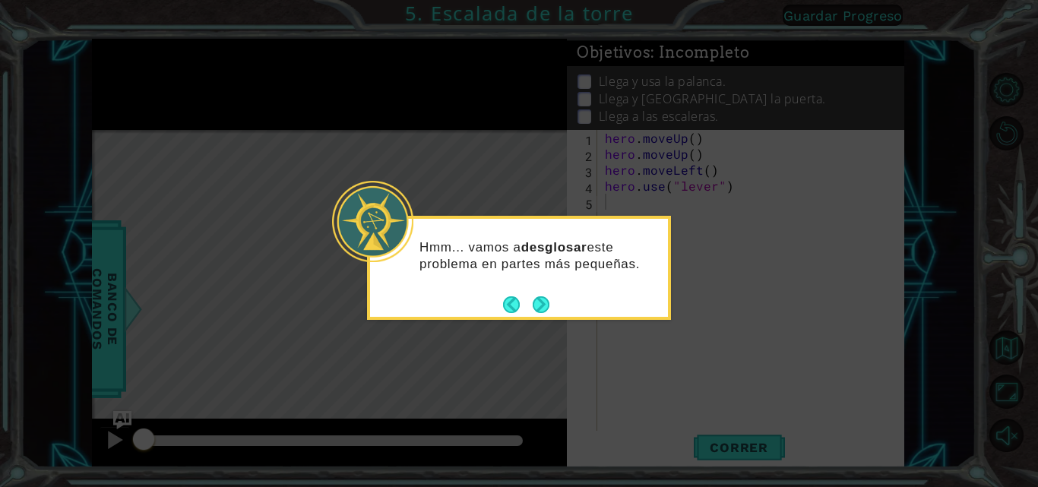
click at [552, 307] on div "Hmm... vamos a desglosar este problema en partes más pequeñas." at bounding box center [519, 268] width 304 height 104
click at [545, 304] on button "Next" at bounding box center [540, 304] width 25 height 25
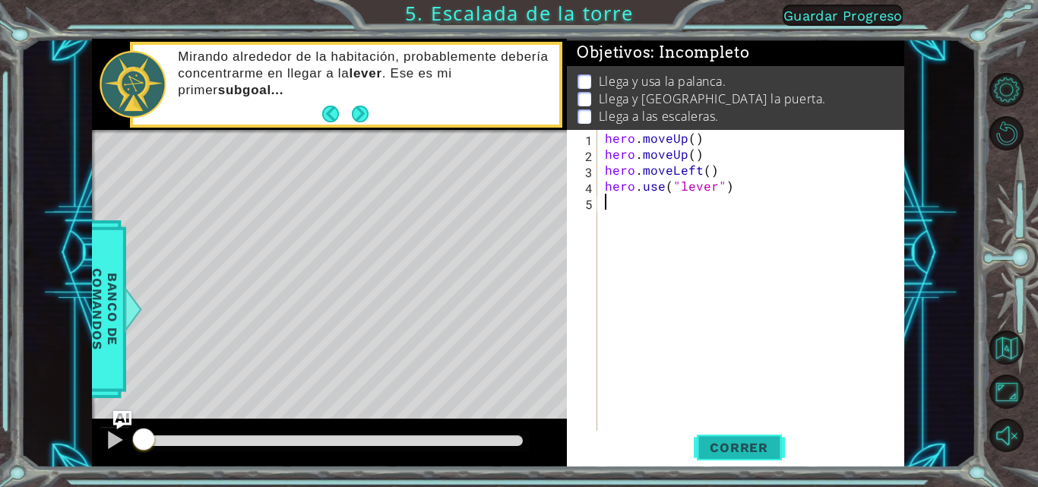
click at [730, 448] on span "Correr" at bounding box center [739, 447] width 89 height 15
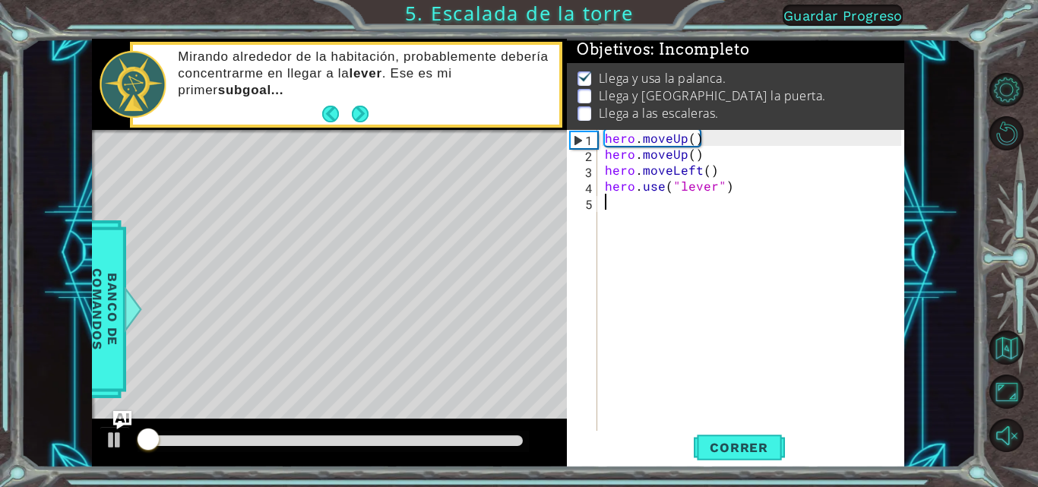
scroll to position [11, 0]
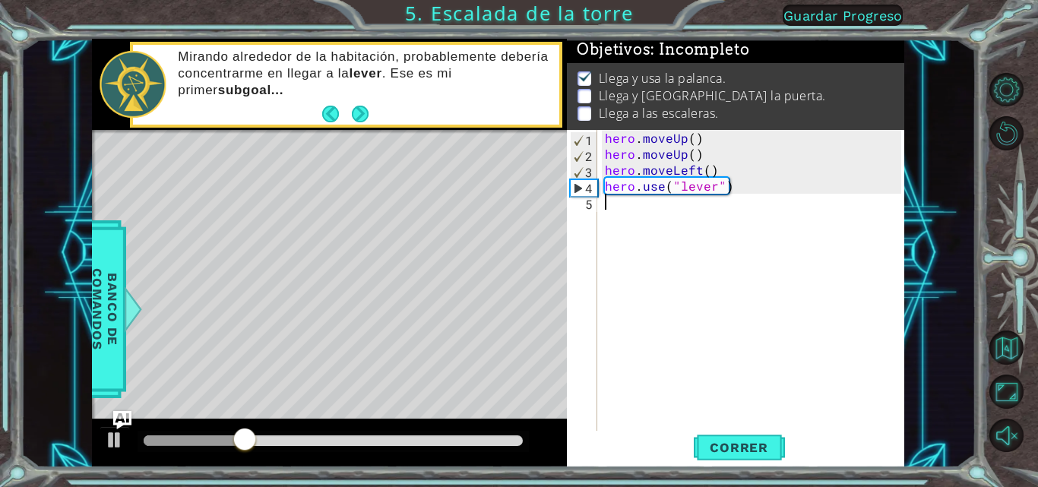
click at [625, 198] on div "hero . moveUp ( ) hero . moveUp ( ) hero . moveLeft ( ) hero . use ( "lever" )" at bounding box center [755, 297] width 307 height 335
click at [638, 205] on div "hero . moveUp ( ) hero . moveUp ( ) hero . moveLeft ( ) hero . use ( "lever" )" at bounding box center [755, 297] width 307 height 335
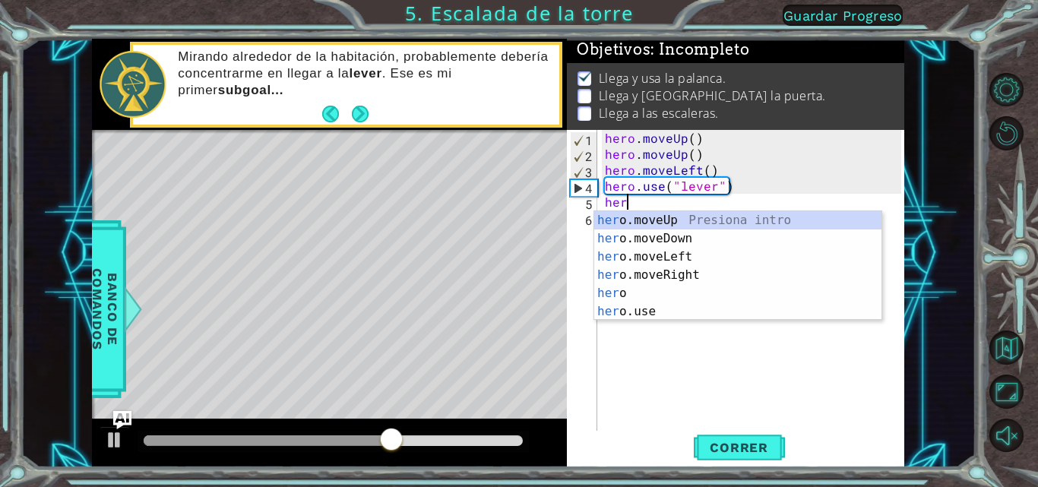
scroll to position [0, 1]
type textarea "her"
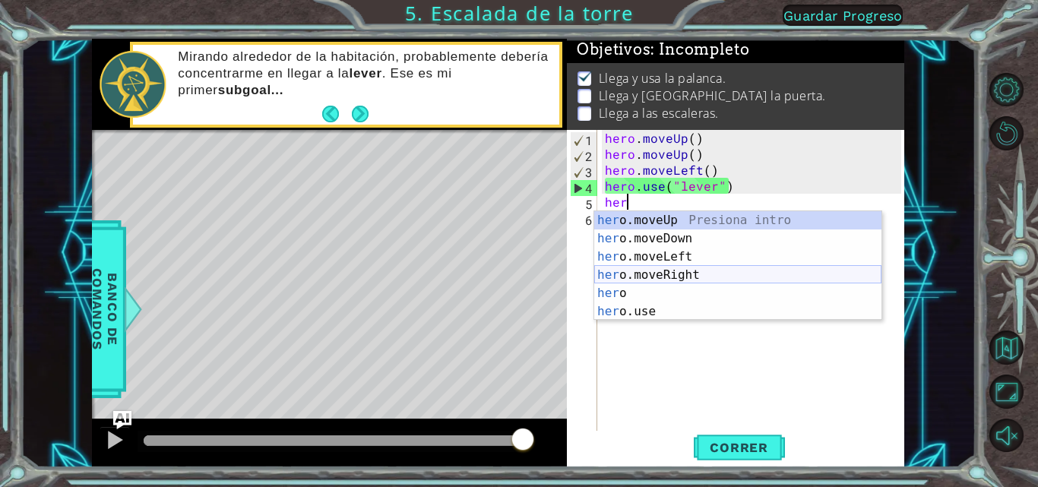
click at [657, 268] on div "her o.moveUp Presiona intro her o.moveDown Presiona intro her o.moveLeft Presio…" at bounding box center [737, 284] width 287 height 146
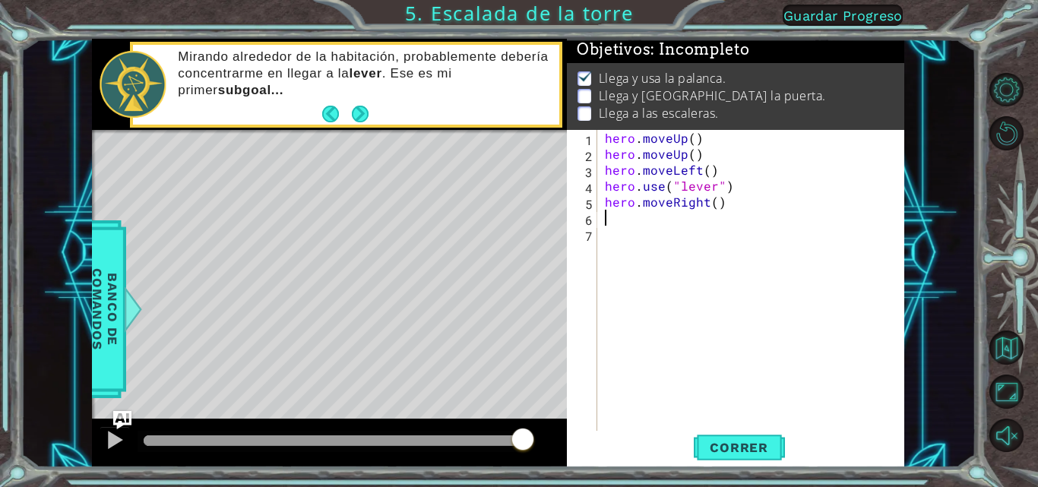
scroll to position [0, 0]
click at [709, 445] on span "Correr" at bounding box center [739, 447] width 89 height 15
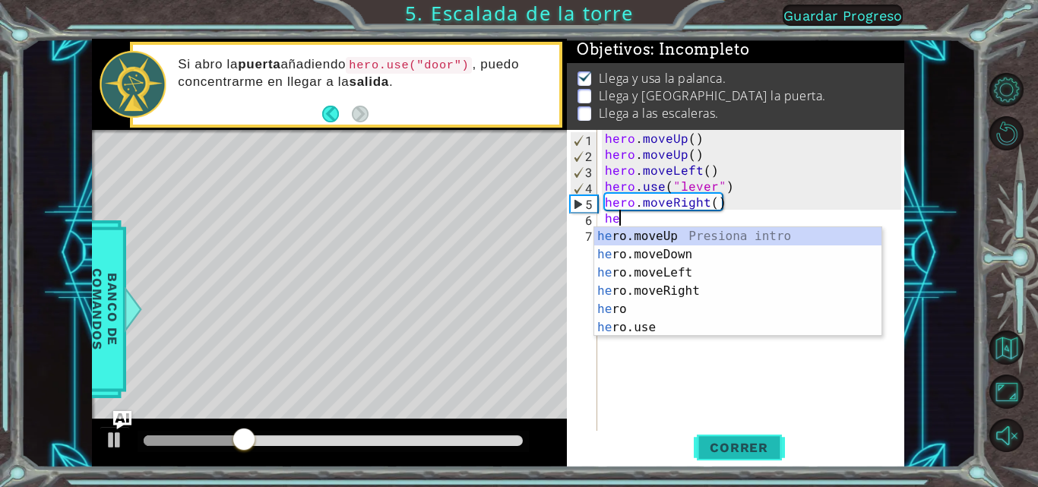
type textarea "her"
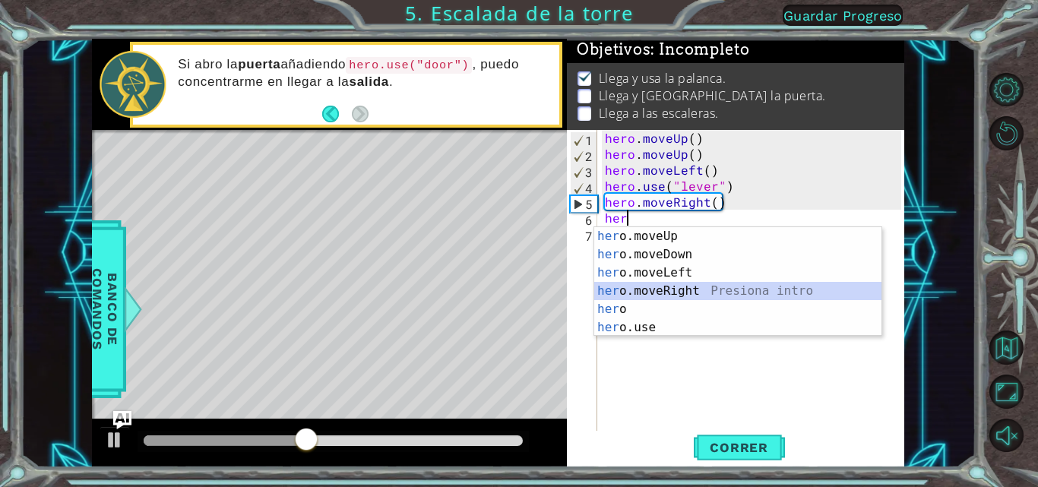
click at [649, 290] on div "her o.moveUp Presiona intro her o.moveDown Presiona intro her o.moveLeft Presio…" at bounding box center [737, 300] width 287 height 146
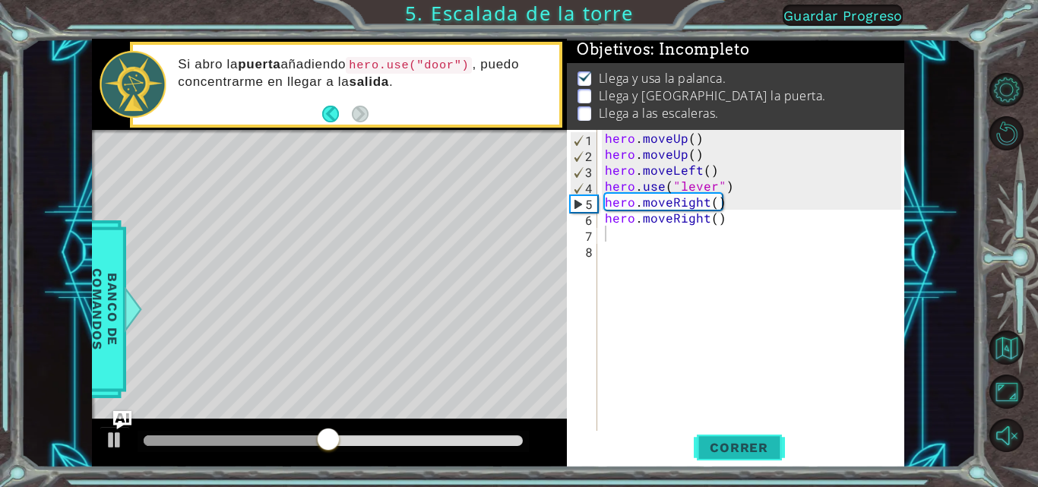
click at [700, 447] on span "Correr" at bounding box center [739, 447] width 89 height 15
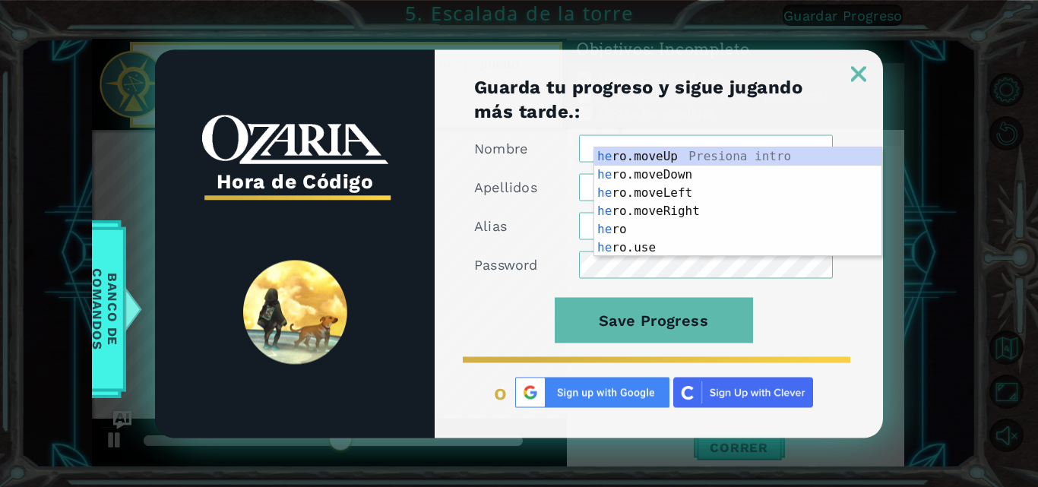
type textarea "he"
click at [866, 78] on img at bounding box center [858, 73] width 15 height 15
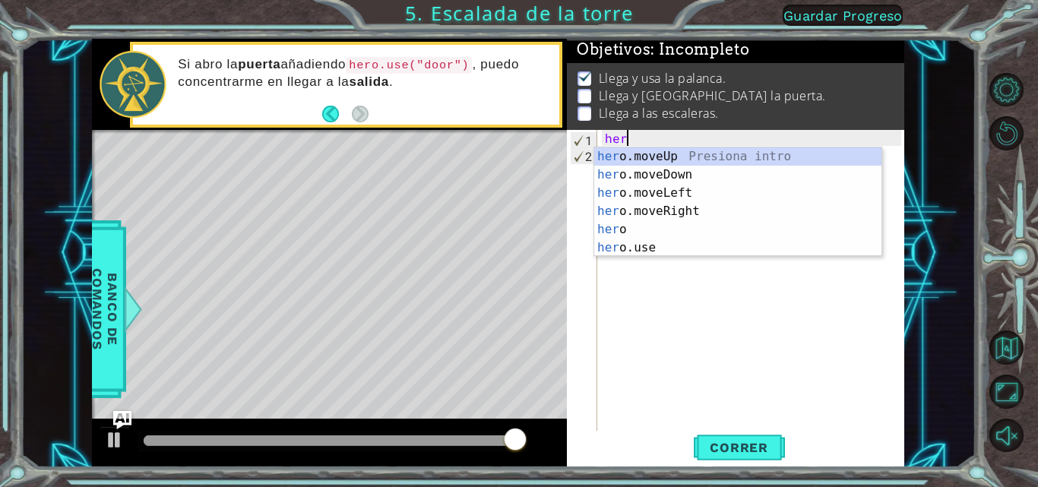
scroll to position [0, 1]
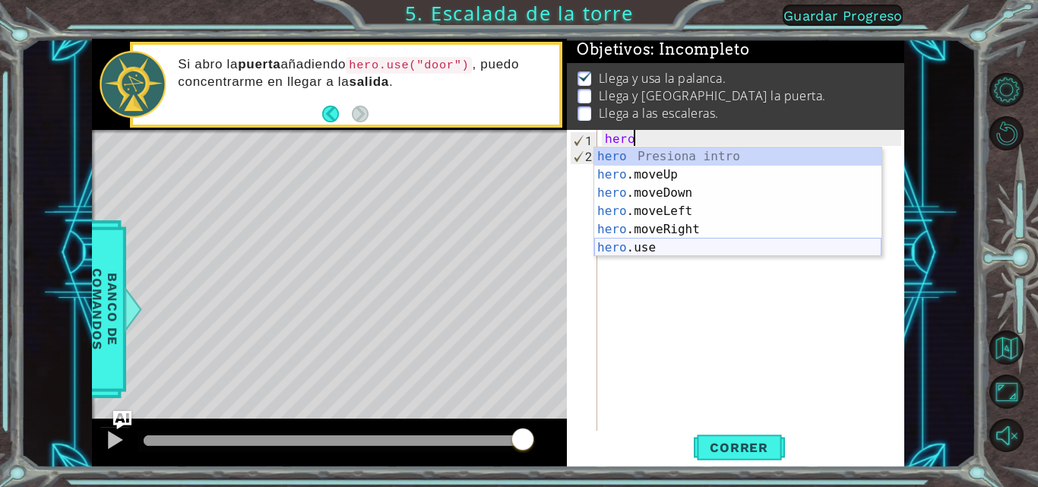
click at [671, 252] on div "hero Presiona intro hero .moveUp Presiona intro hero .moveDown Presiona intro h…" at bounding box center [737, 220] width 287 height 146
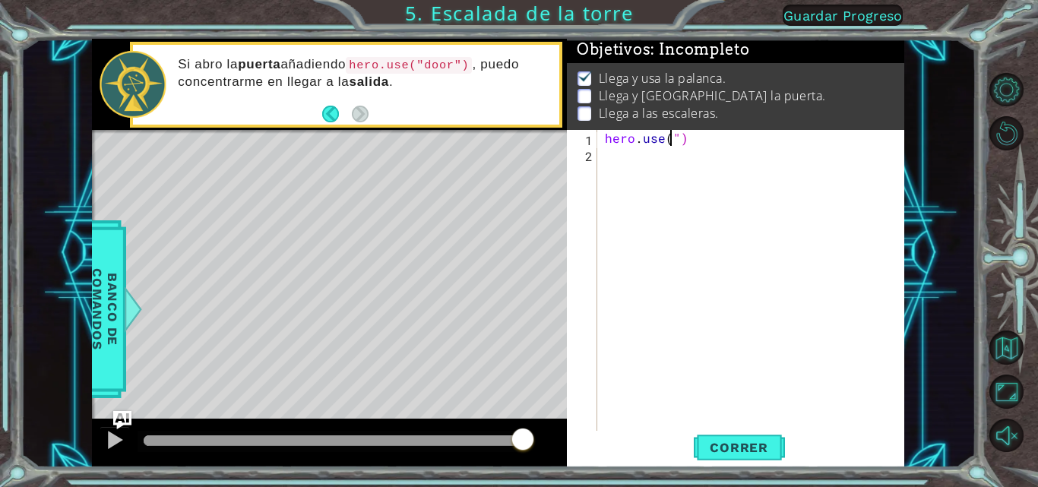
scroll to position [0, 5]
click at [683, 132] on div "hero . use ( ")" at bounding box center [755, 297] width 307 height 335
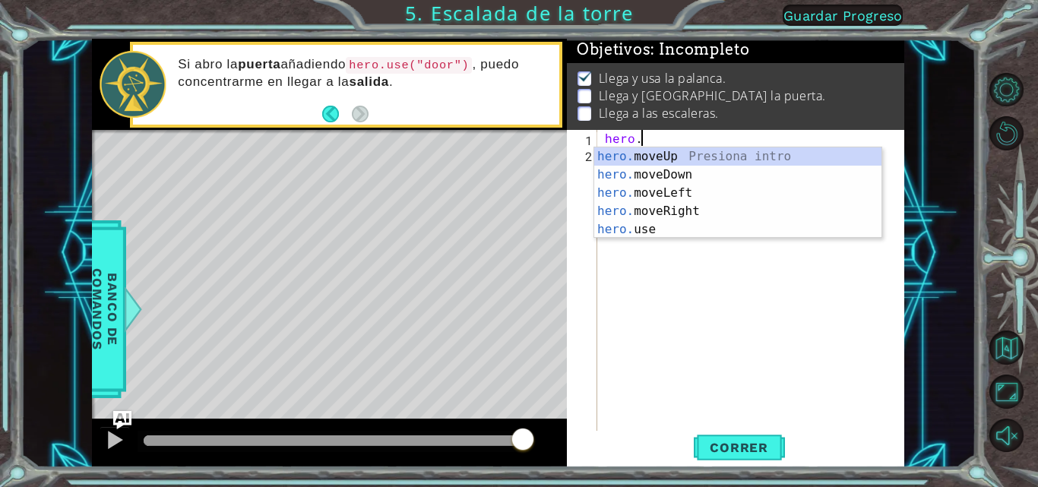
scroll to position [0, 2]
click at [746, 233] on div "hero. moveUp Presiona intro hero. moveDown Presiona intro hero. moveLeft Presio…" at bounding box center [737, 211] width 287 height 128
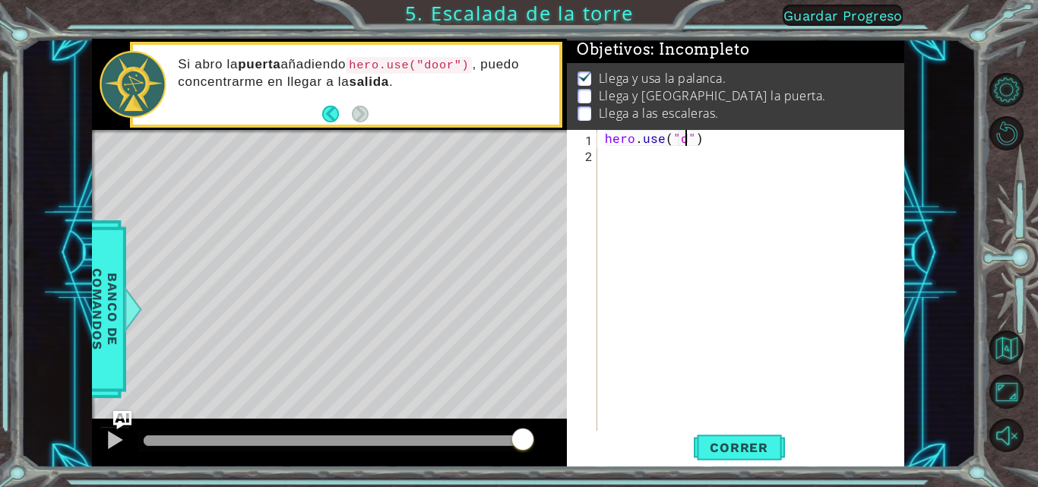
scroll to position [0, 5]
type textarea "hero.use("door")"
click at [750, 457] on button "Correr" at bounding box center [739, 447] width 91 height 33
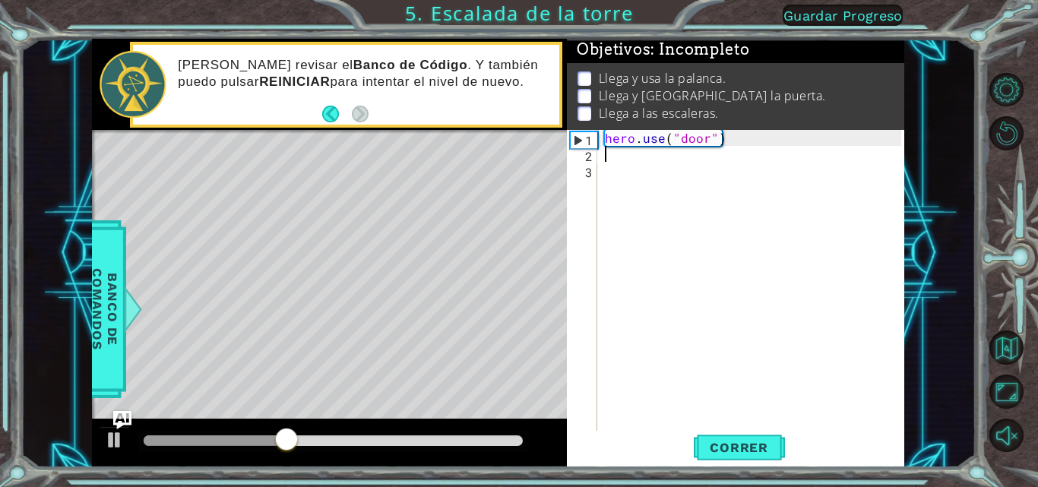
click at [741, 135] on div "hero . use ( "door" )" at bounding box center [755, 297] width 307 height 335
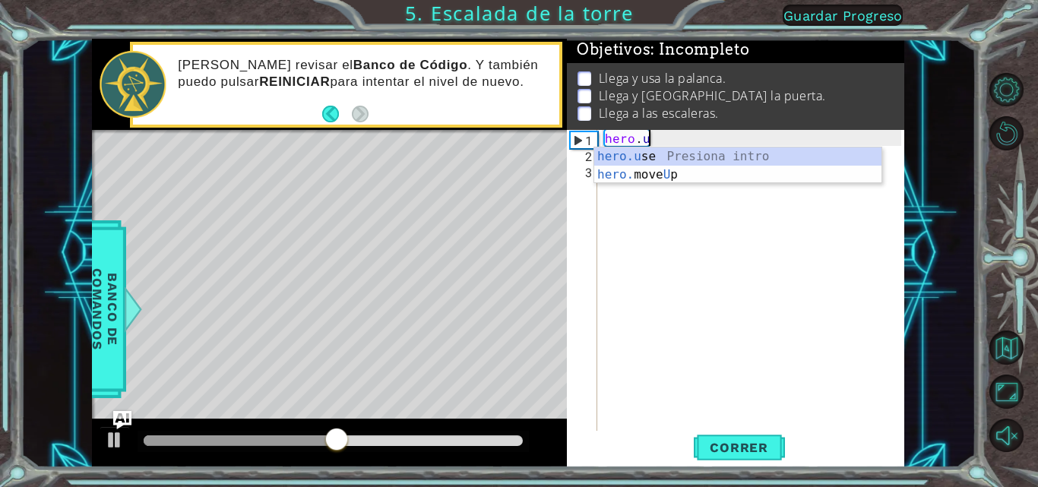
type textarea "hero."
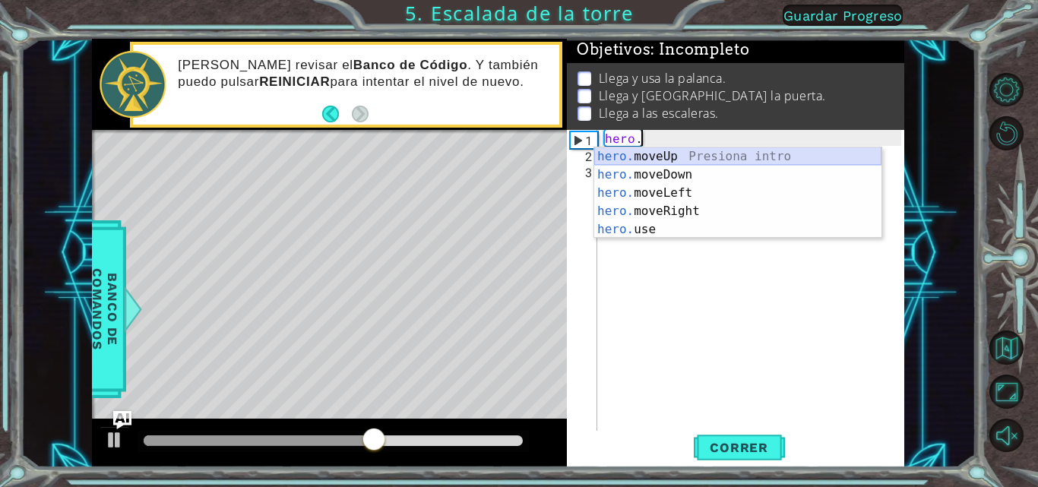
click at [718, 153] on div "hero. moveUp Presiona intro hero. moveDown Presiona intro hero. moveLeft Presio…" at bounding box center [737, 211] width 287 height 128
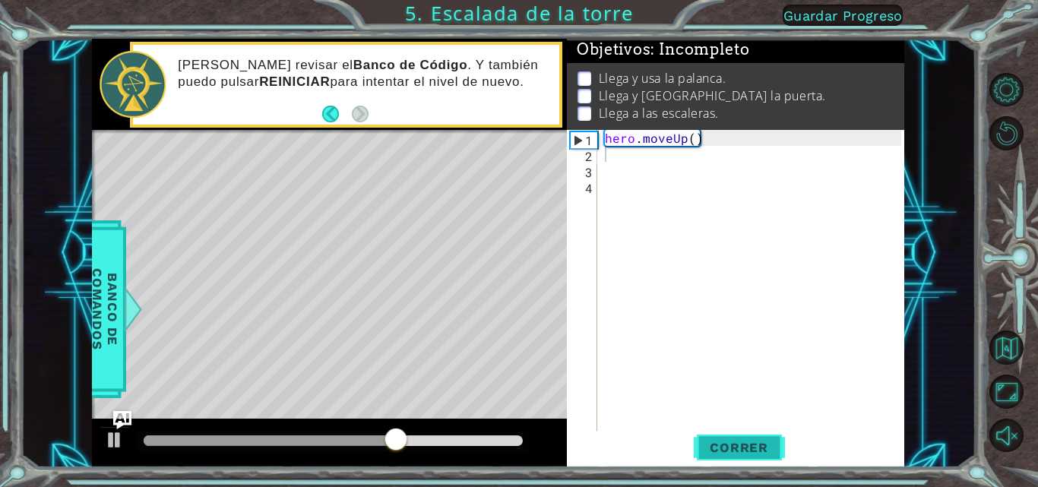
click at [730, 431] on button "Correr" at bounding box center [739, 447] width 91 height 33
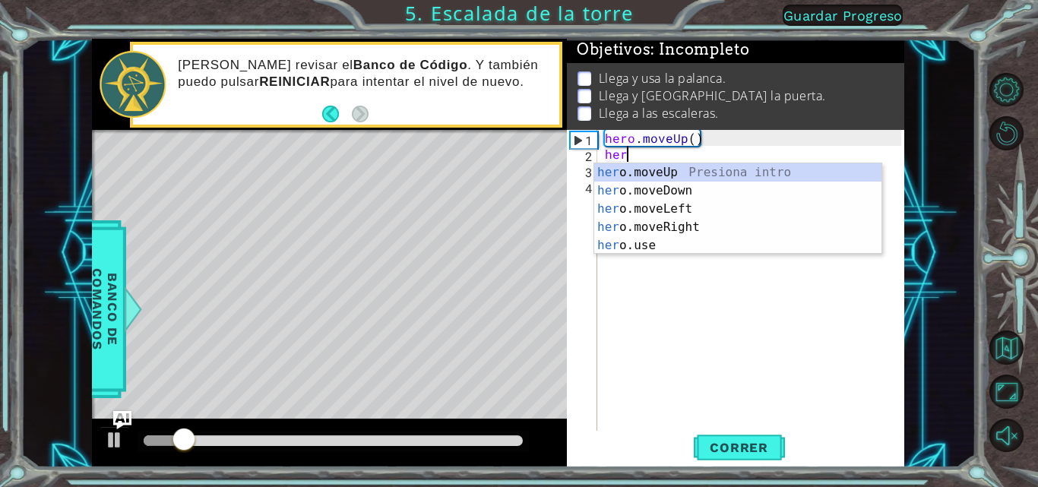
scroll to position [0, 1]
type textarea "hero"
click at [653, 179] on div "hero .moveUp Presiona intro hero .moveDown Presiona intro hero .moveLeft Presio…" at bounding box center [737, 227] width 287 height 128
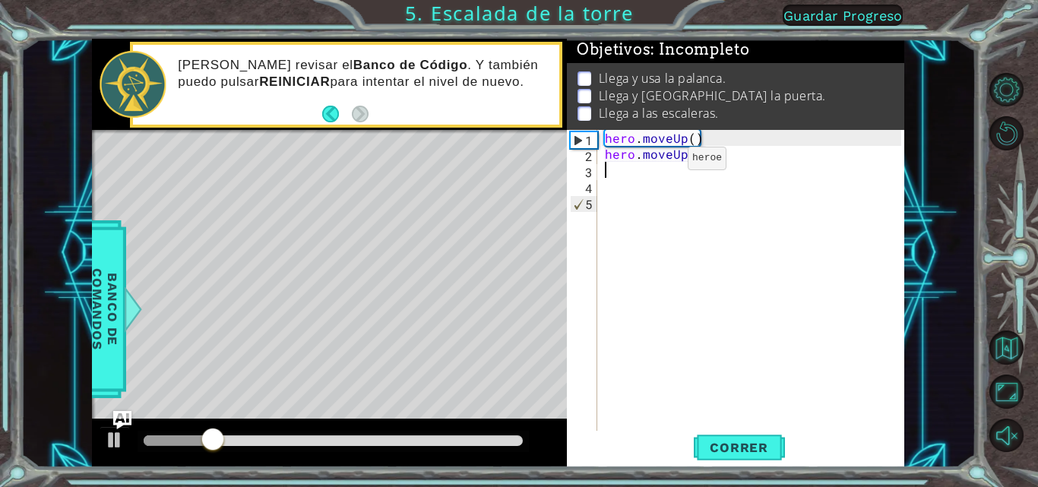
scroll to position [0, 0]
click at [702, 457] on button "Correr" at bounding box center [739, 447] width 91 height 33
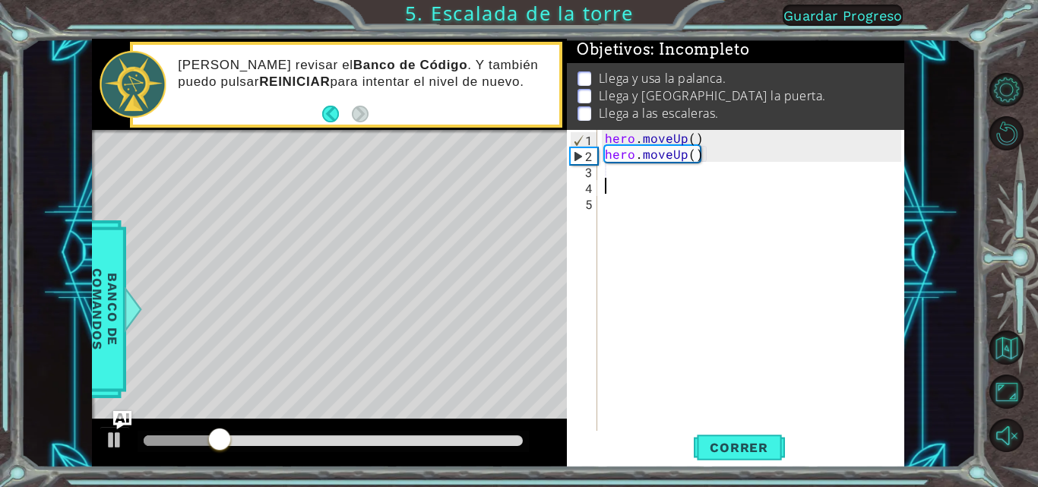
click at [619, 185] on div "hero . moveUp ( ) hero . moveUp ( )" at bounding box center [755, 297] width 307 height 335
click at [622, 169] on div "hero . moveUp ( ) hero . moveUp ( )" at bounding box center [755, 297] width 307 height 335
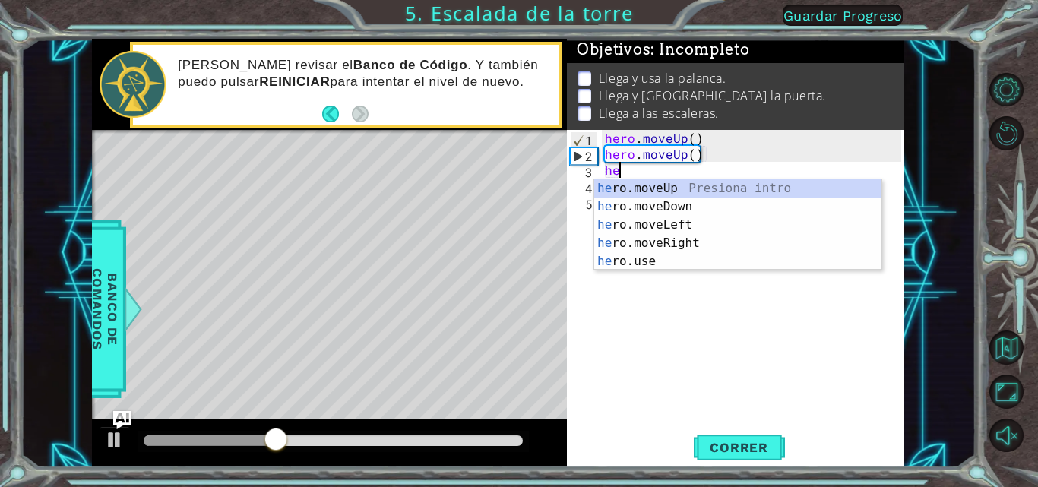
scroll to position [0, 1]
type textarea "hero"
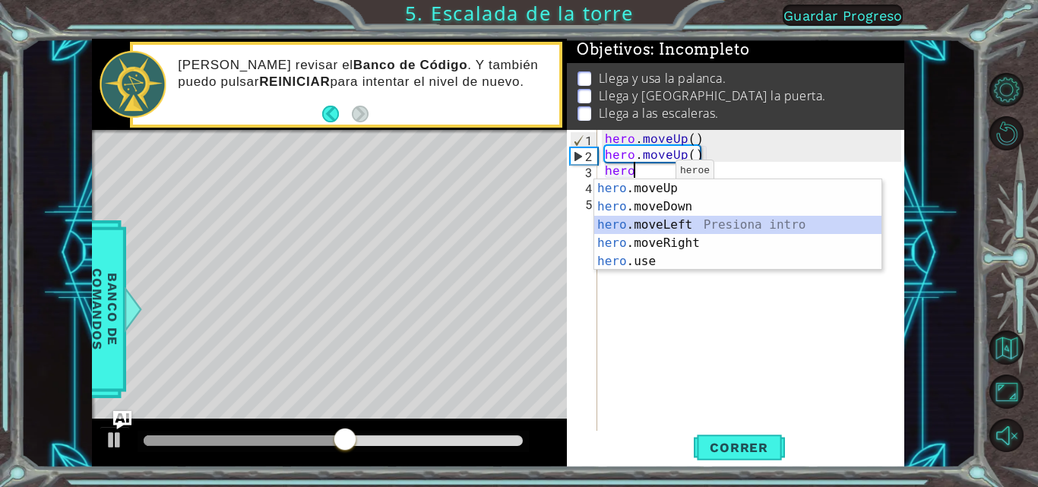
click at [671, 223] on div "hero .moveUp Presiona intro hero .moveDown Presiona intro hero .moveLeft Presio…" at bounding box center [737, 243] width 287 height 128
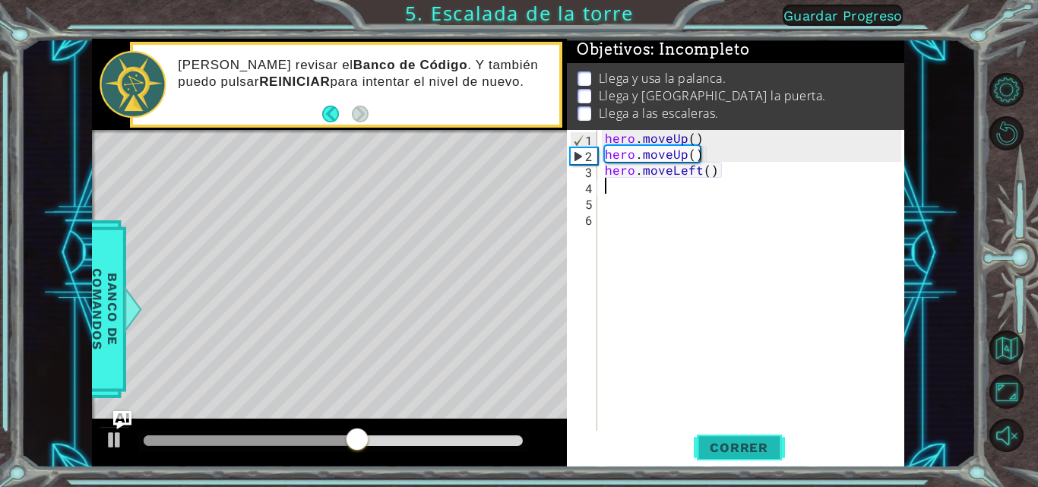
click at [711, 454] on span "Correr" at bounding box center [739, 447] width 89 height 15
